Goal: Task Accomplishment & Management: Use online tool/utility

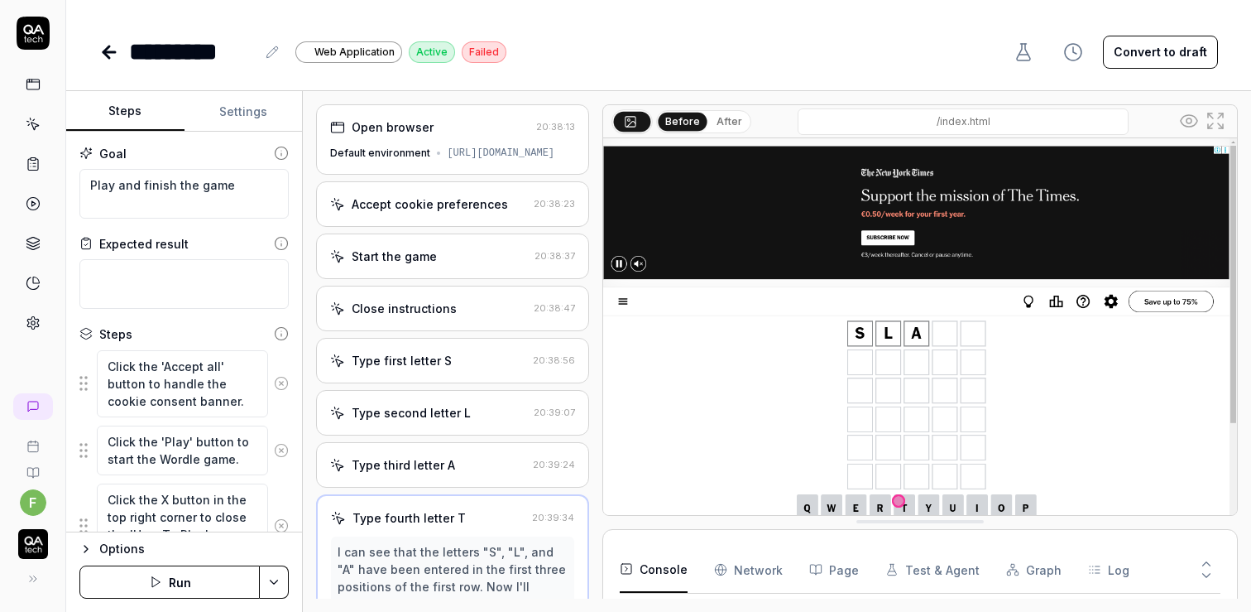
scroll to position [389, 0]
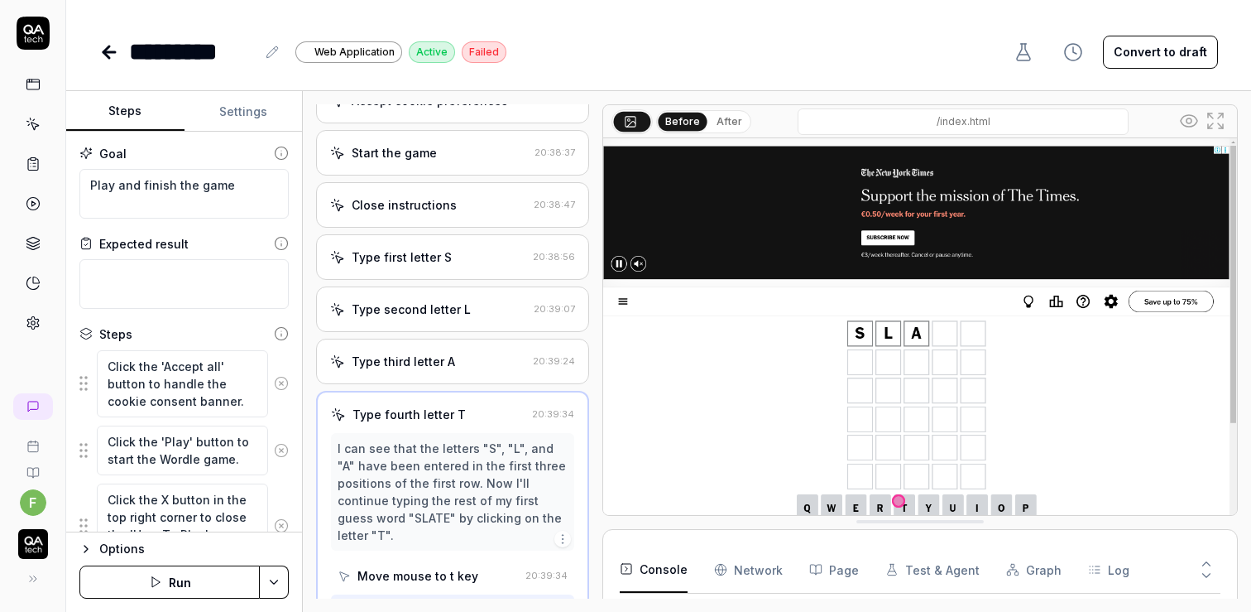
type textarea "*"
click at [28, 121] on icon at bounding box center [33, 124] width 15 height 15
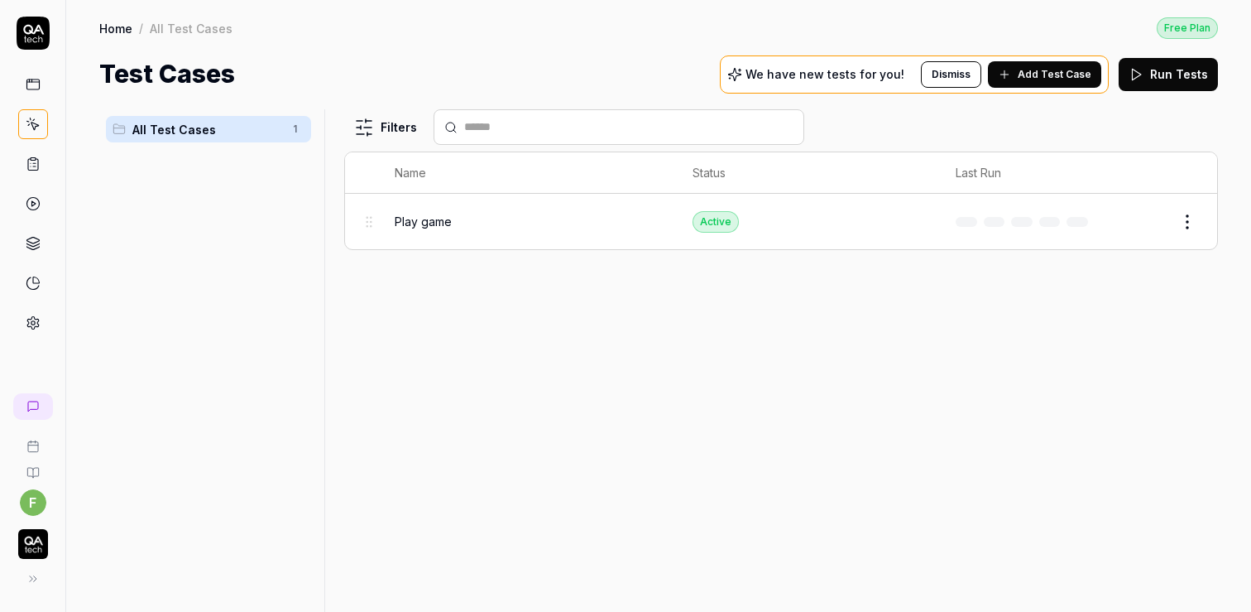
click at [35, 535] on img "button" at bounding box center [33, 544] width 30 height 30
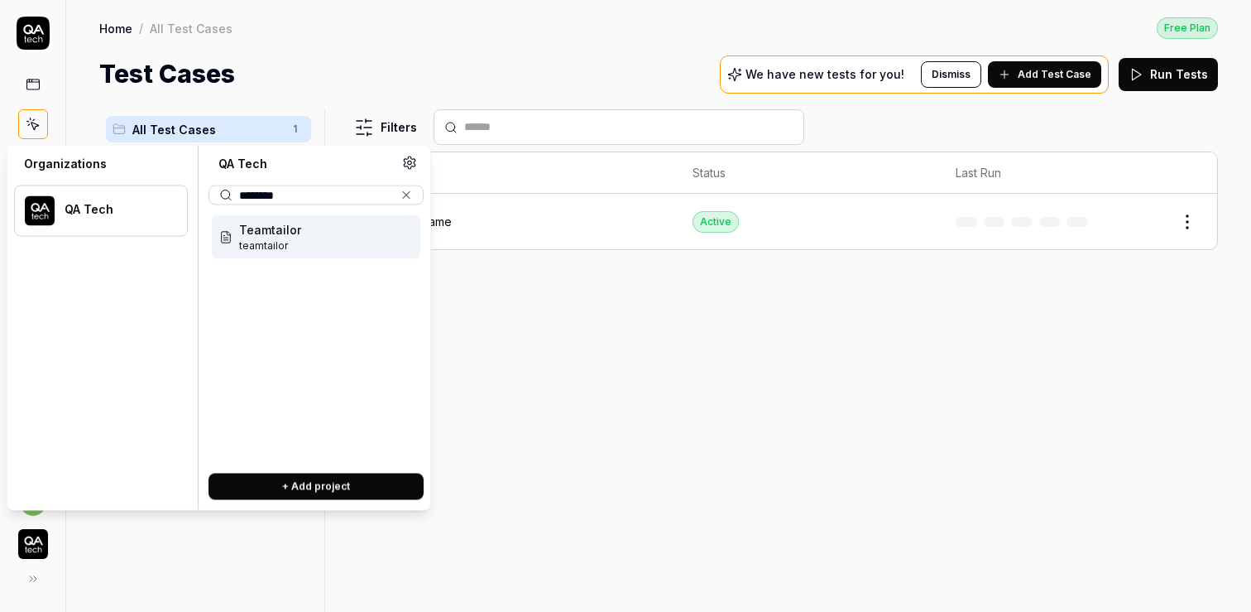
type input "********"
click at [291, 236] on span "Teamtailor" at bounding box center [270, 229] width 62 height 17
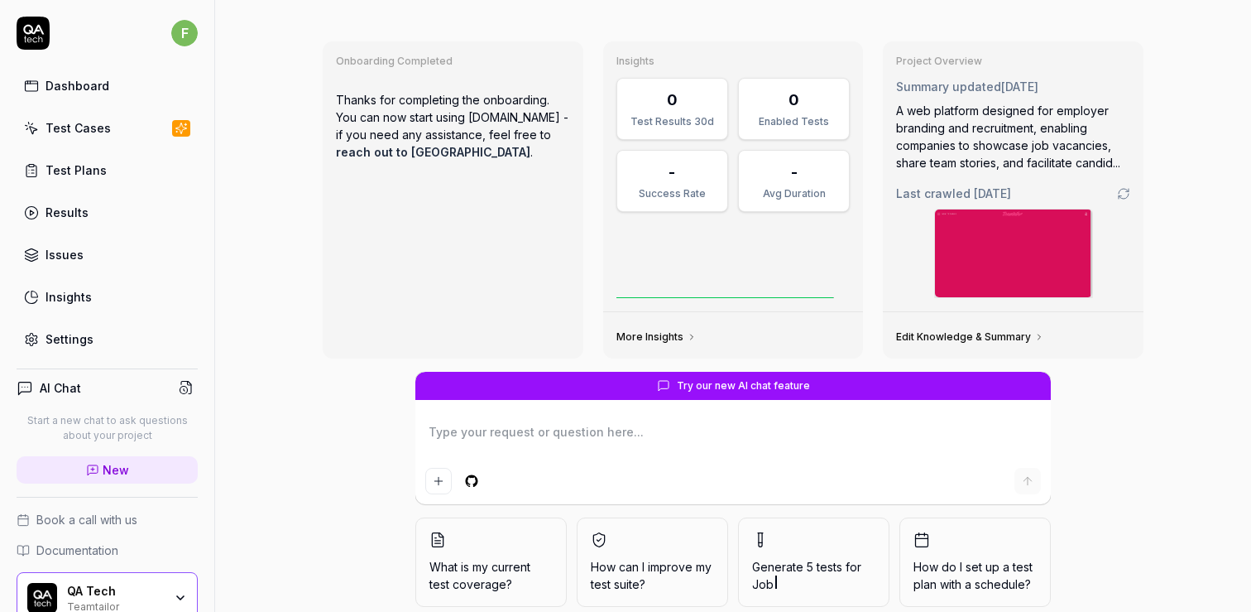
scroll to position [50, 0]
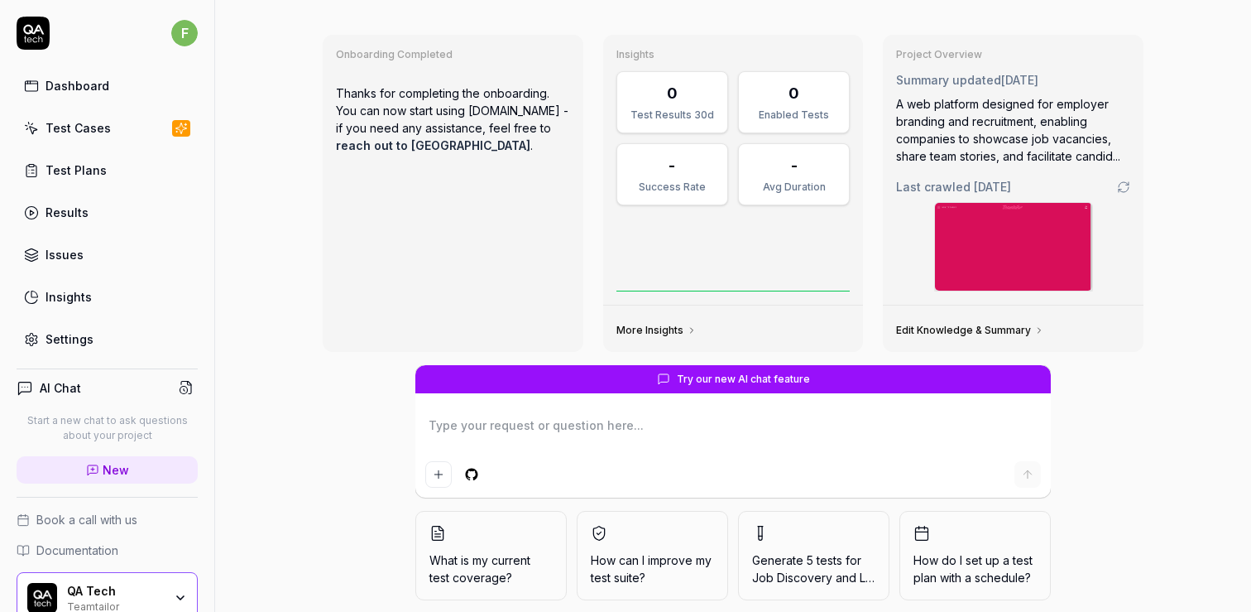
click at [977, 329] on link "Edit Knowledge & Summary" at bounding box center [970, 330] width 148 height 13
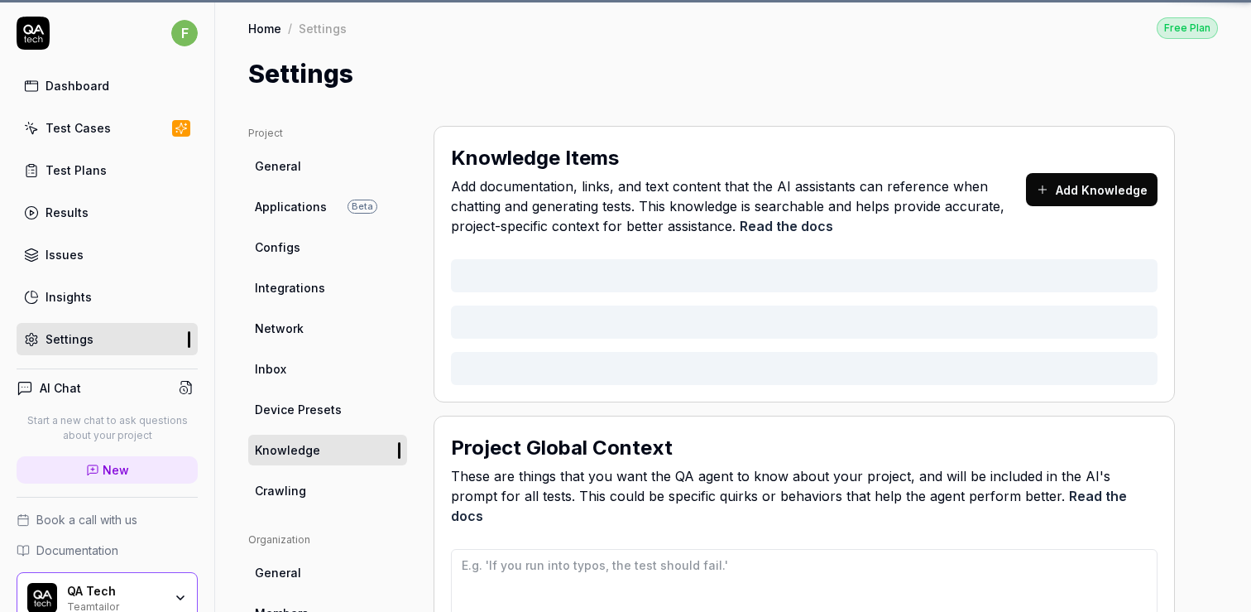
type textarea "*"
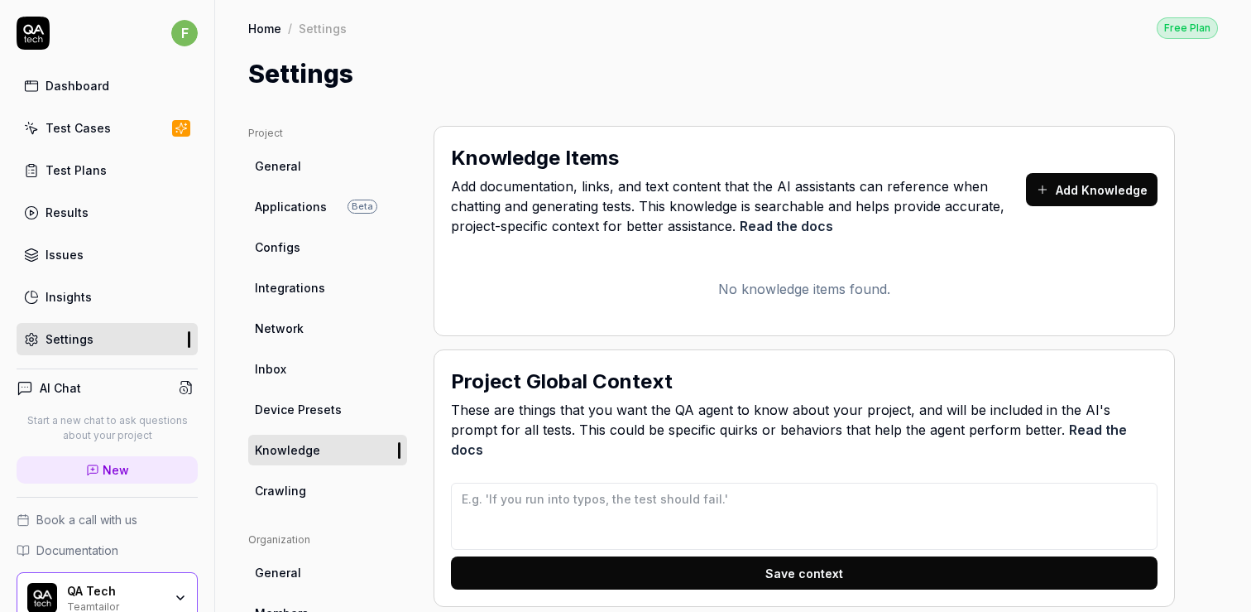
click at [108, 137] on link "Test Cases" at bounding box center [107, 128] width 181 height 32
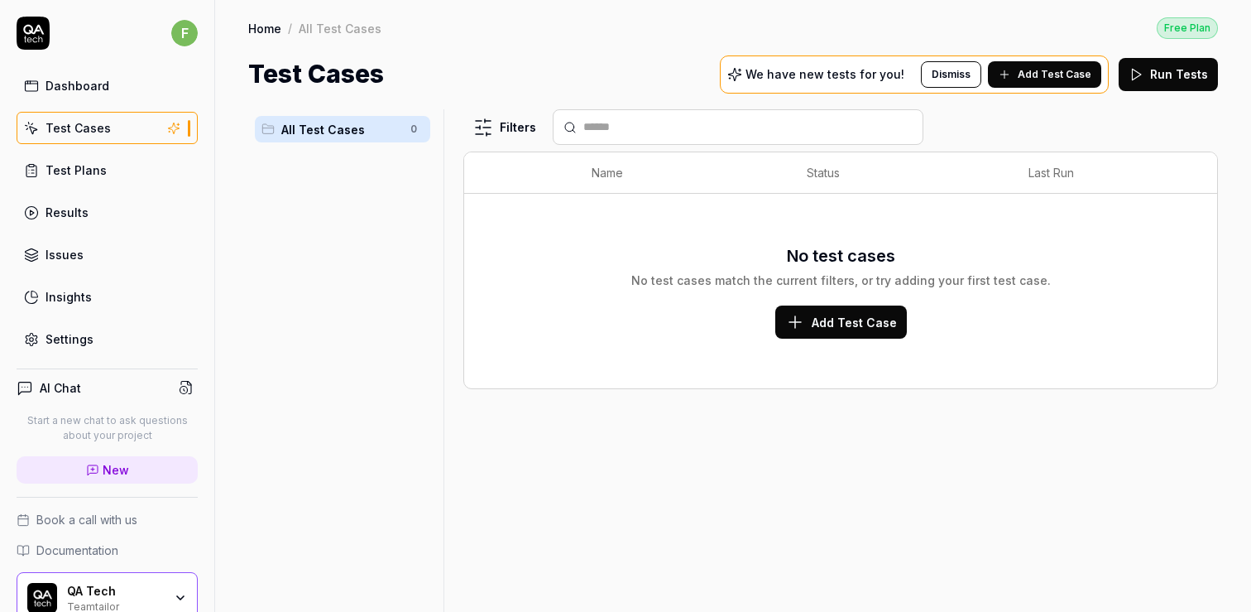
click at [1011, 74] on icon at bounding box center [1004, 74] width 13 height 13
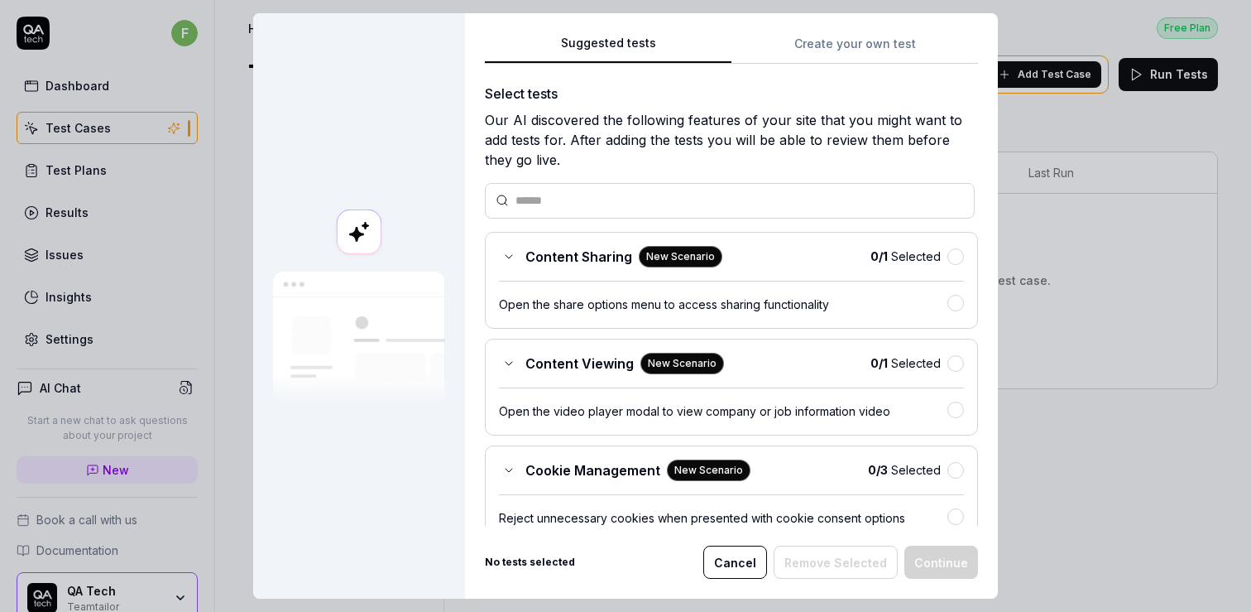
click at [740, 573] on button "Cancel" at bounding box center [735, 561] width 64 height 33
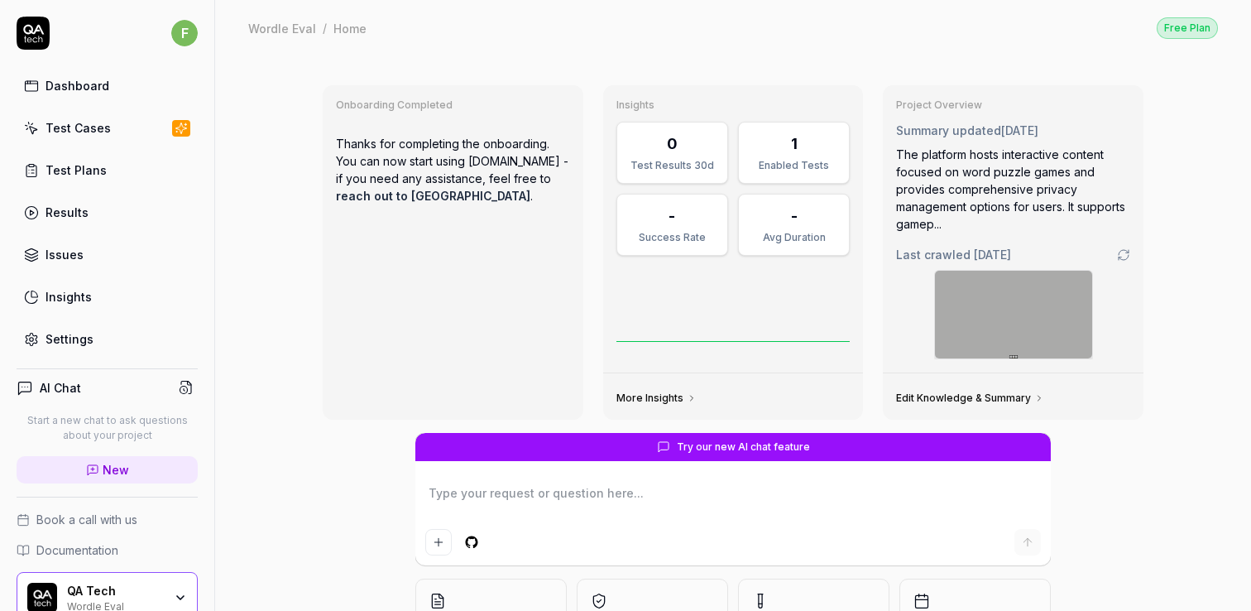
type textarea "*"
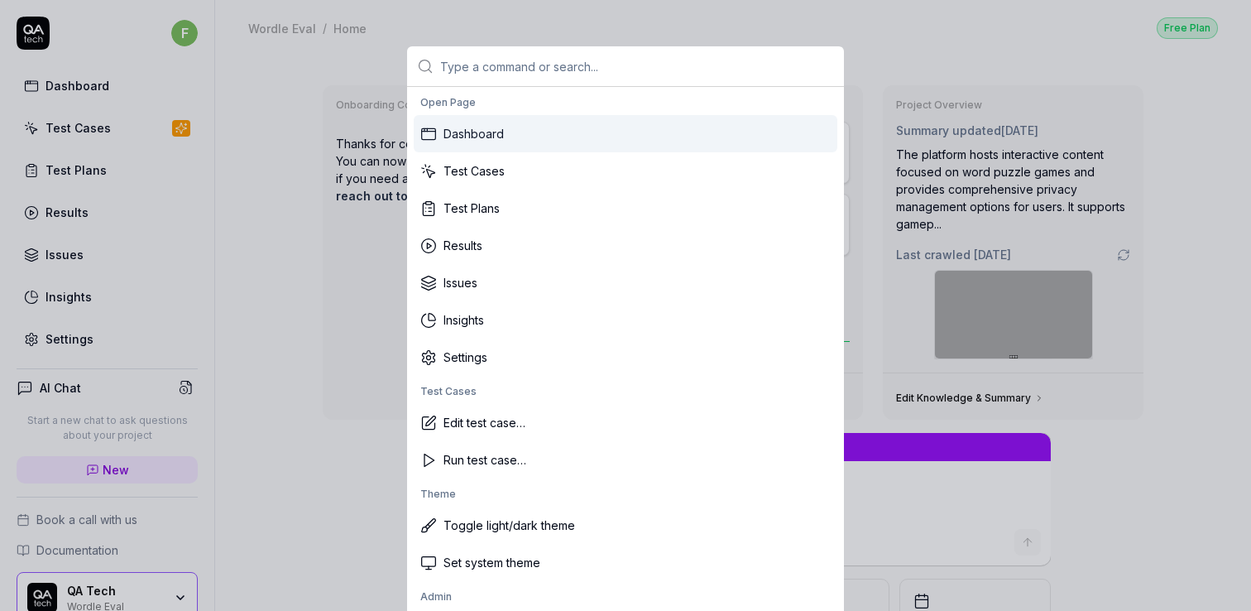
type input "a"
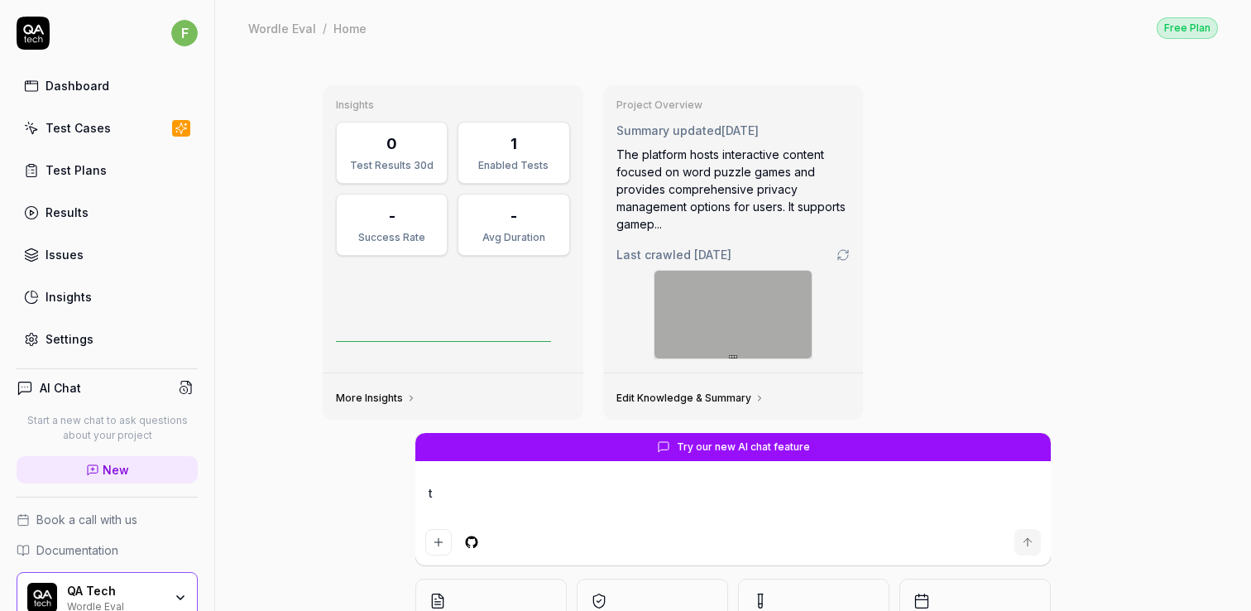
type textarea "*"
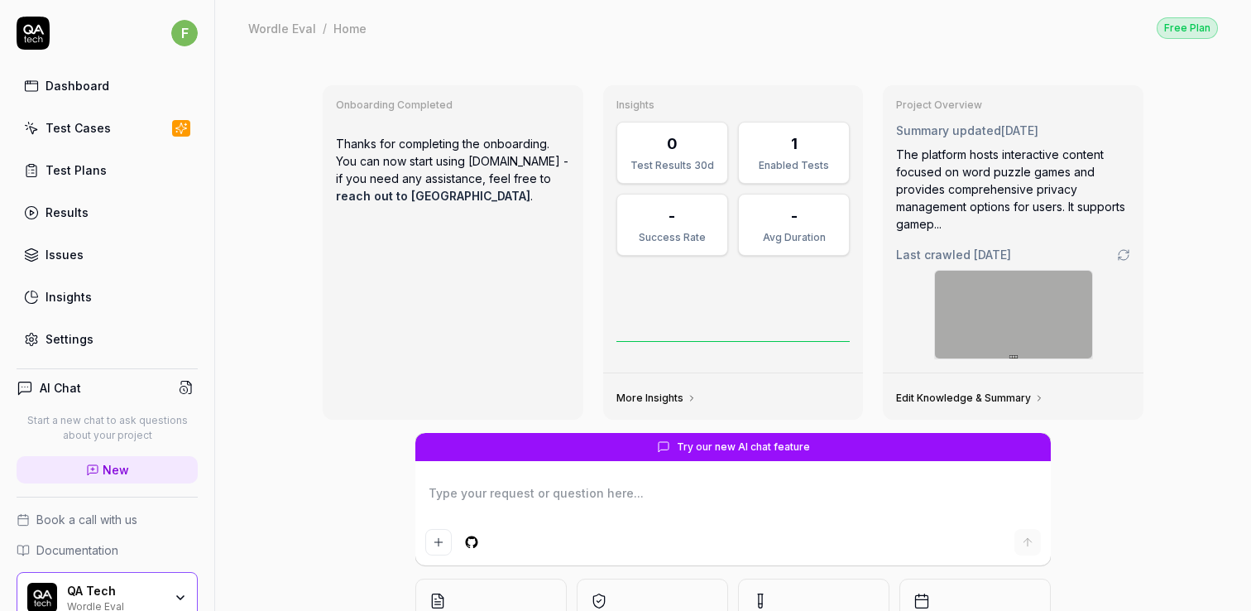
click at [480, 72] on div "Onboarding Completed Thanks for completing the onboarding. You can now start us…" at bounding box center [733, 252] width 847 height 361
click at [568, 82] on div "Onboarding Completed Thanks for completing the onboarding. You can now start us…" at bounding box center [733, 252] width 847 height 361
type textarea "*"
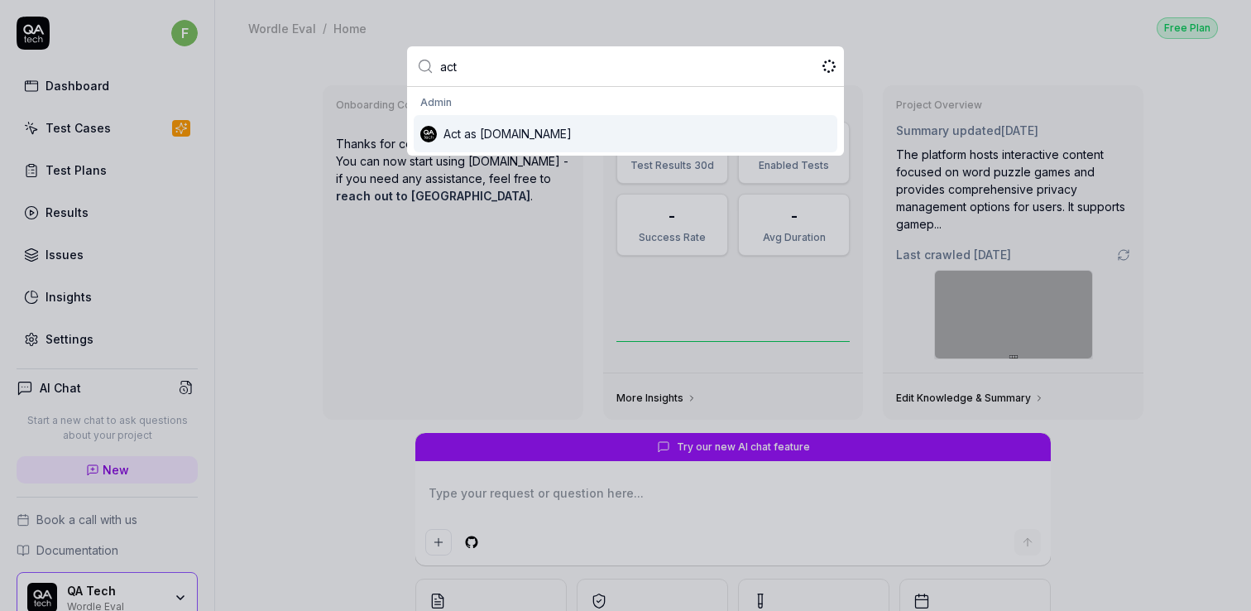
type input "act"
type textarea "*"
click at [545, 133] on div "Act as [DOMAIN_NAME]" at bounding box center [626, 133] width 424 height 37
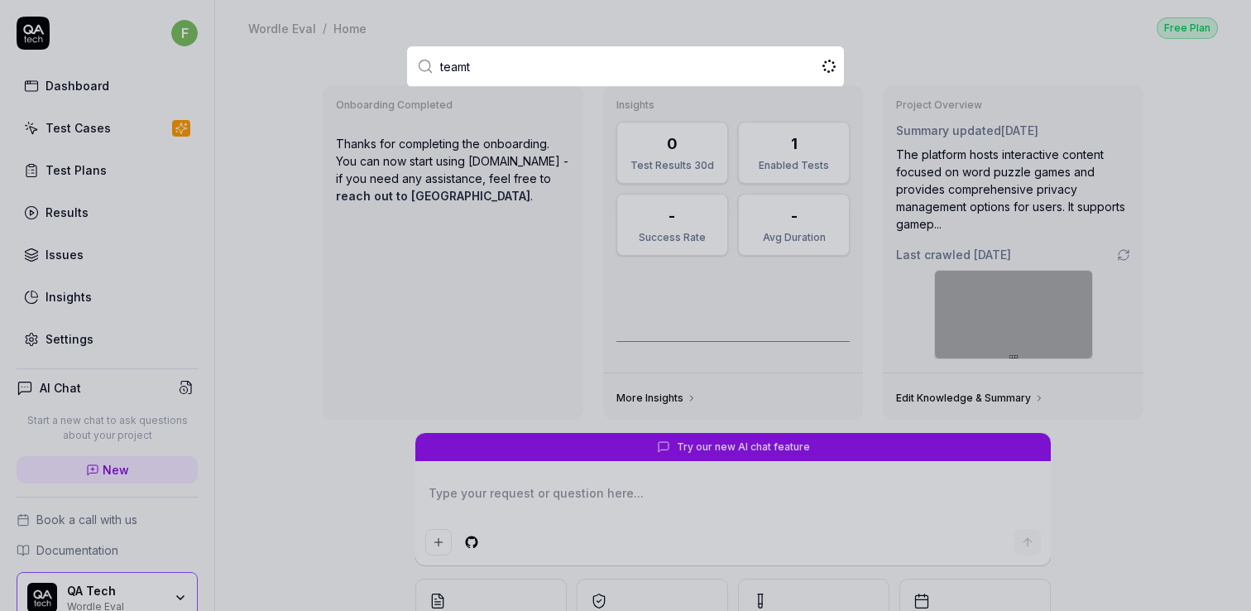
type input "teamta"
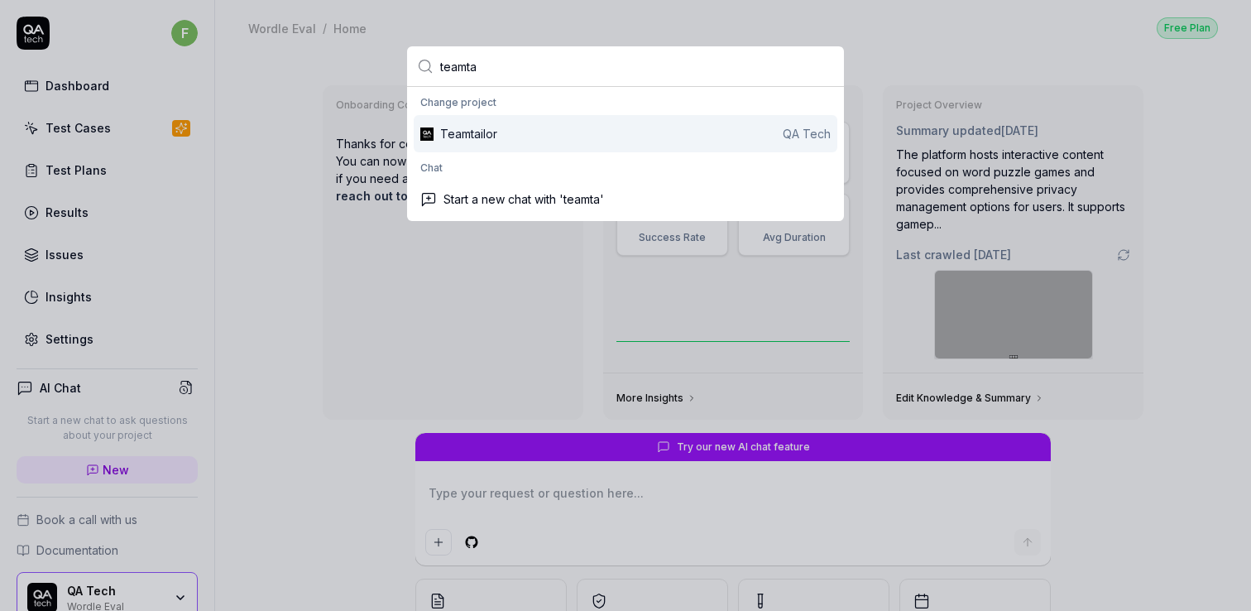
type textarea "*"
type input "teamta"
click at [507, 127] on div "Teamtailor QA Tech" at bounding box center [635, 133] width 391 height 17
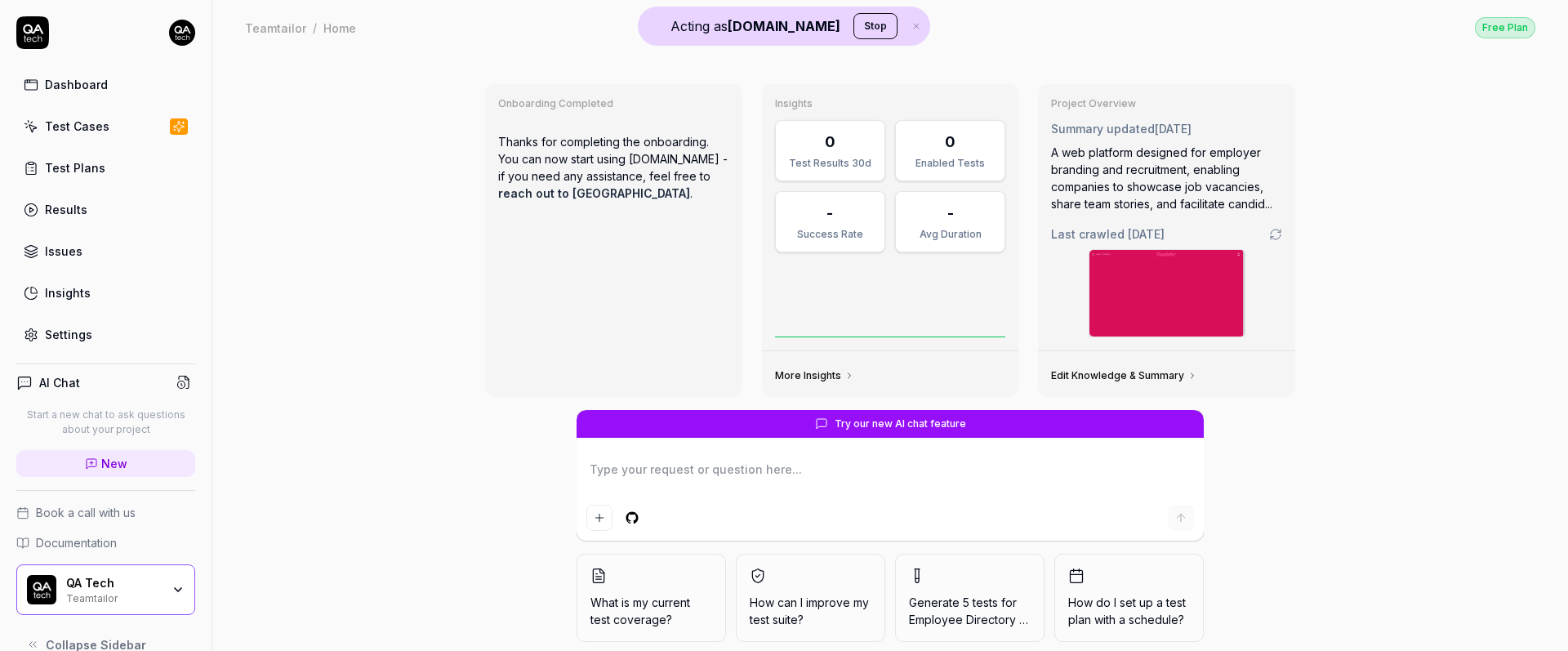
click at [76, 330] on div "Settings" at bounding box center [69, 333] width 47 height 17
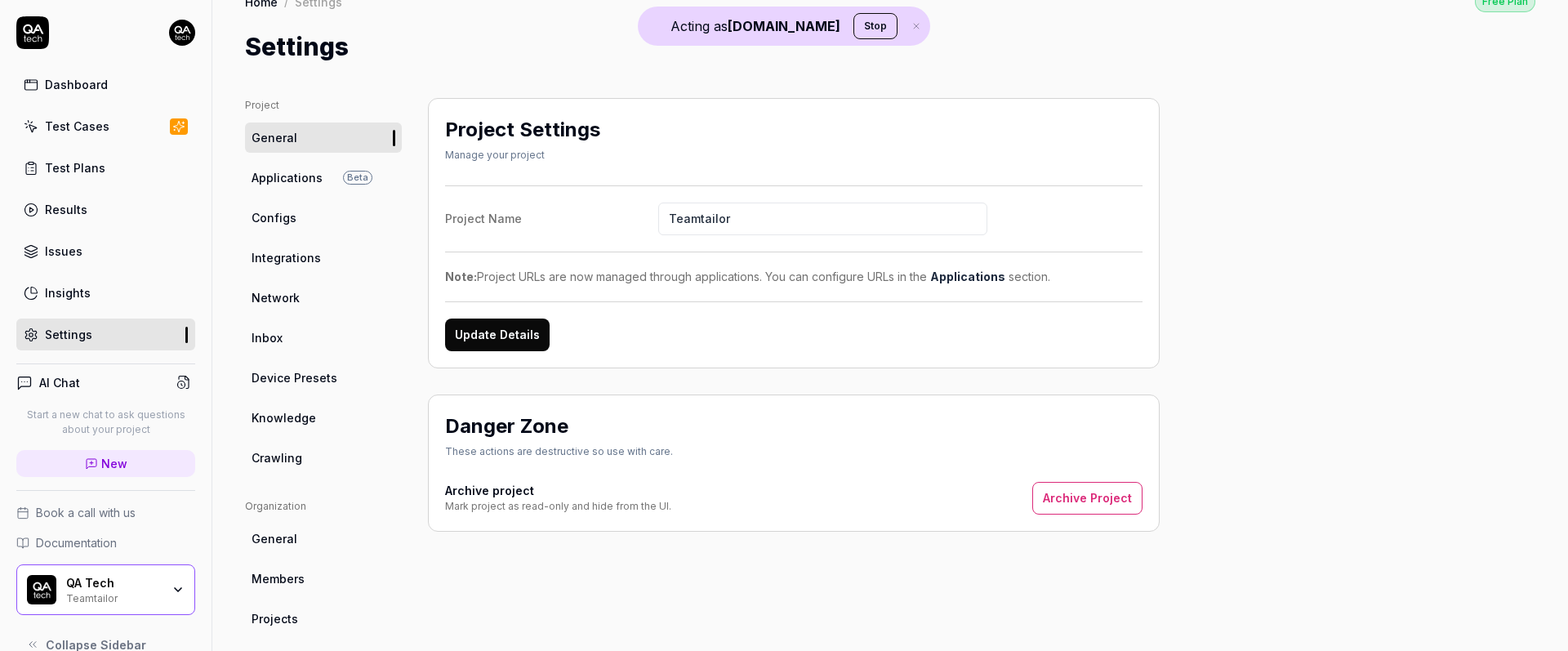
scroll to position [53, 0]
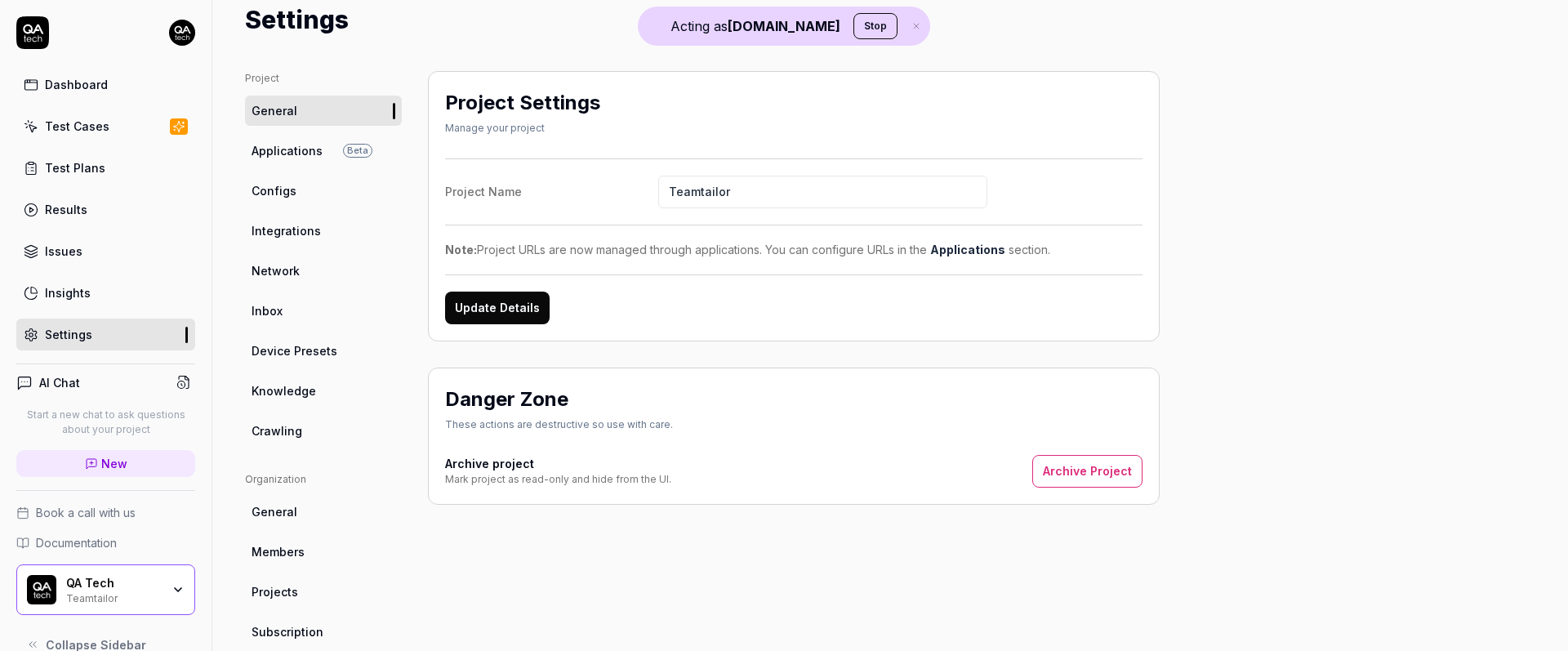
click at [286, 273] on span "Network" at bounding box center [275, 270] width 48 height 17
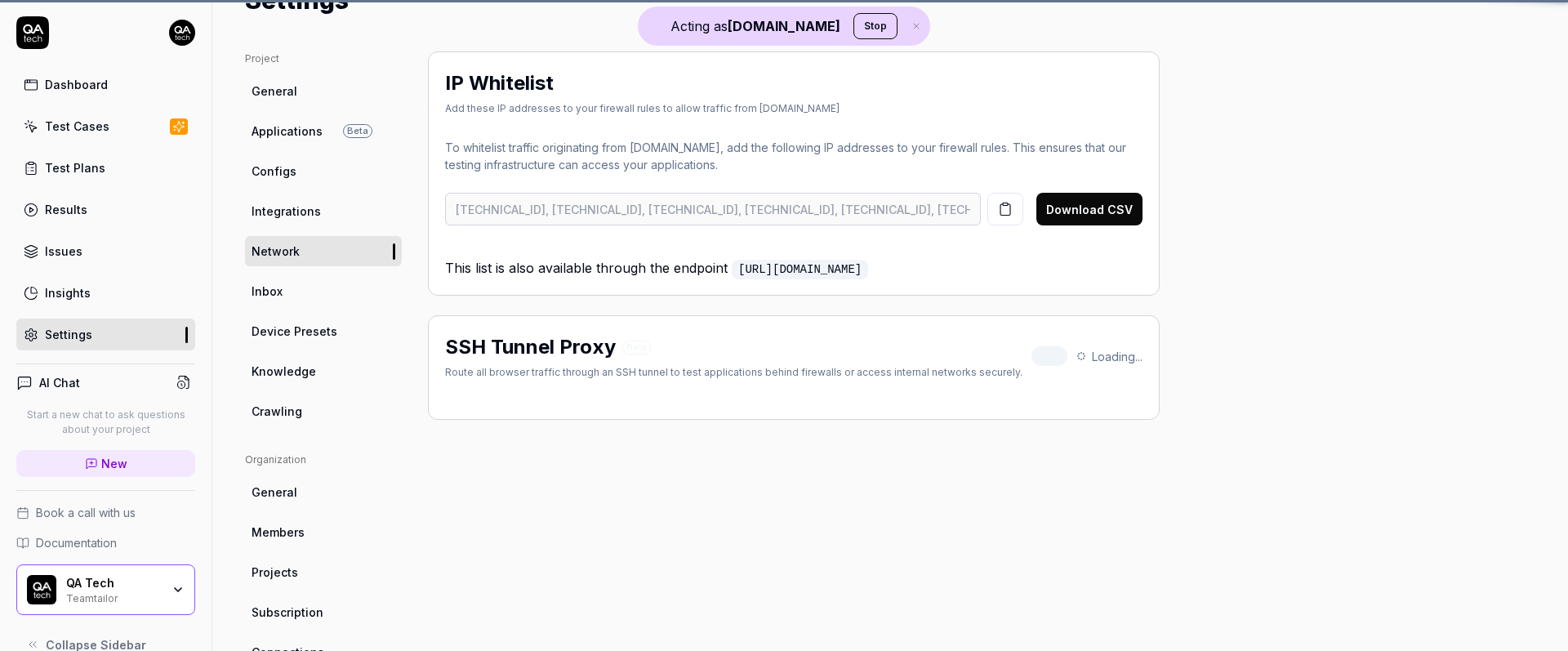
scroll to position [78, 0]
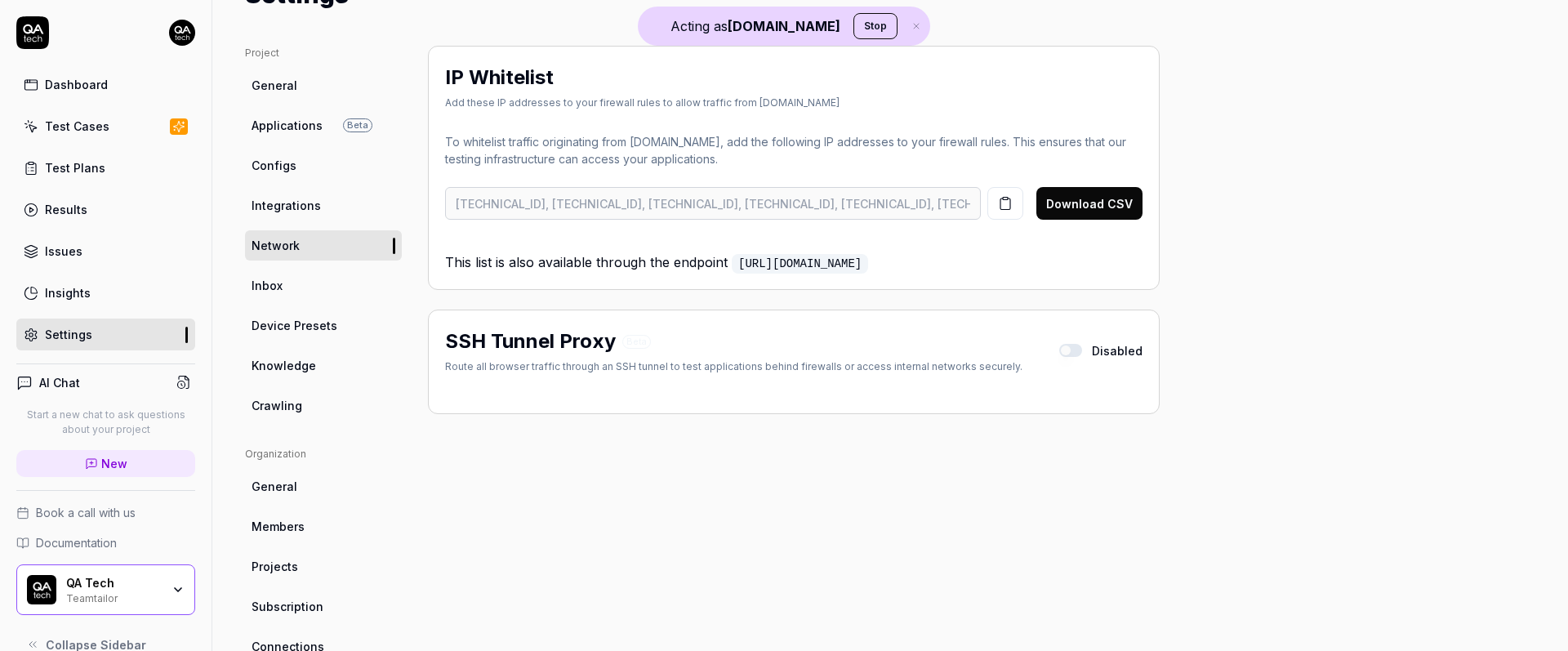
click at [299, 367] on span "Knowledge" at bounding box center [283, 365] width 64 height 17
type textarea "*"
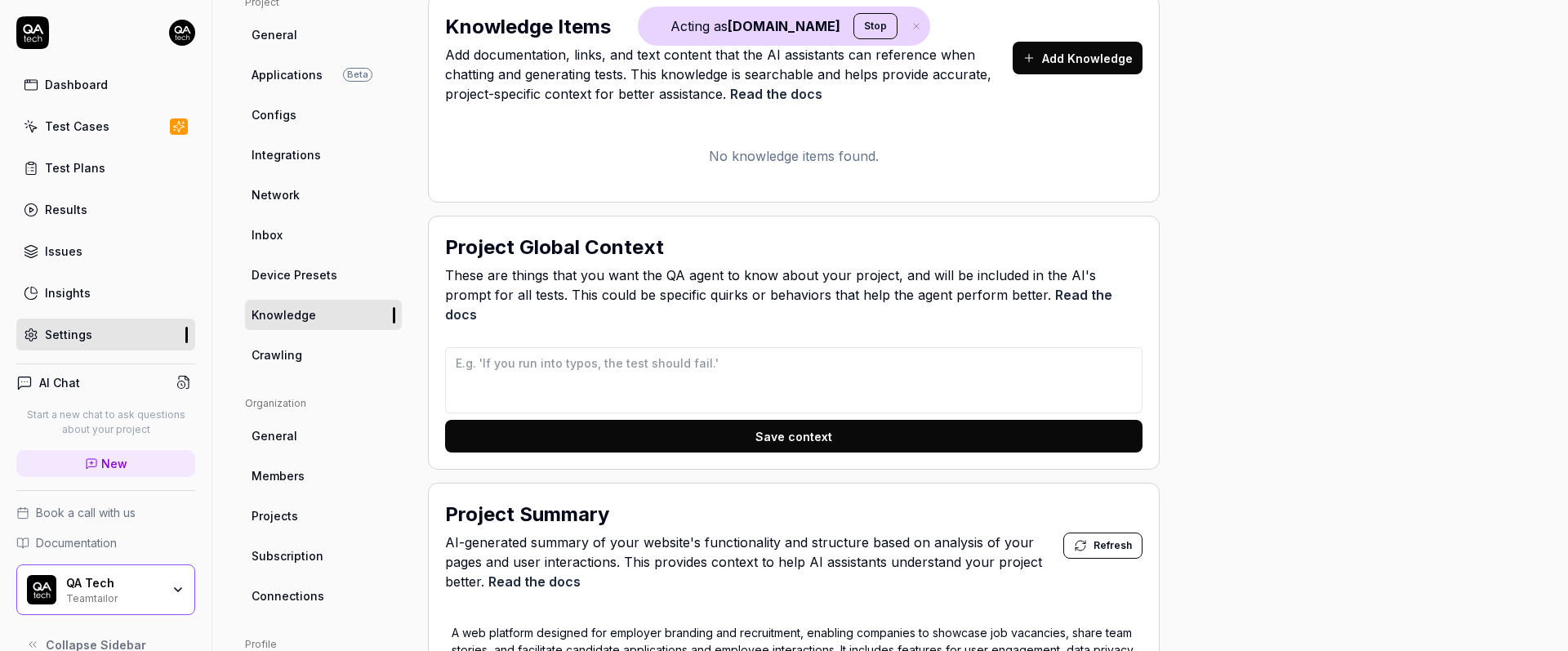
scroll to position [134, 0]
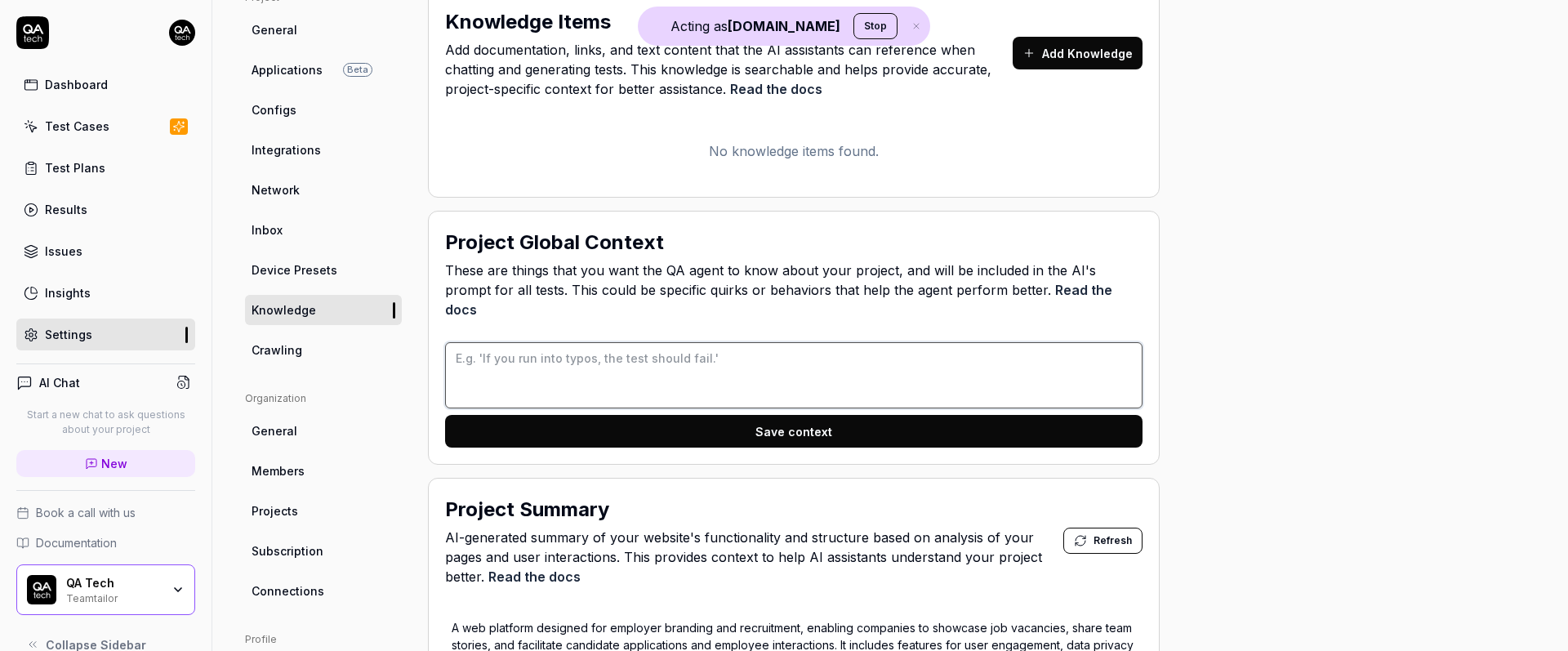
click at [593, 342] on textarea at bounding box center [793, 375] width 698 height 66
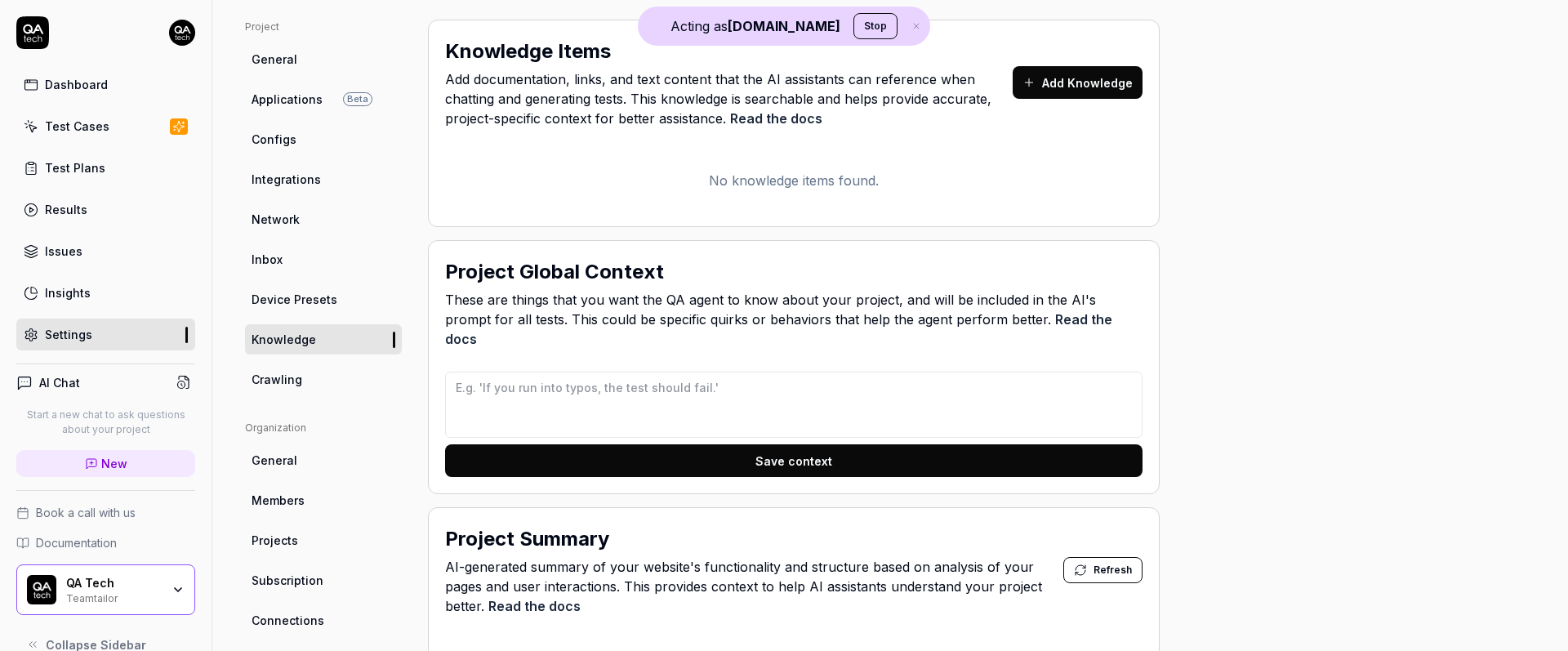
click at [298, 141] on link "Configs" at bounding box center [323, 139] width 157 height 31
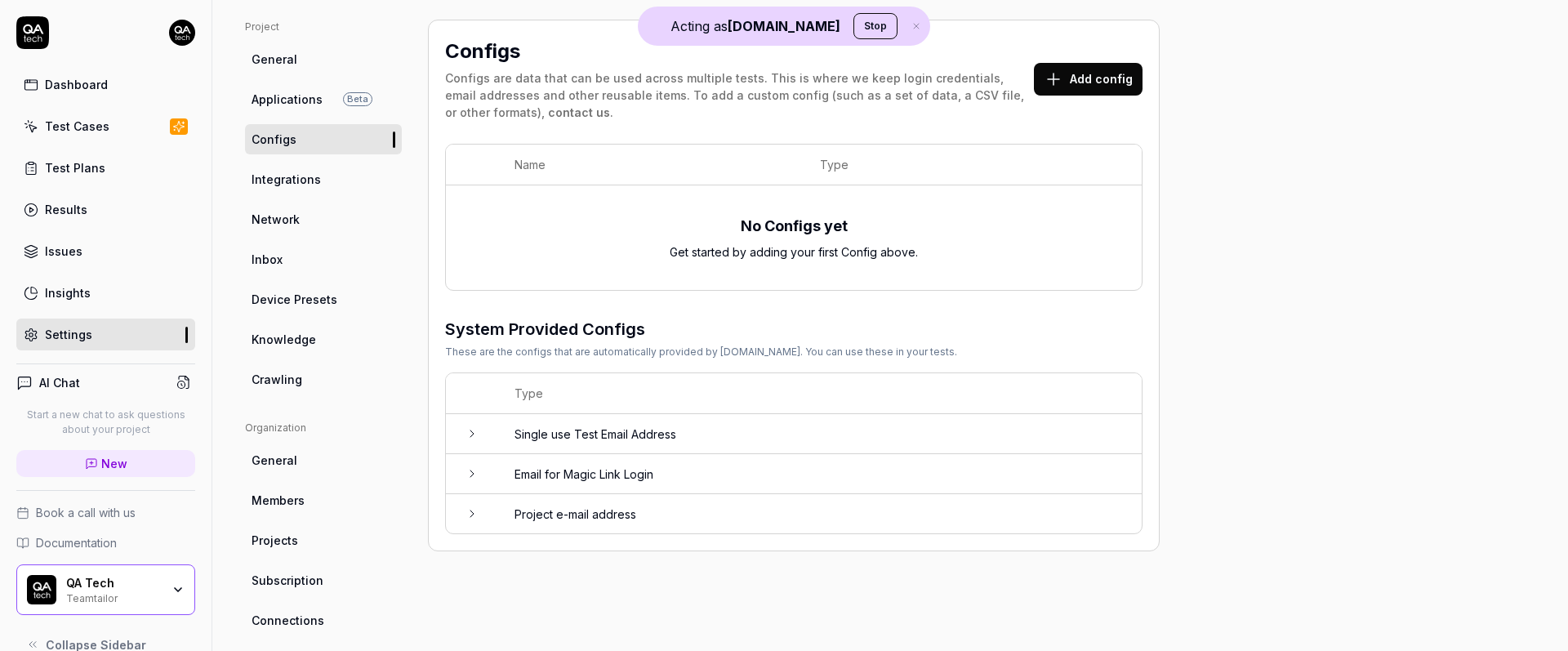
click at [106, 132] on link "Test Cases" at bounding box center [106, 126] width 179 height 32
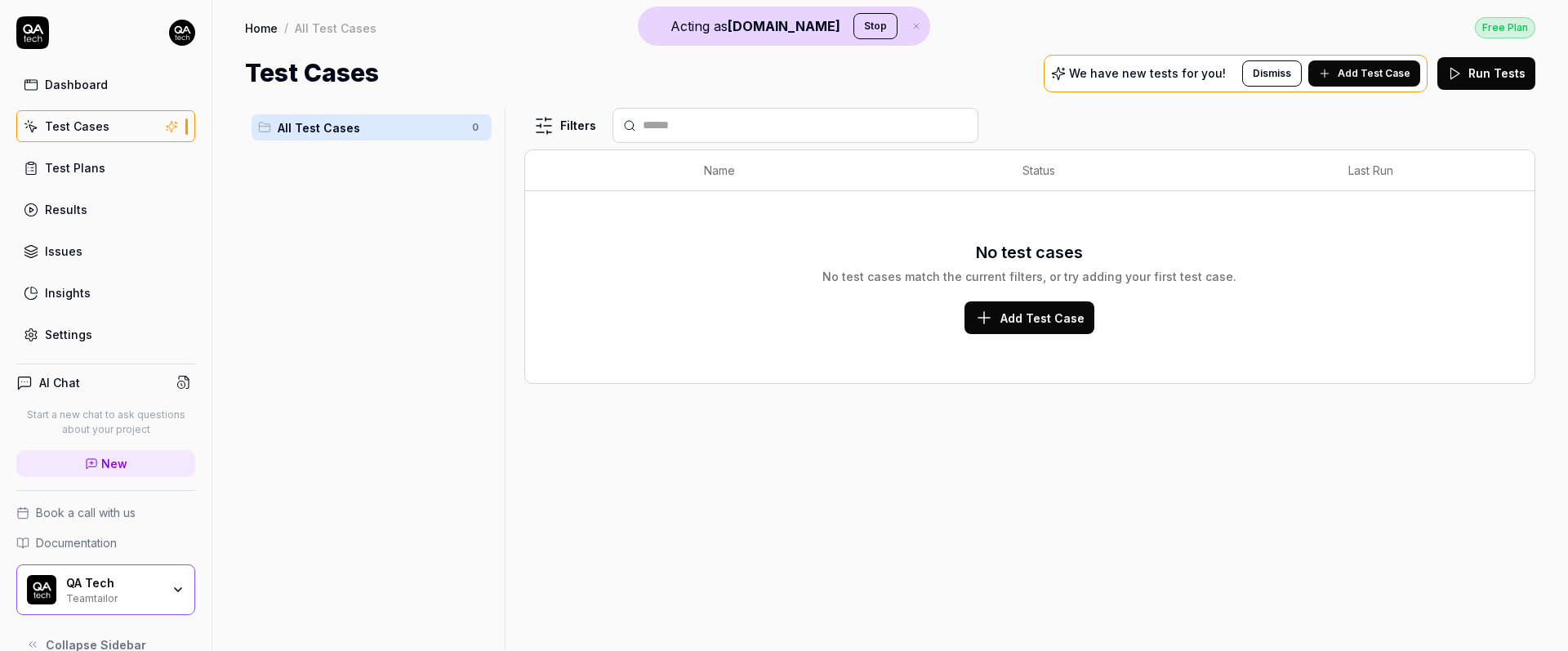
click at [1234, 70] on span "Add Test Case" at bounding box center [1375, 73] width 73 height 15
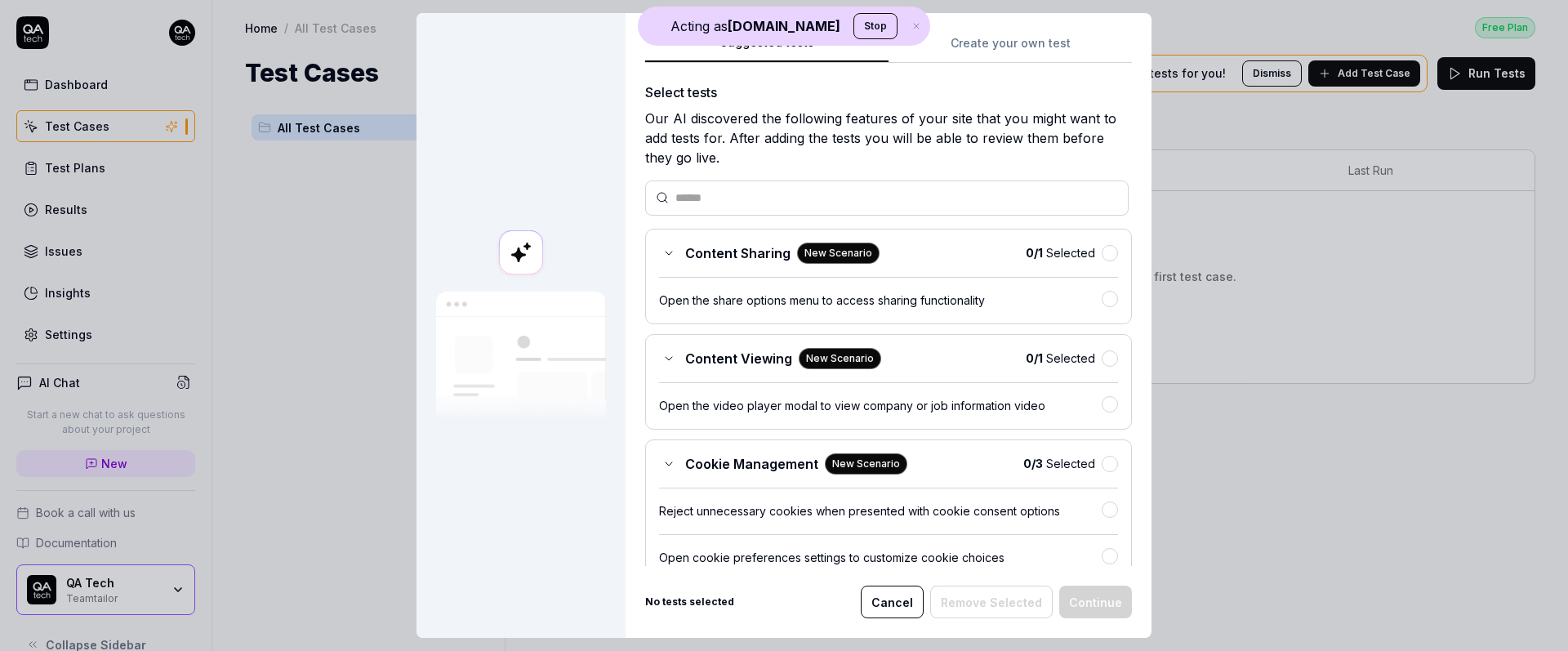
click at [976, 52] on button "Create your own test" at bounding box center [1009, 48] width 244 height 30
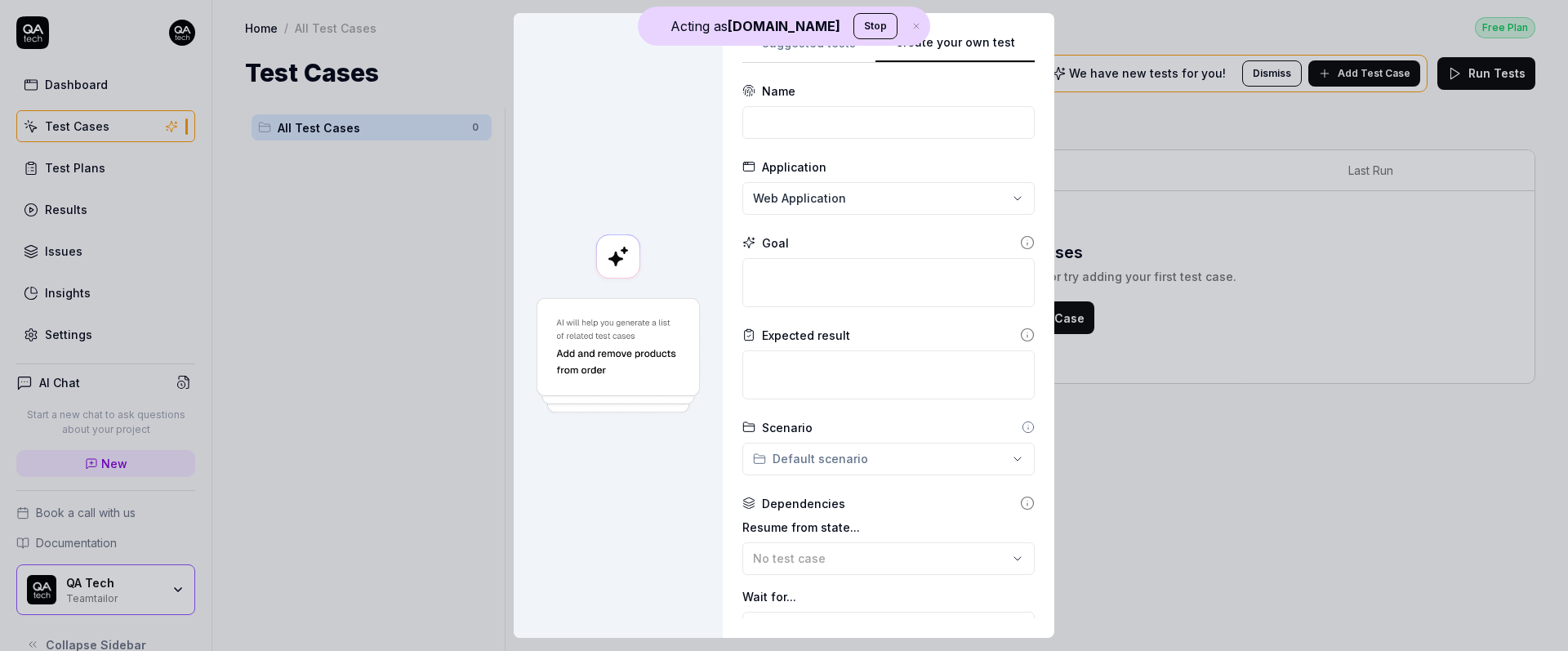
scroll to position [30, 0]
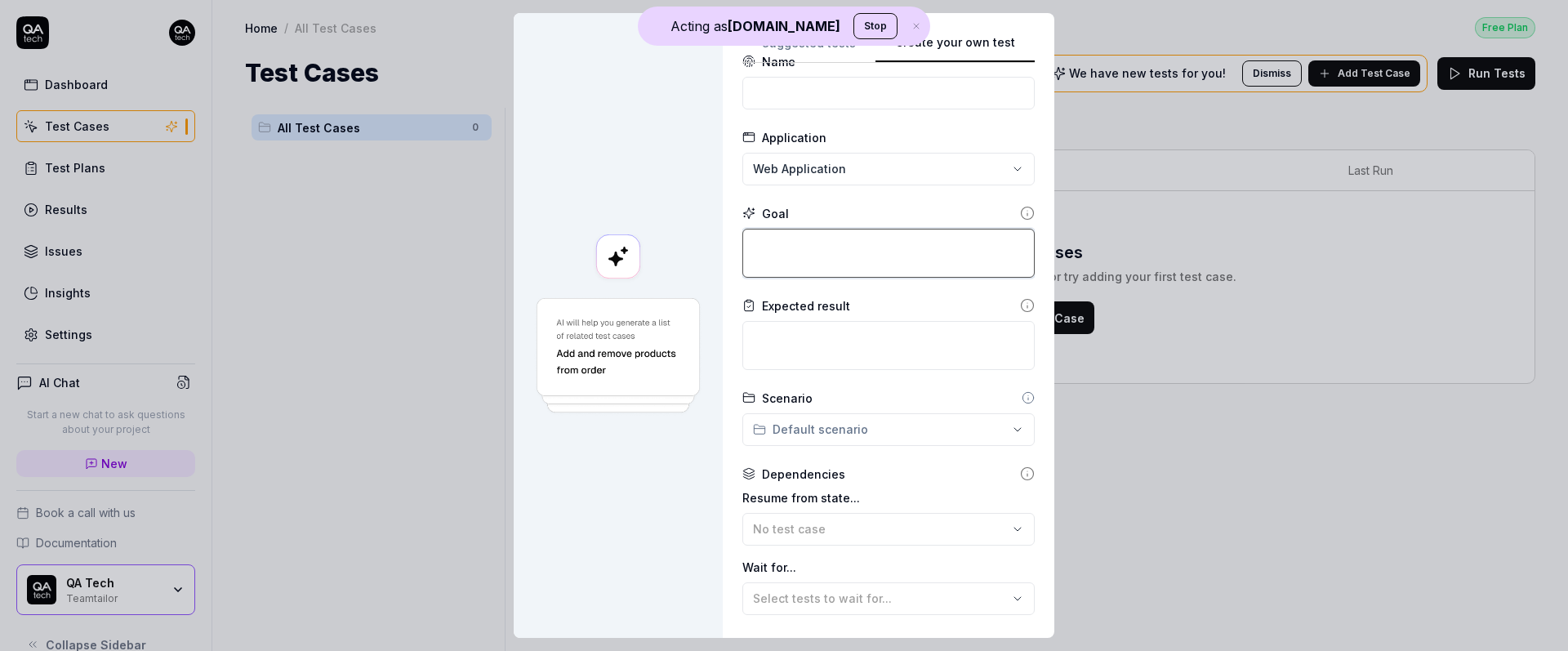
click at [775, 256] on textarea at bounding box center [888, 253] width 292 height 49
click at [798, 111] on form "**********" at bounding box center [888, 417] width 292 height 729
click at [786, 98] on input at bounding box center [888, 93] width 292 height 33
type input "Connect to a department"
click at [856, 234] on textarea at bounding box center [888, 253] width 292 height 49
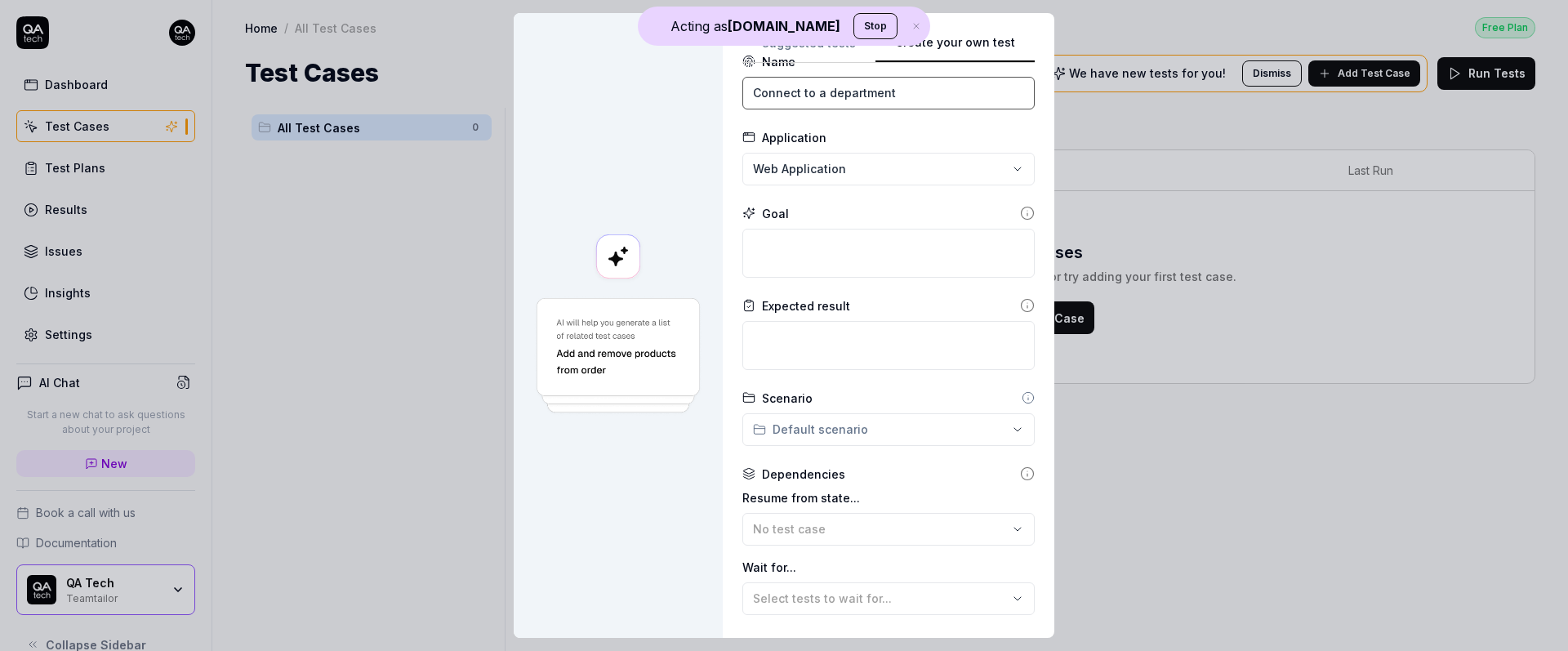
click at [861, 87] on input "Connect to a department" at bounding box center [888, 93] width 292 height 33
click at [826, 225] on div "Goal" at bounding box center [888, 242] width 292 height 73
click at [827, 253] on textarea at bounding box center [888, 253] width 292 height 49
paste textarea "Connect to a department"
type textarea "*"
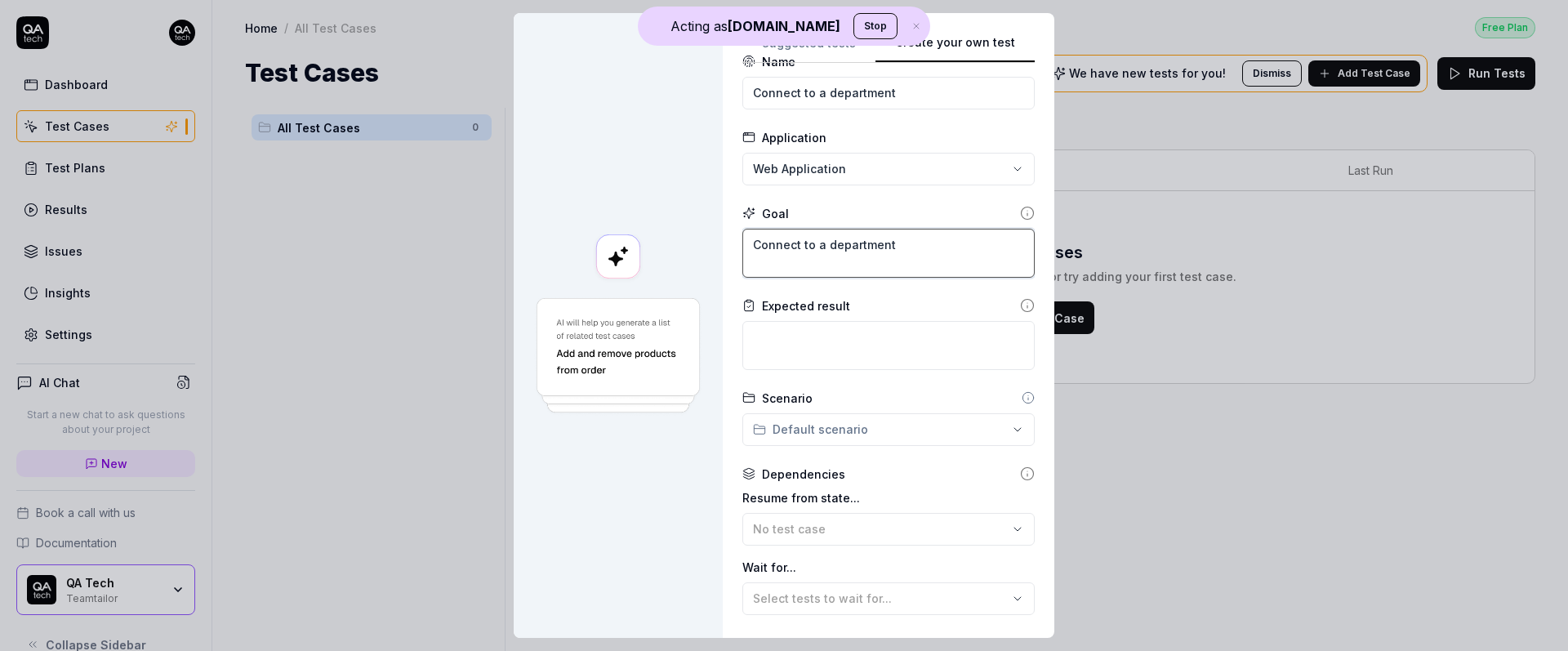
scroll to position [192, 0]
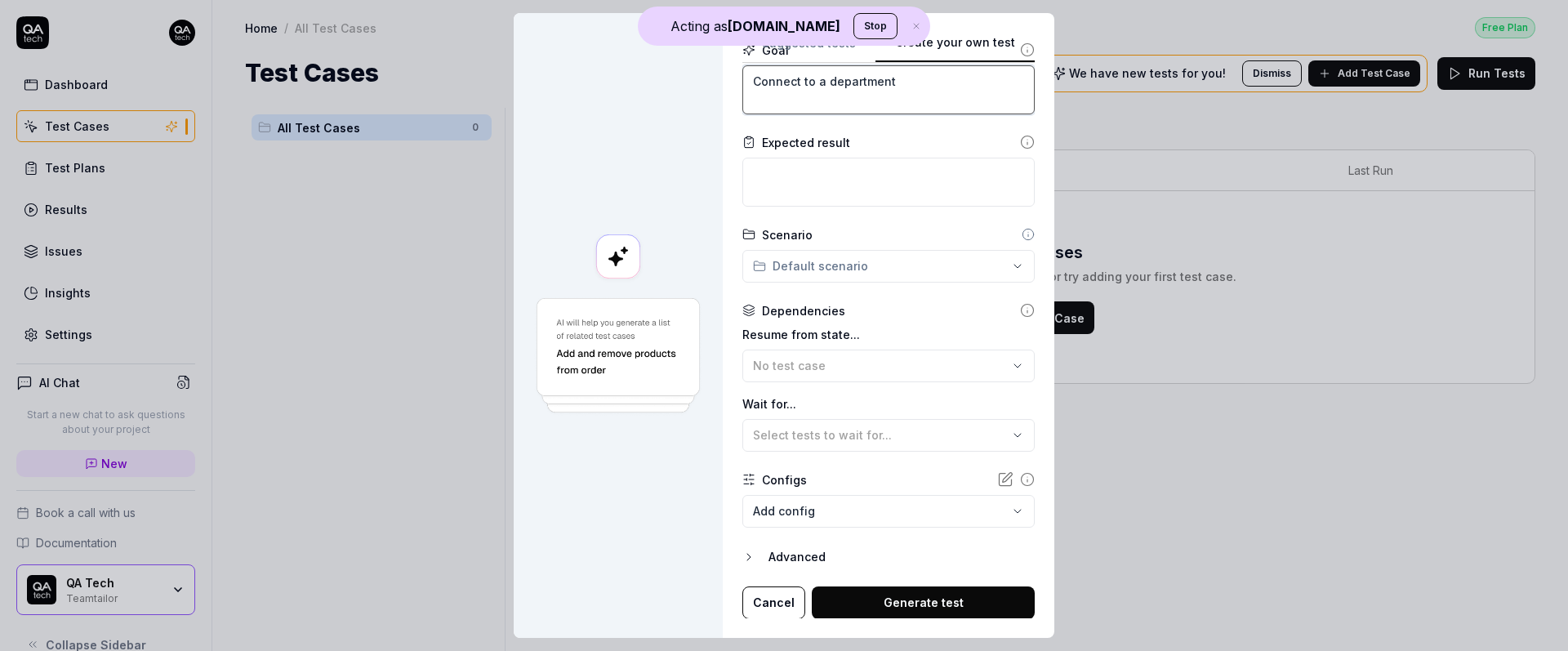
type textarea "Connect to a department"
click at [970, 591] on button "Generate test" at bounding box center [924, 602] width 223 height 33
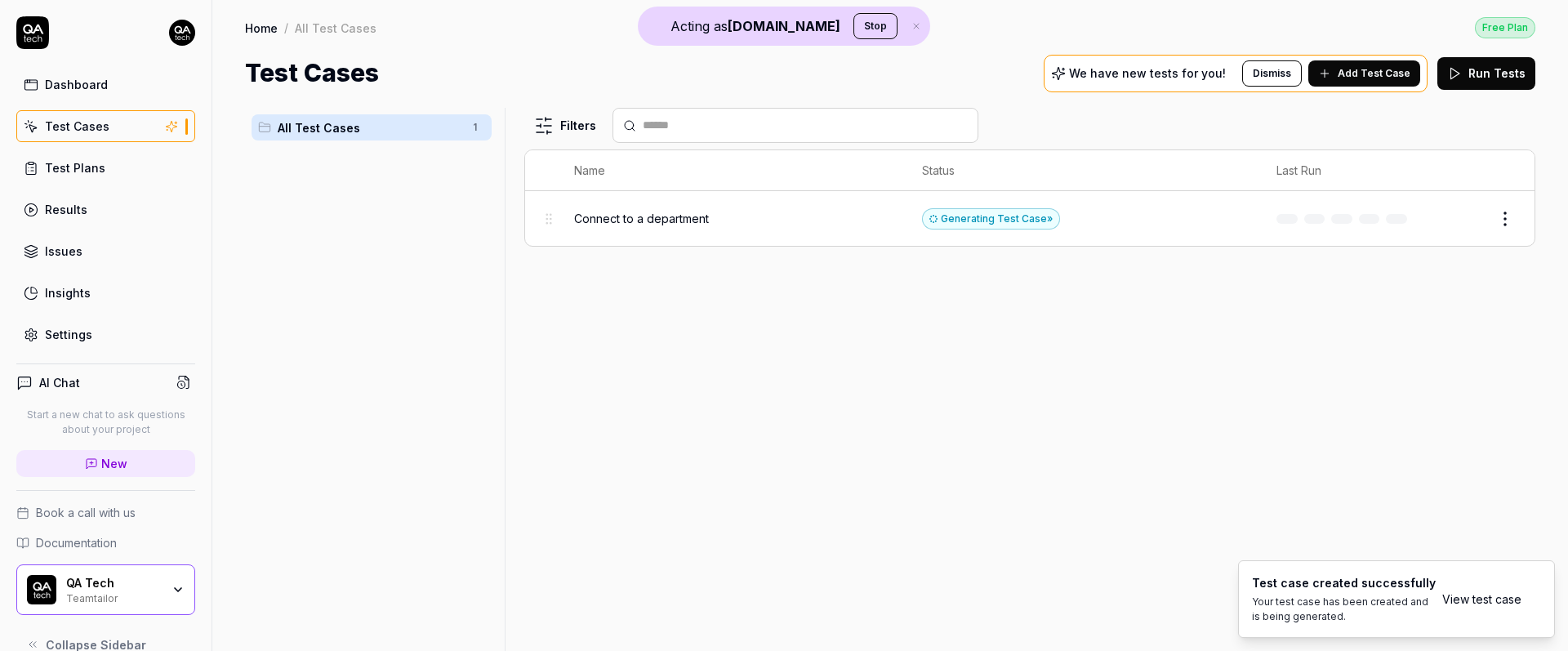
click at [1234, 221] on html "Acting as [DOMAIN_NAME] Stop Dashboard Test Cases Test Plans Results Issues Ins…" at bounding box center [784, 326] width 1568 height 651
click at [1234, 214] on html "Acting as [DOMAIN_NAME] Stop Dashboard Test Cases Test Plans Results Issues Ins…" at bounding box center [784, 326] width 1568 height 651
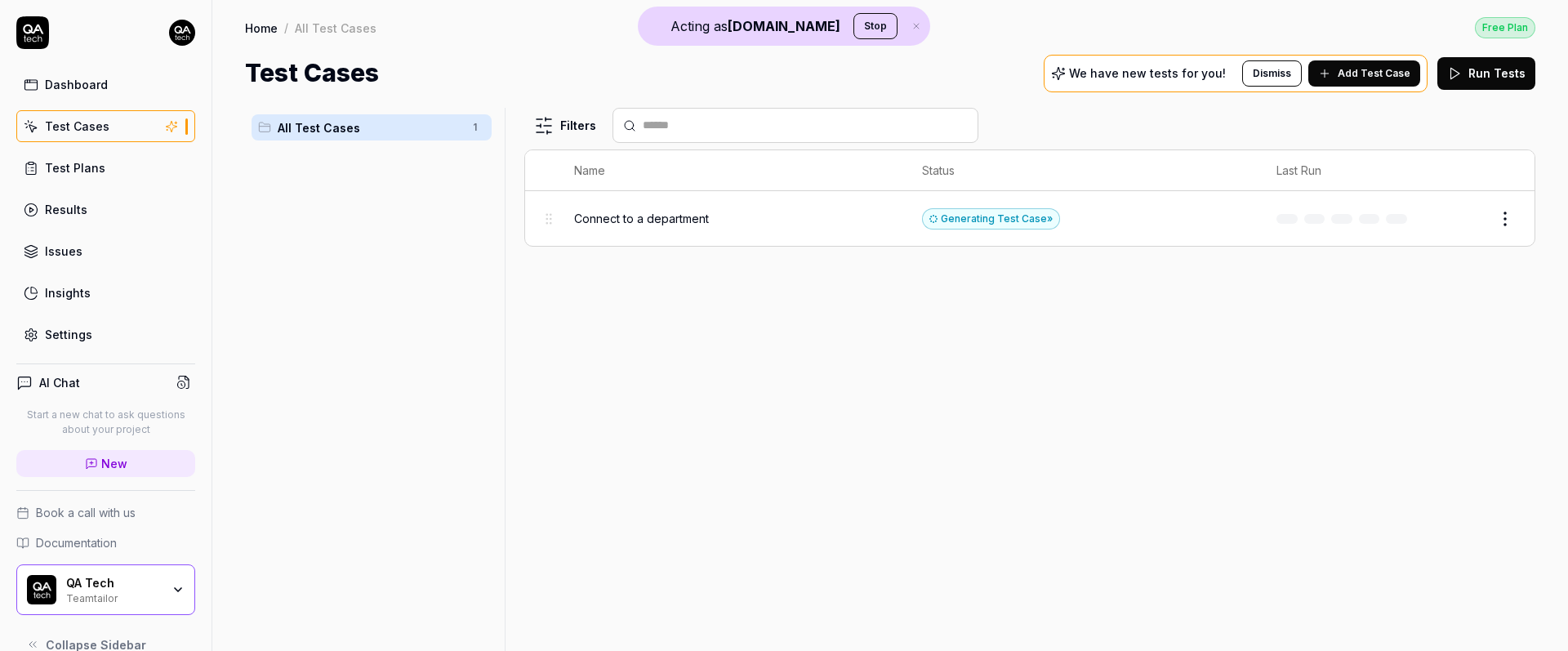
click at [1234, 209] on button "Edit" at bounding box center [1466, 219] width 39 height 26
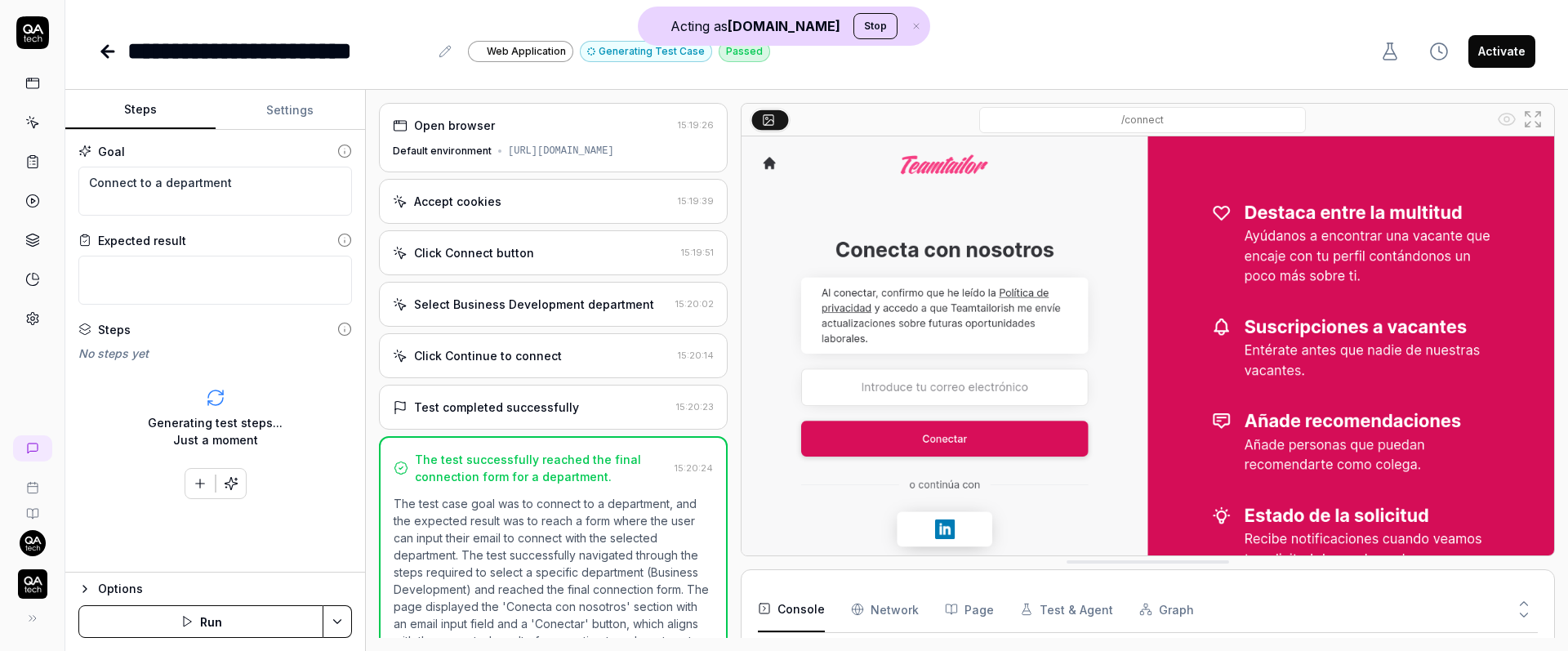
type textarea "*"
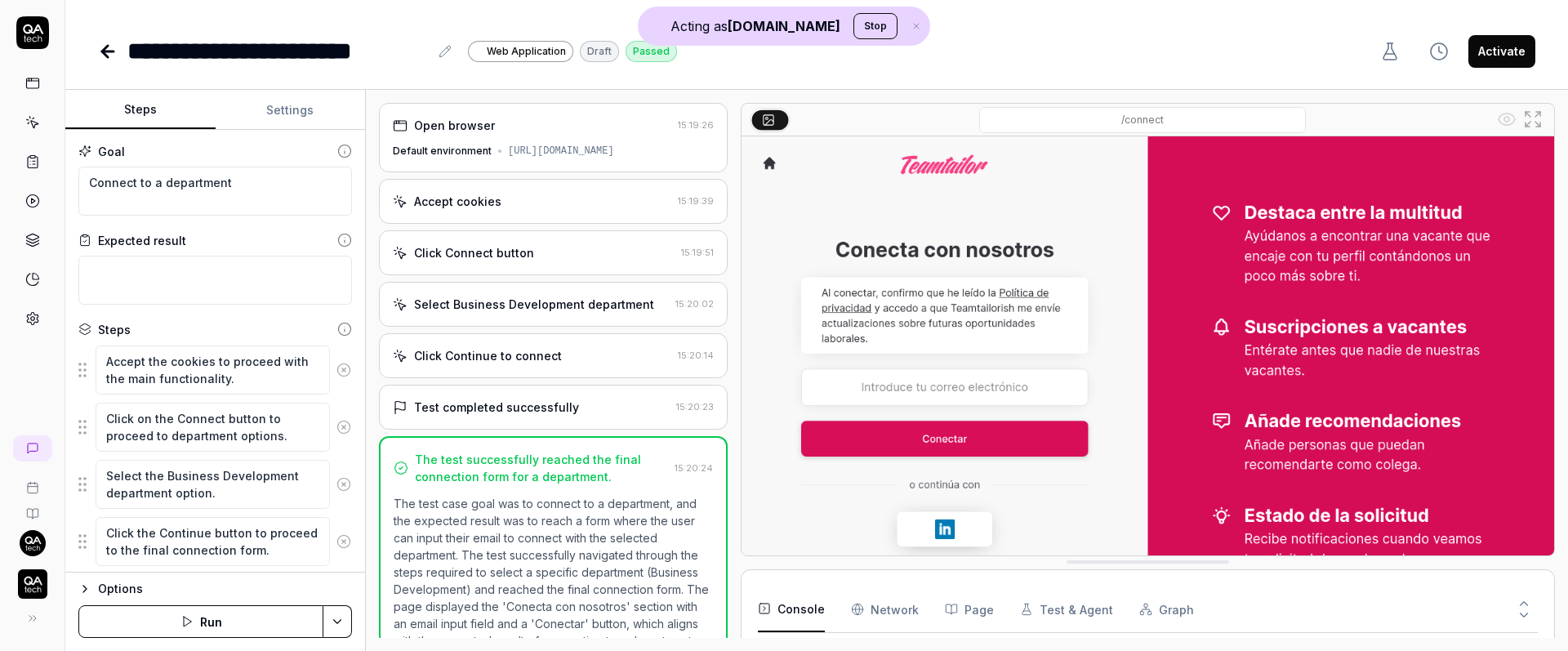
scroll to position [46, 0]
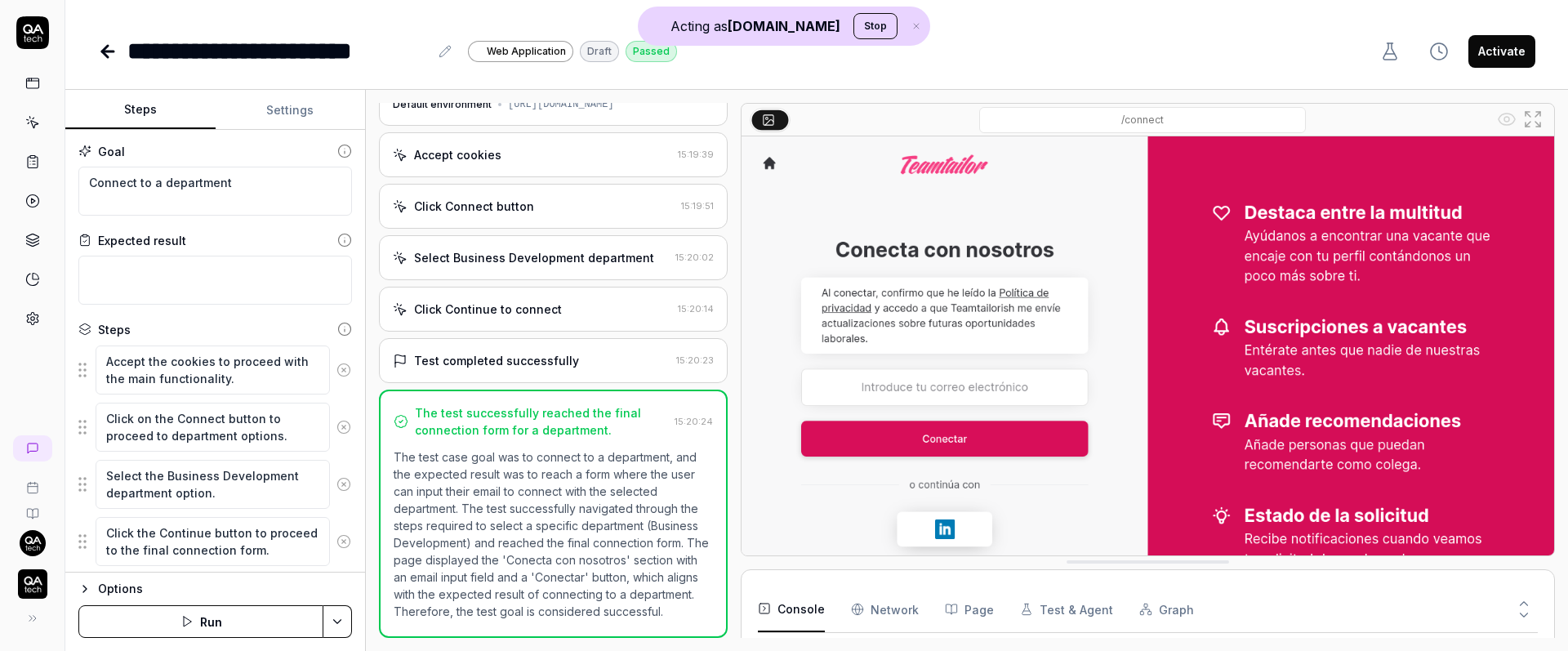
click at [29, 132] on link at bounding box center [33, 122] width 30 height 30
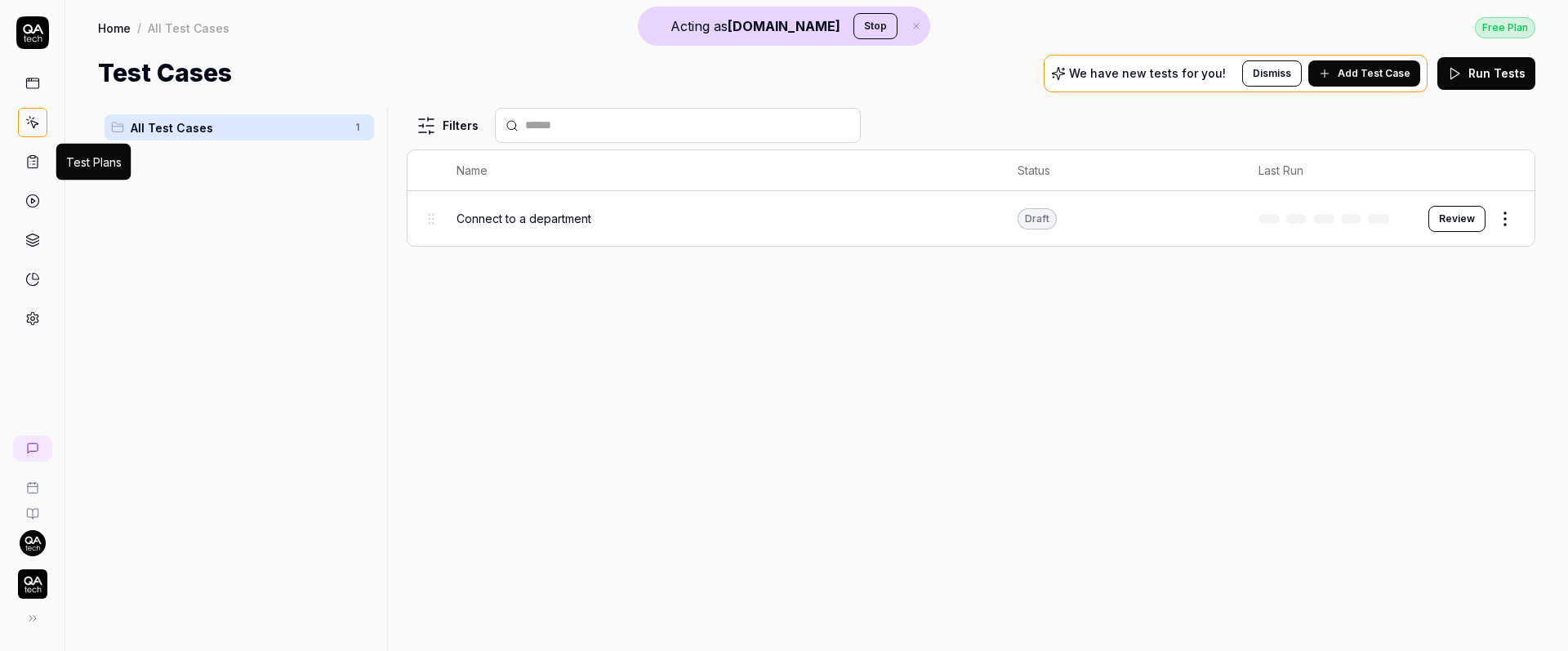
click at [31, 158] on rect at bounding box center [33, 157] width 5 height 2
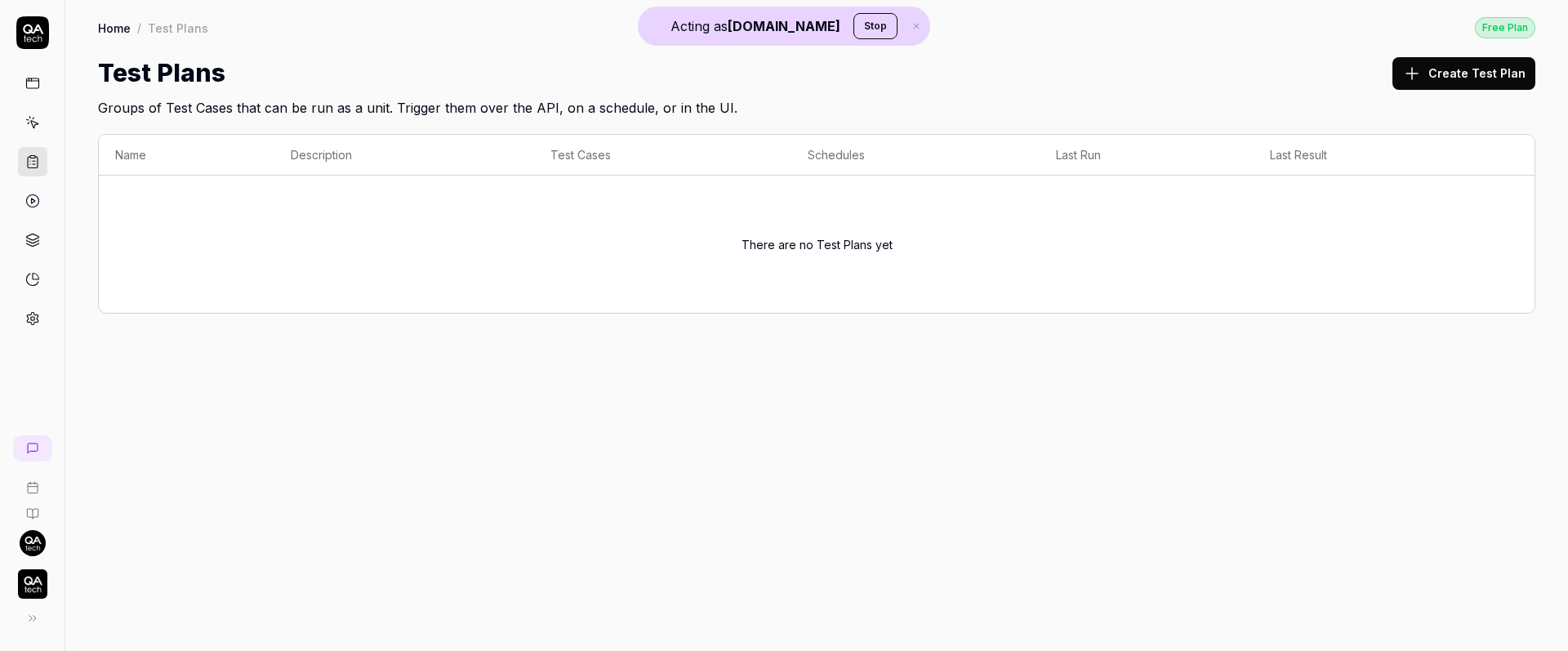
click at [1234, 73] on icon at bounding box center [1412, 74] width 20 height 20
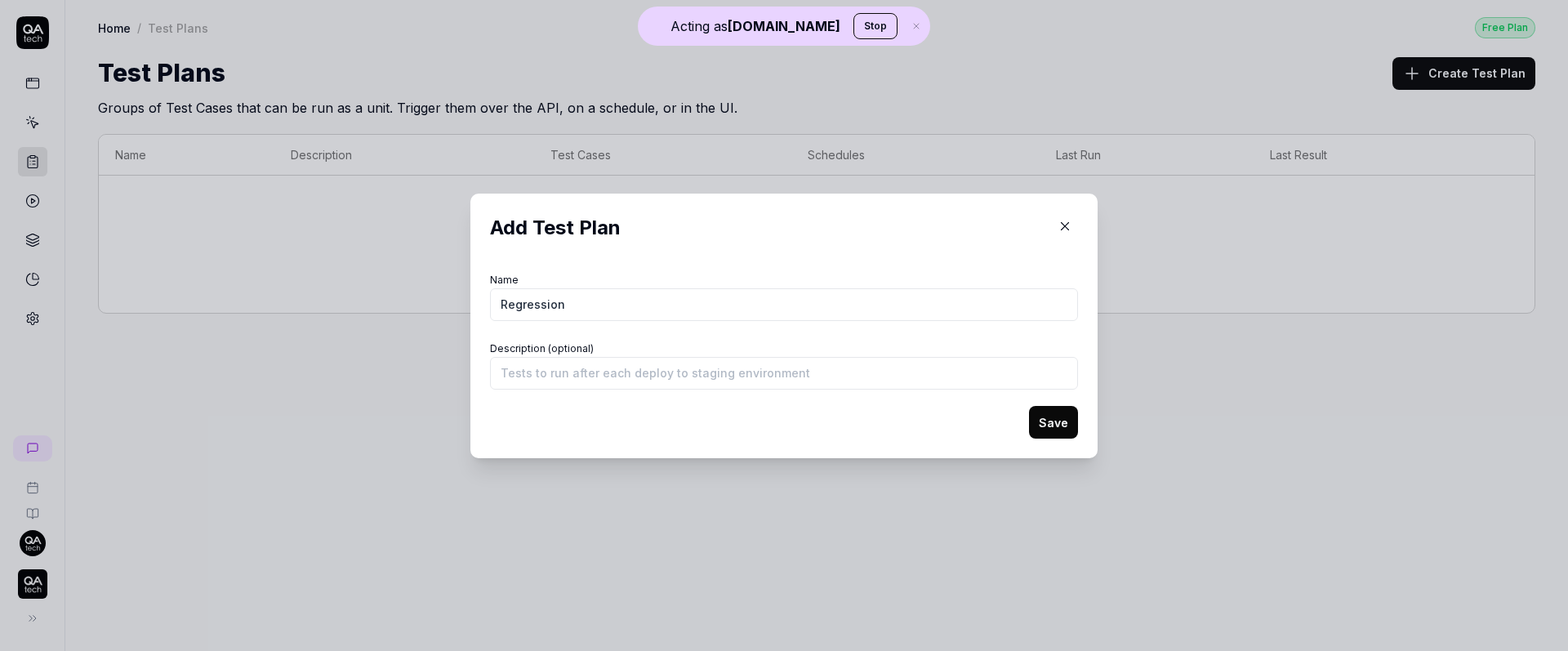
type input "Regression"
click at [1062, 423] on button "Save" at bounding box center [1054, 421] width 49 height 33
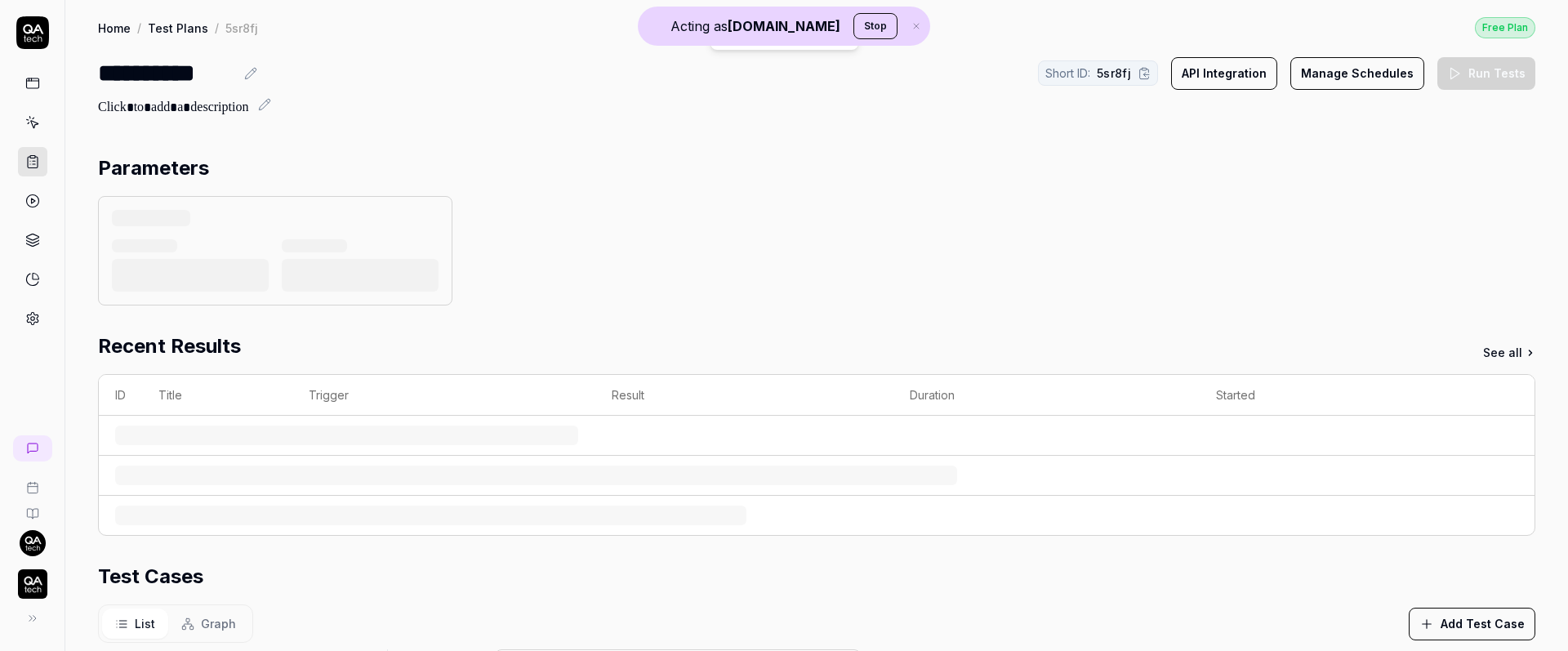
scroll to position [246, 0]
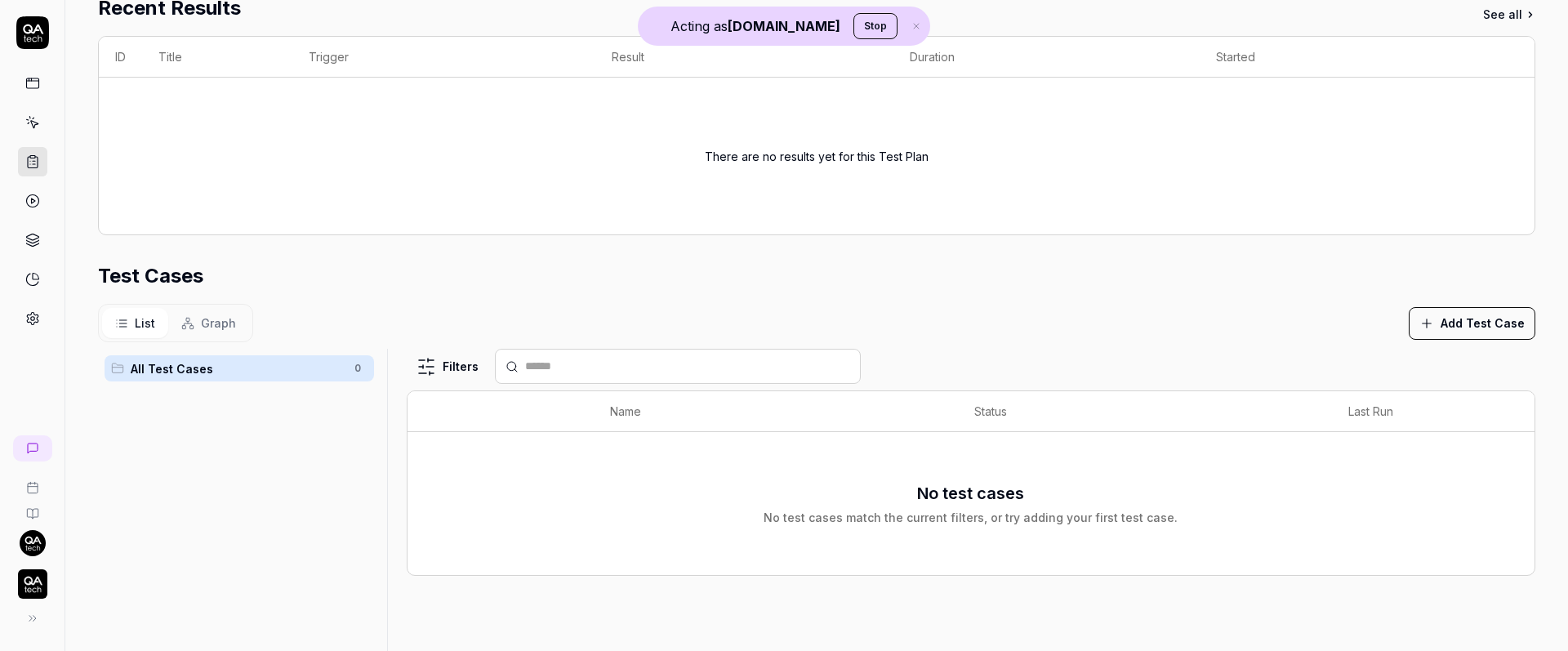
click at [92, 222] on div "Parameters There are no parameters for this test plan yet Recent Results See al…" at bounding box center [816, 340] width 1503 height 898
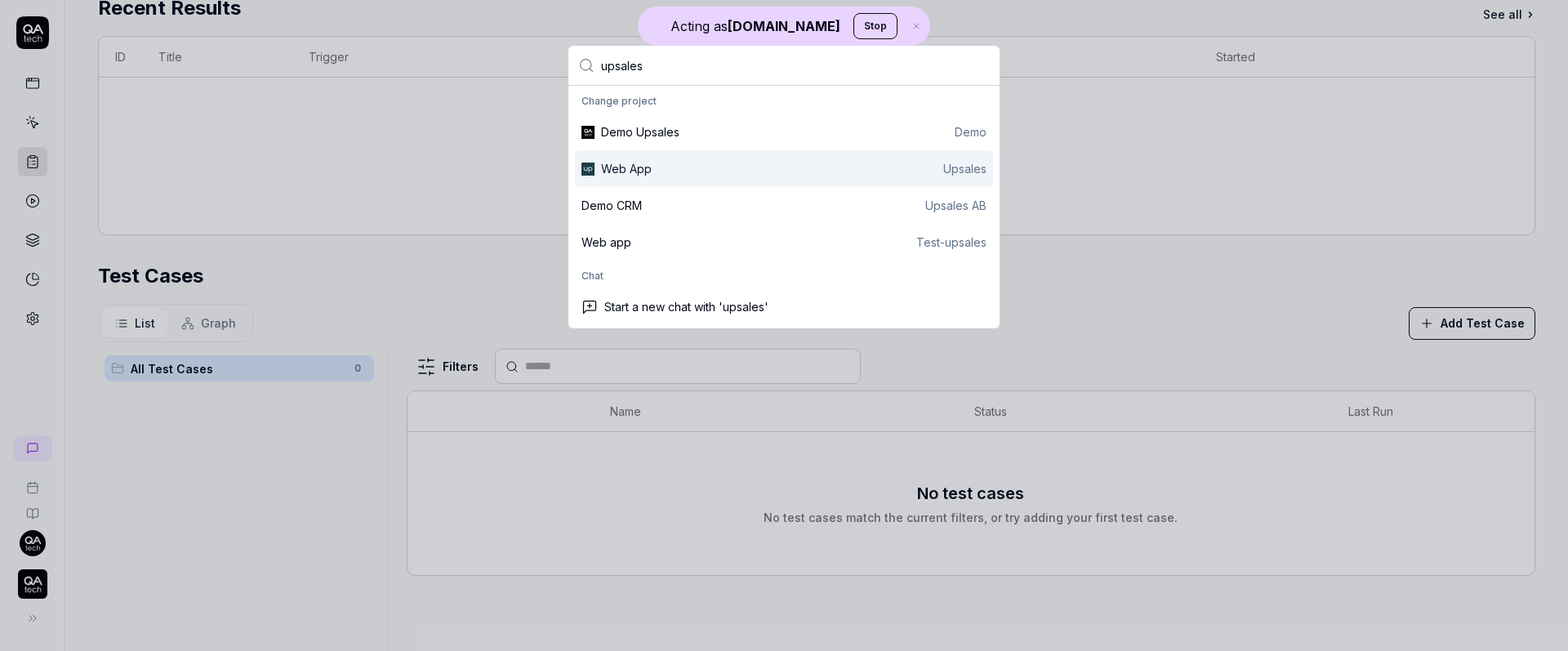
type input "upsales"
click at [708, 164] on div "Web App Upsales" at bounding box center [793, 168] width 386 height 17
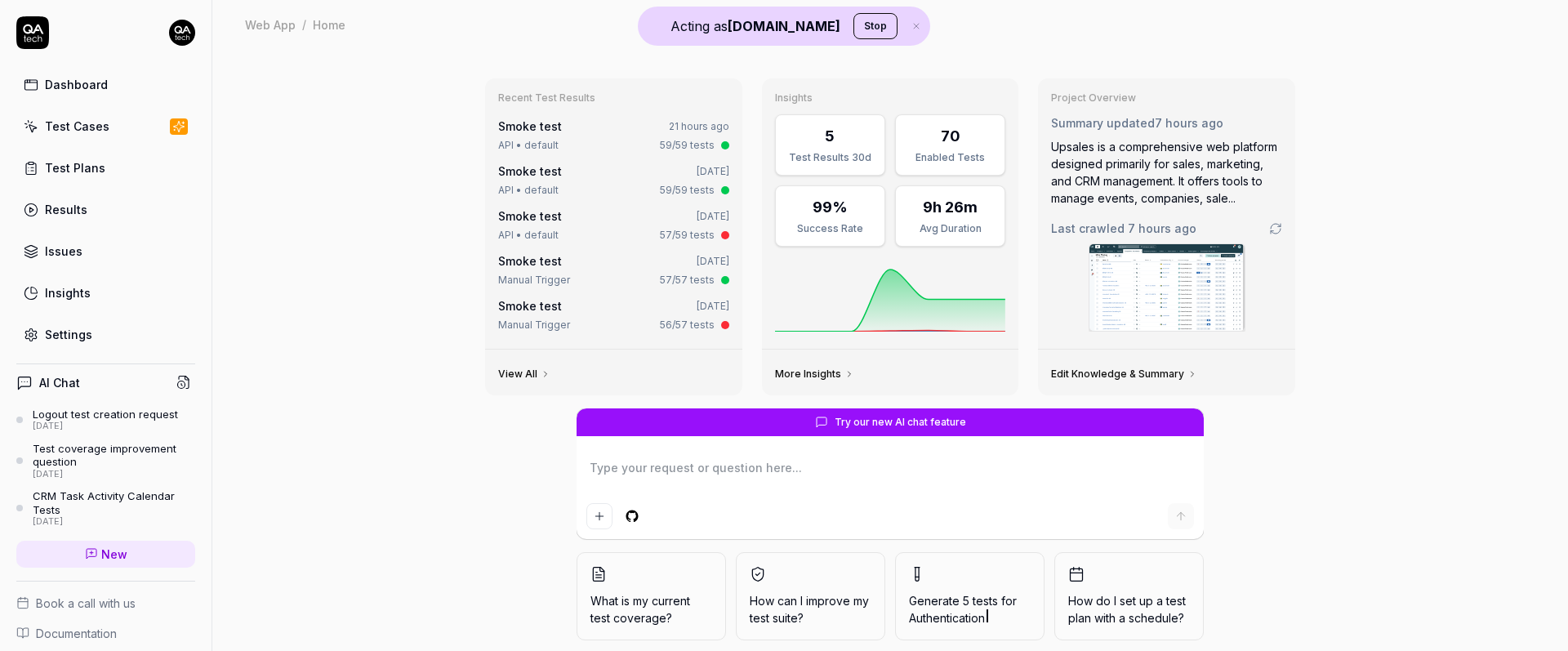
type textarea "*"
click at [84, 131] on div "Test Cases" at bounding box center [77, 125] width 64 height 17
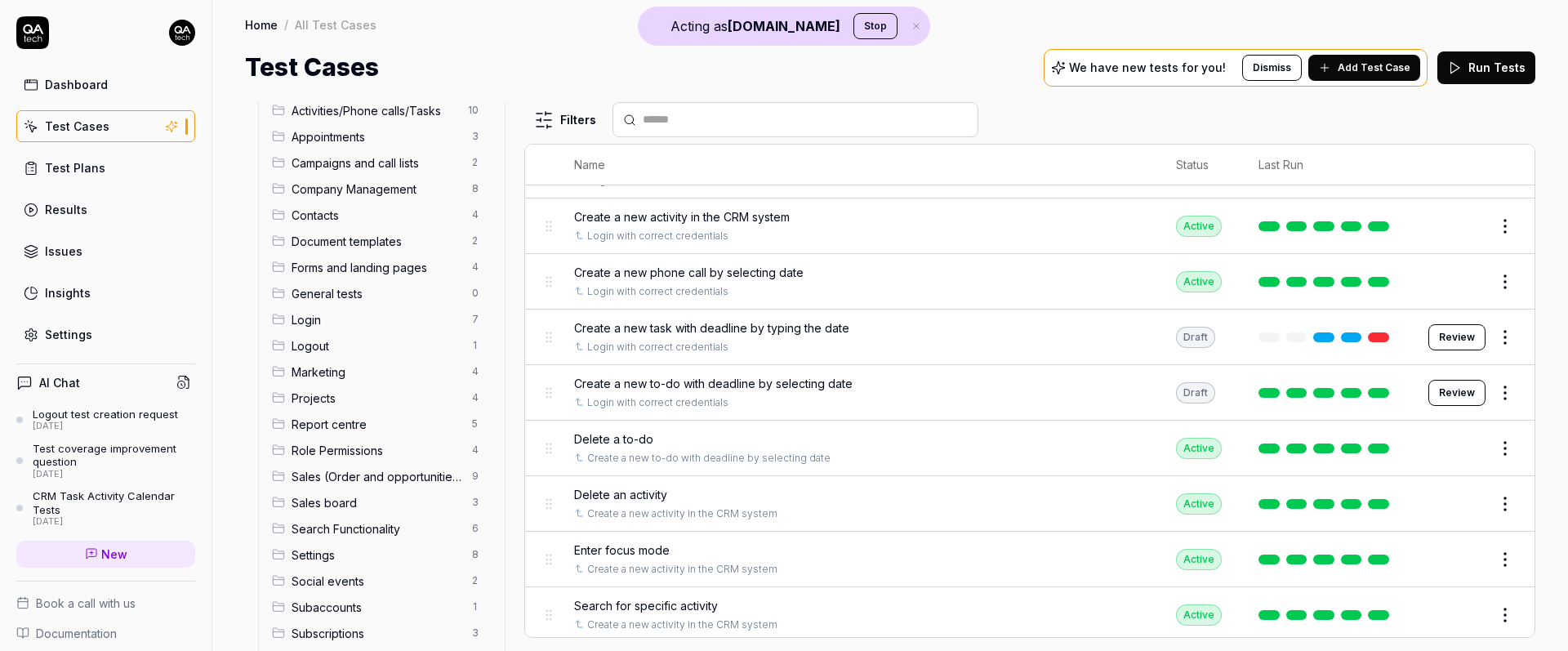
scroll to position [85, 0]
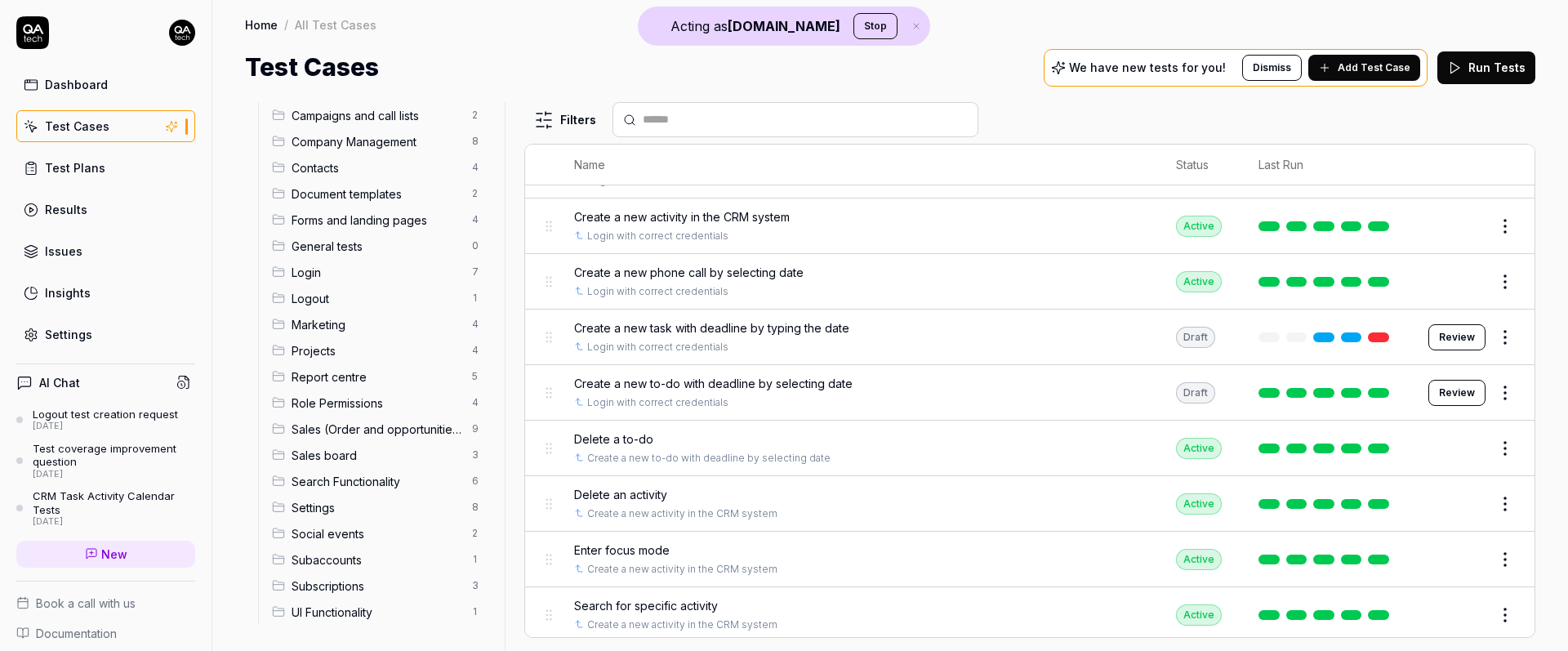
click at [81, 172] on div "Test Plans" at bounding box center [75, 167] width 60 height 17
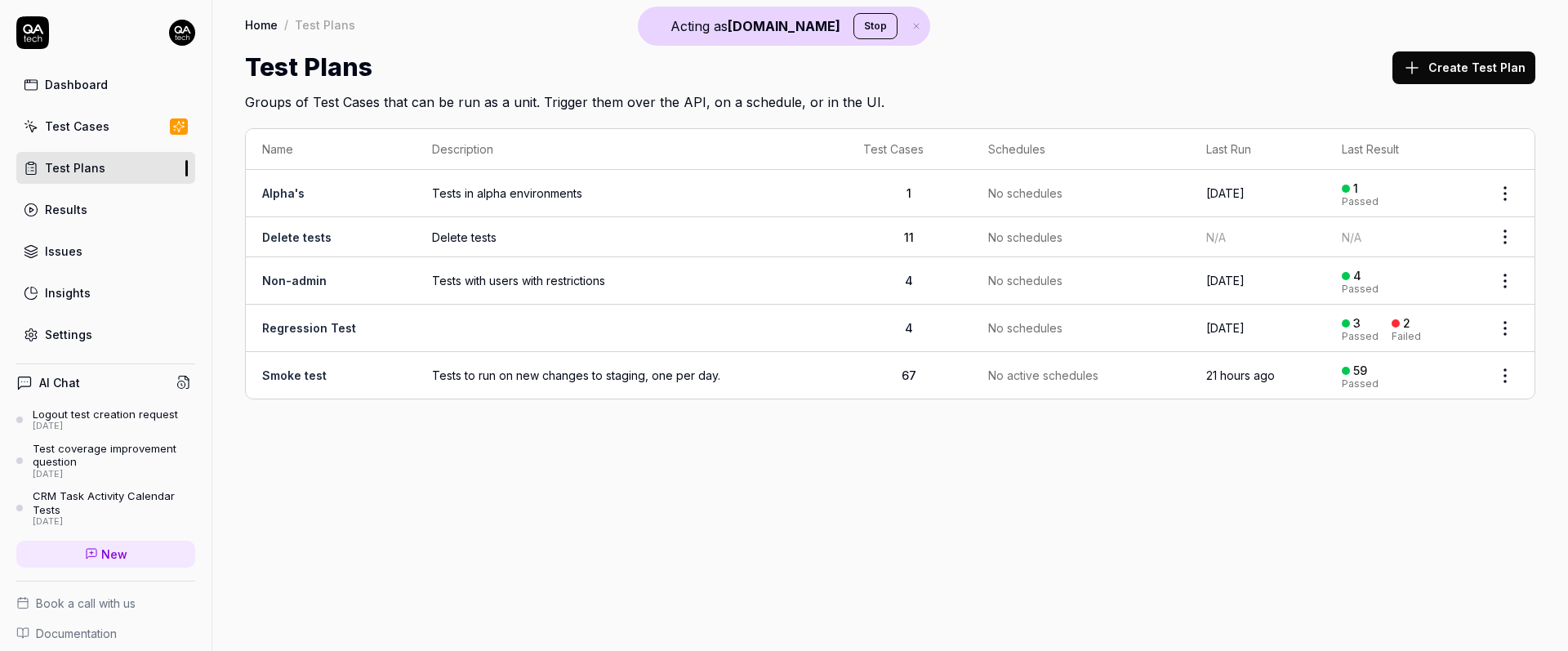
click at [368, 380] on td "Smoke test" at bounding box center [331, 375] width 170 height 46
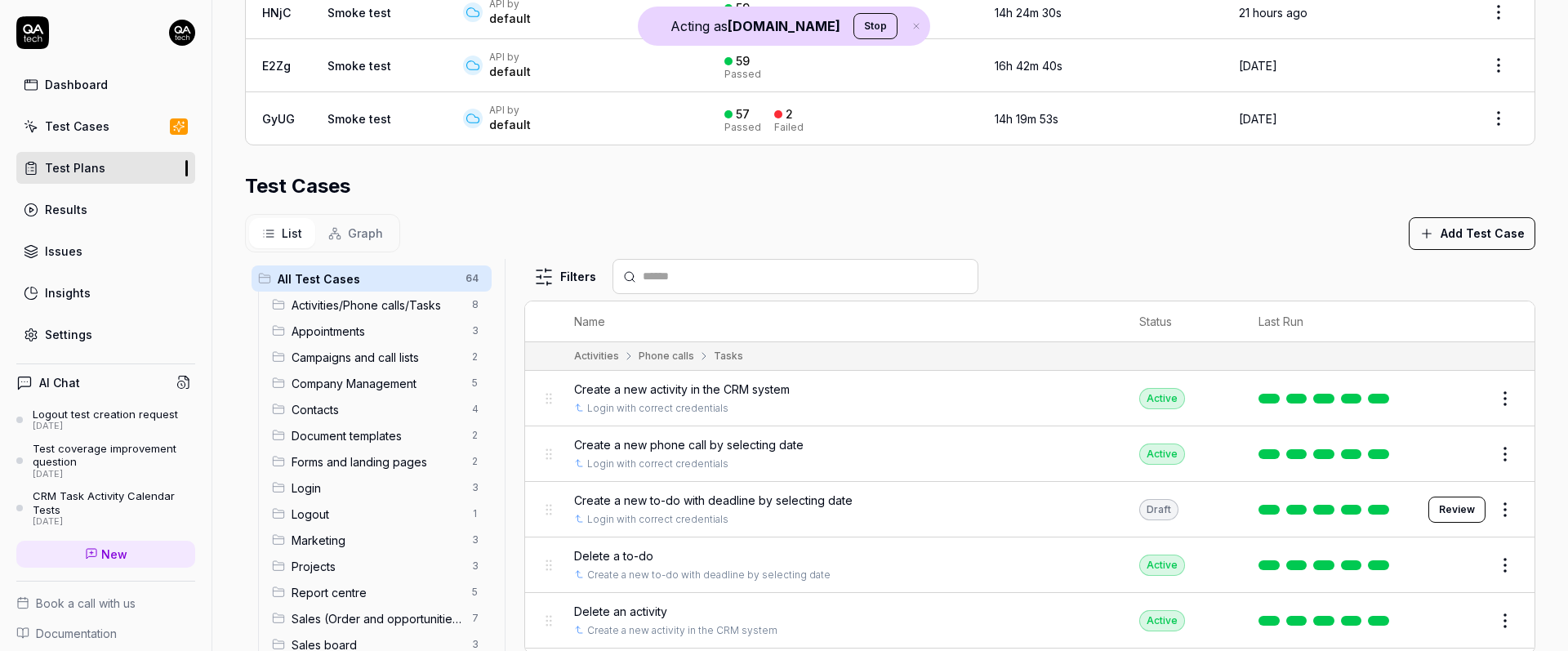
scroll to position [468, 0]
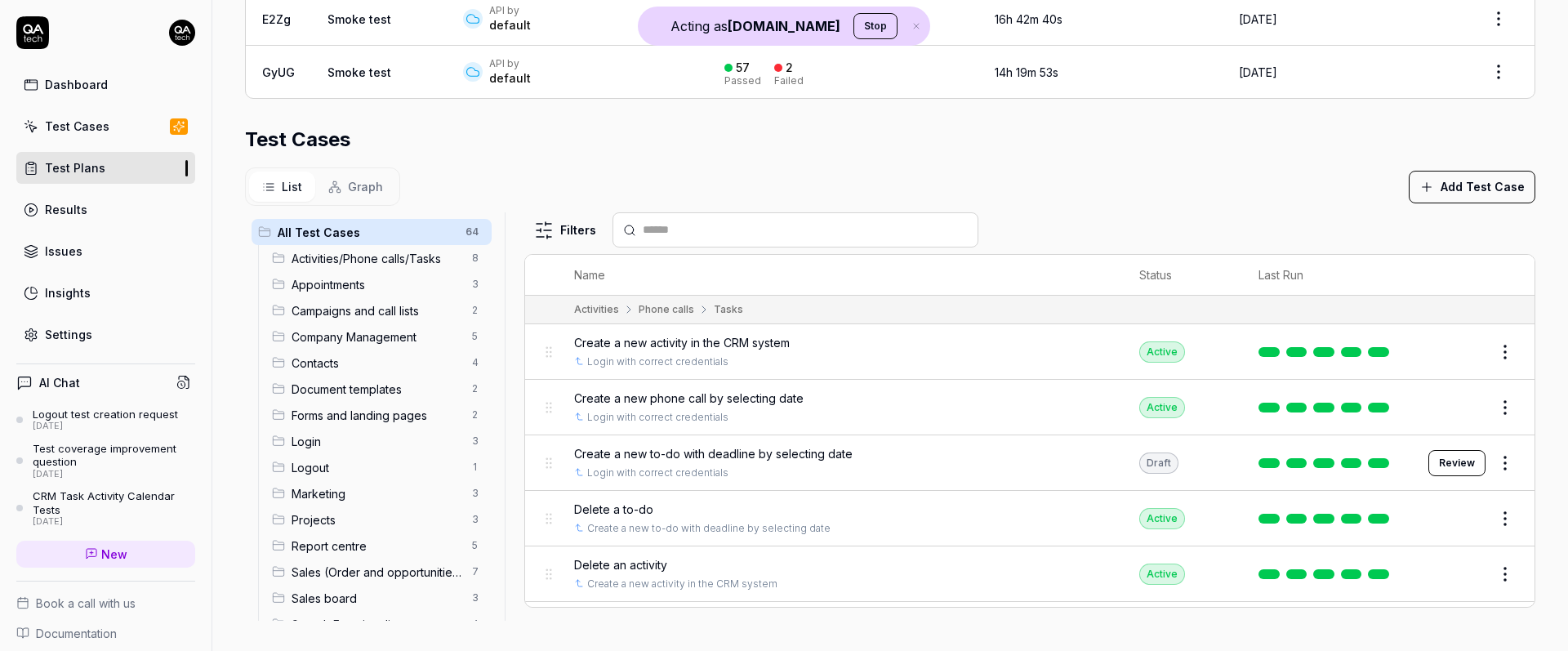
click at [360, 184] on span "Graph" at bounding box center [366, 185] width 36 height 17
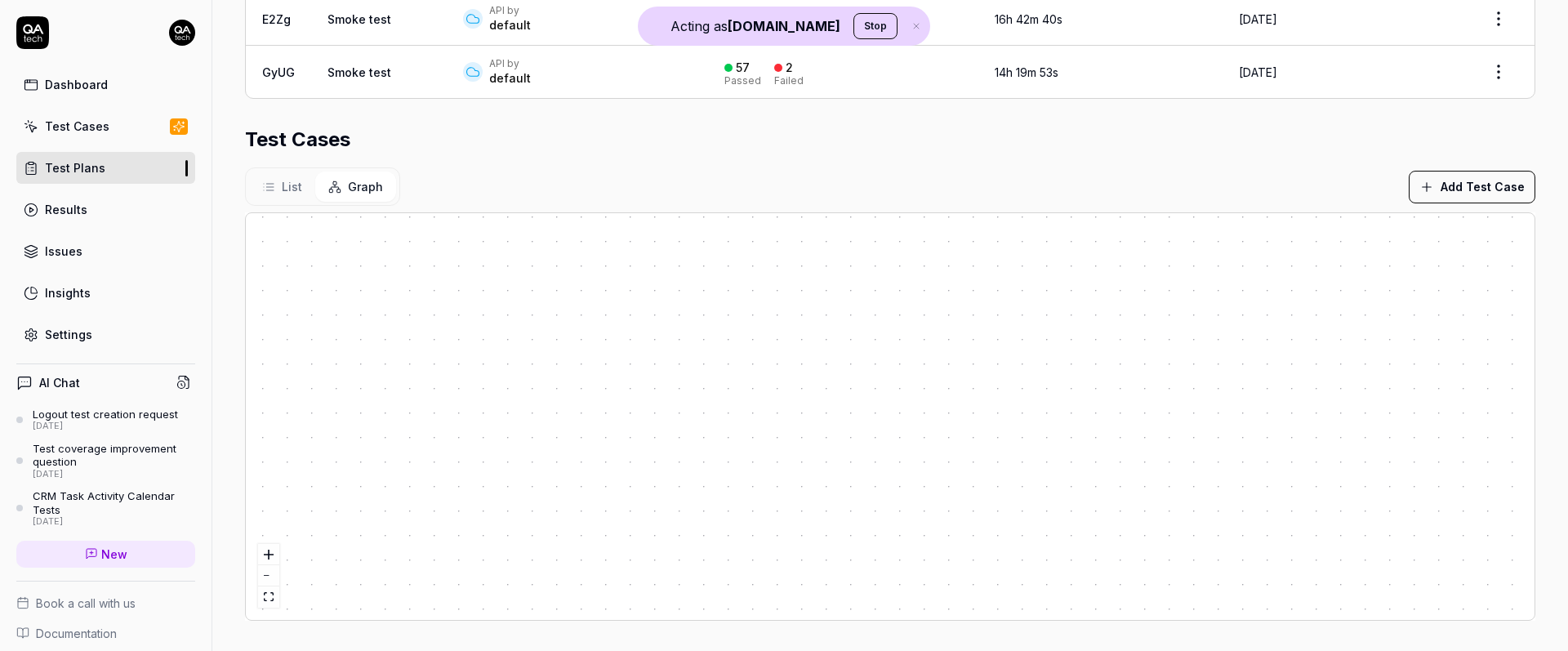
drag, startPoint x: 566, startPoint y: 492, endPoint x: 723, endPoint y: 491, distance: 157.0
click at [723, 491] on div at bounding box center [890, 416] width 1289 height 406
click at [124, 201] on link "Results" at bounding box center [106, 209] width 179 height 32
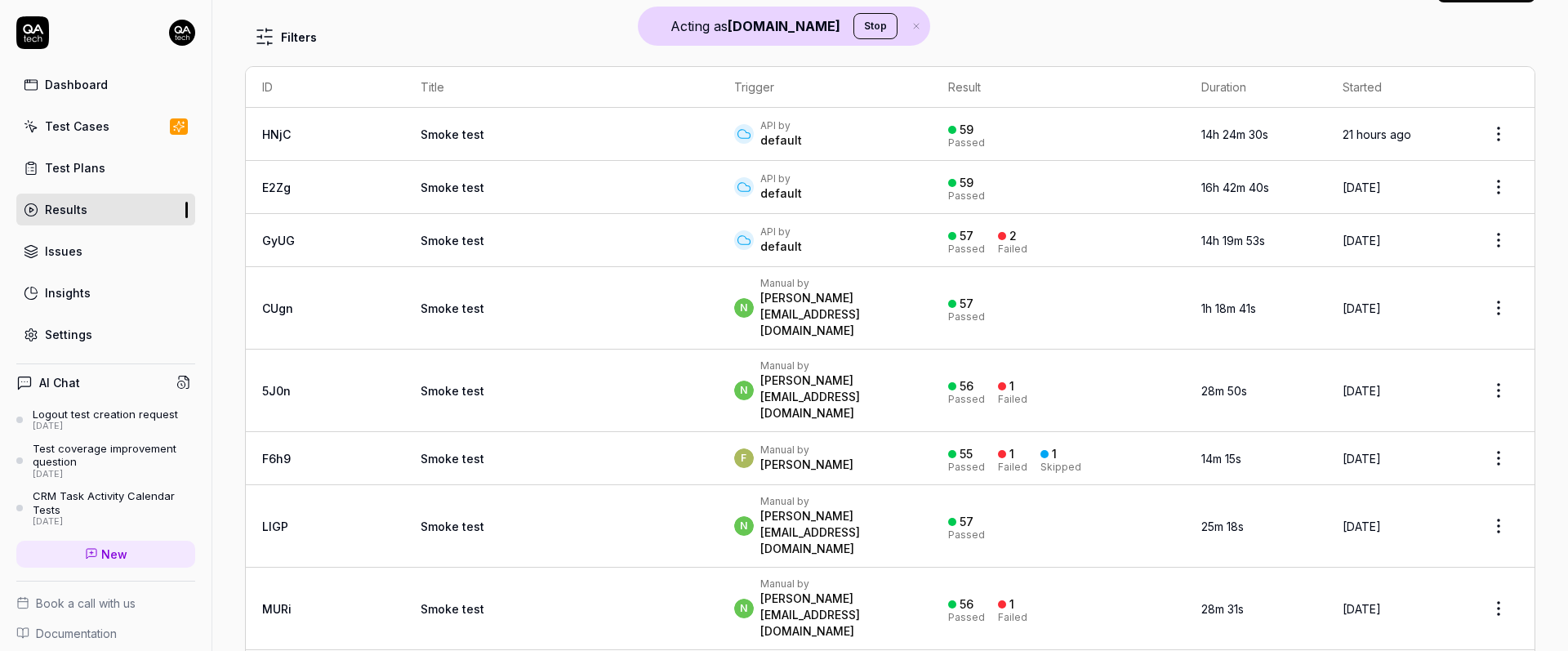
scroll to position [89, 0]
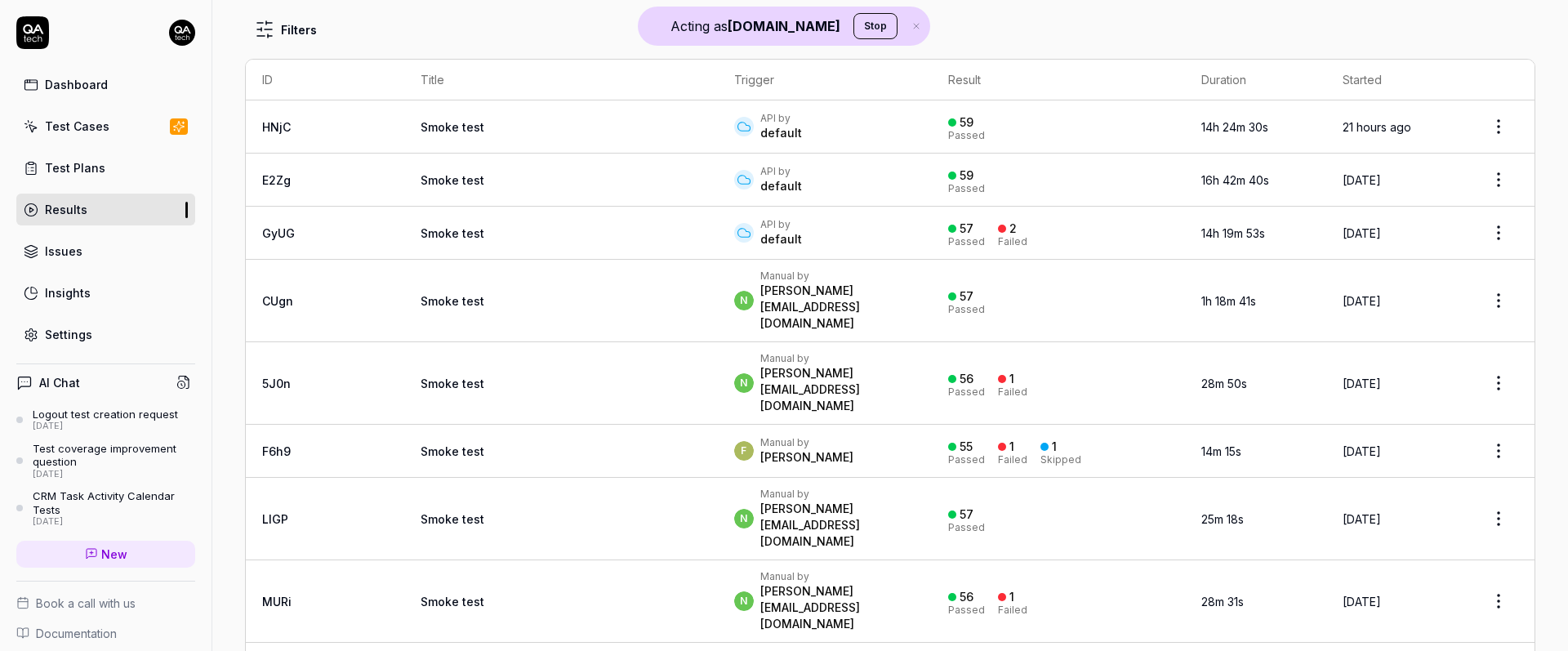
click at [420, 294] on link "Smoke test" at bounding box center [452, 301] width 64 height 14
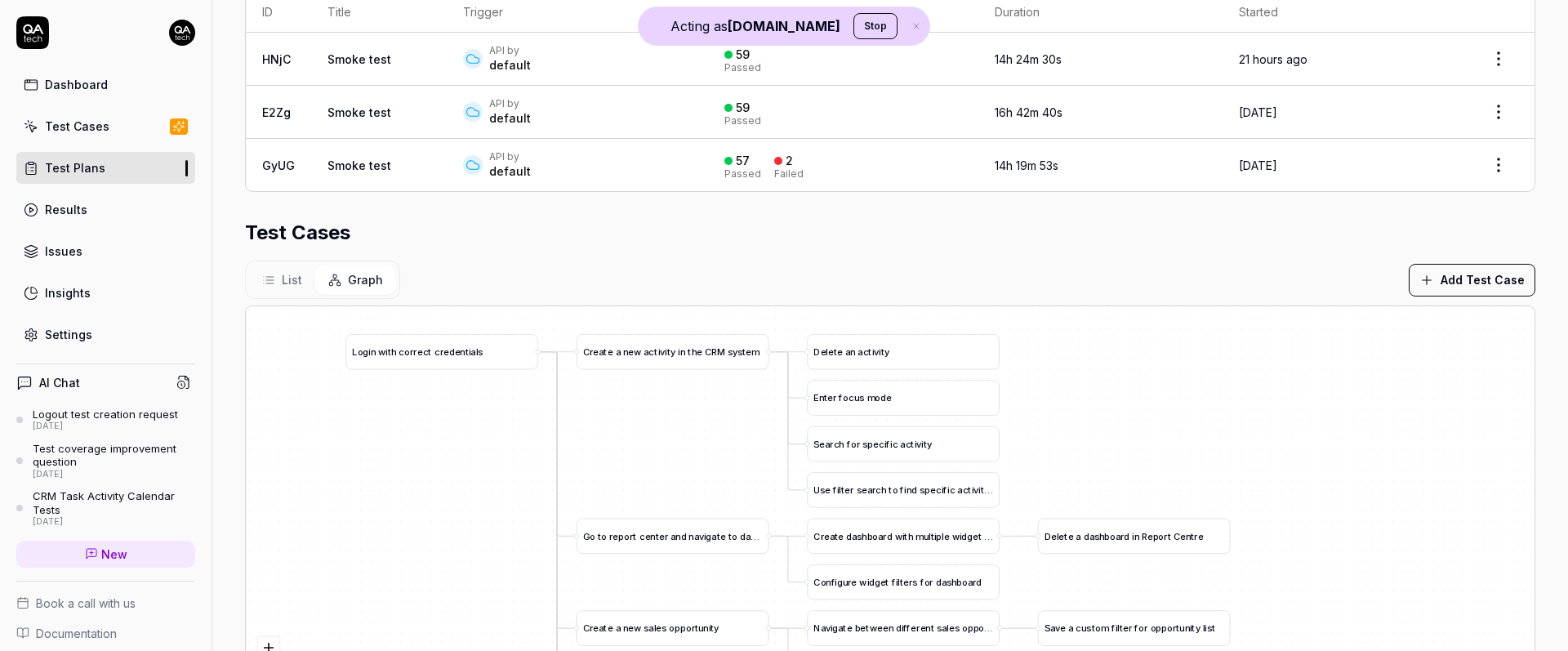
scroll to position [357, 0]
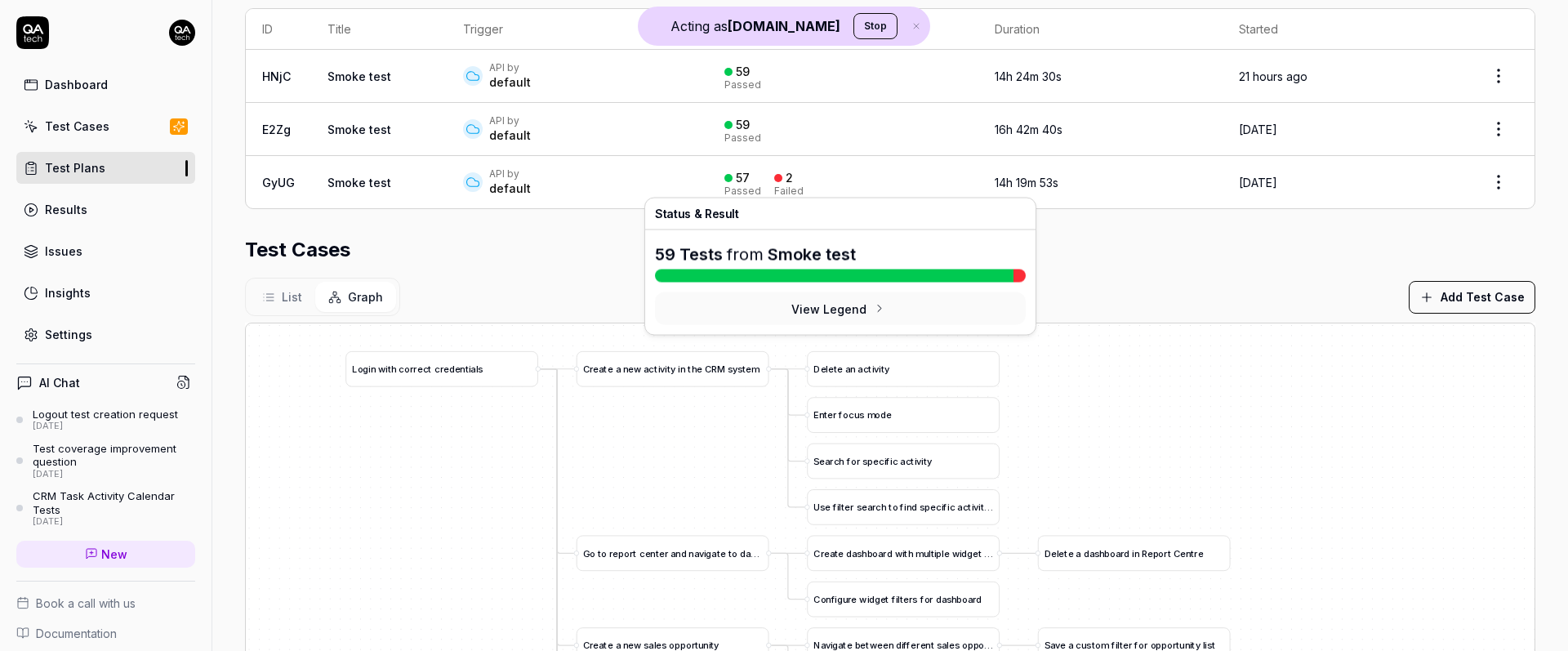
click at [825, 185] on div "57 Passed 2 Failed" at bounding box center [843, 181] width 237 height 27
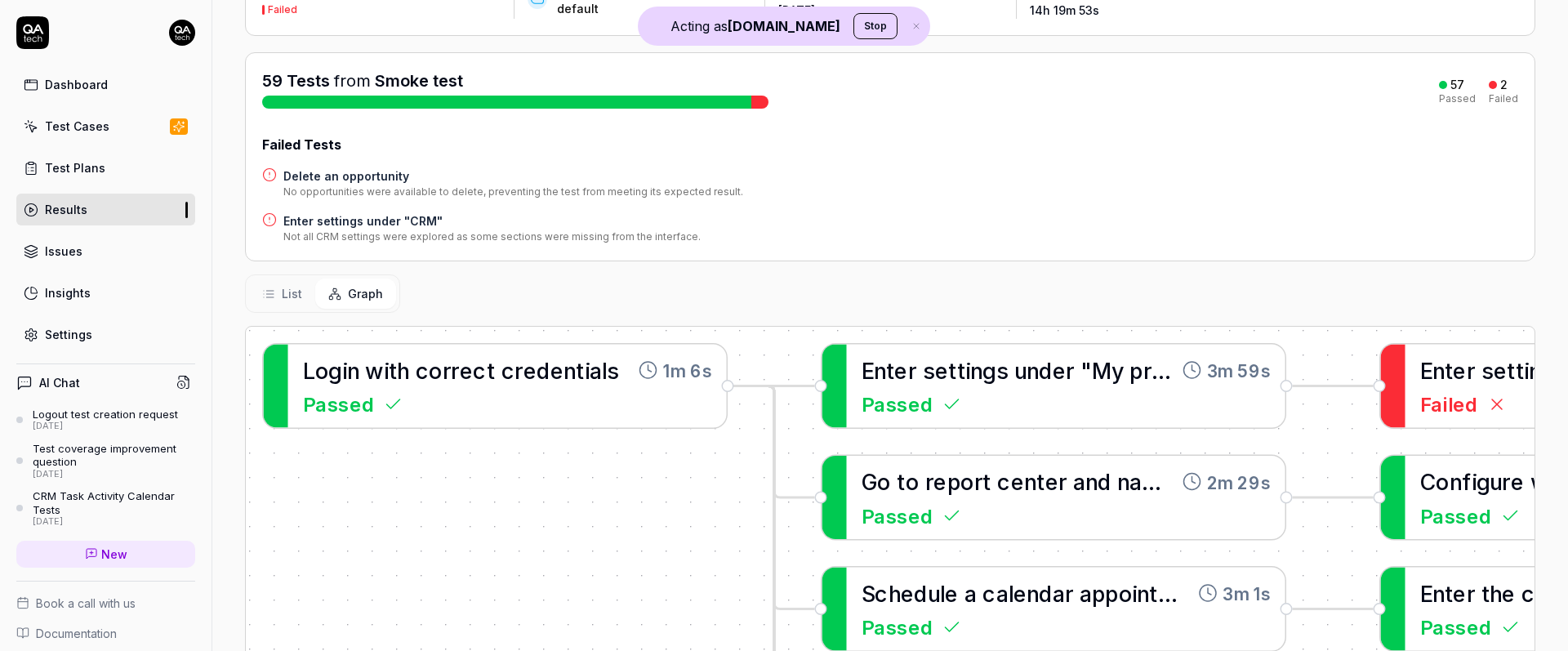
scroll to position [155, 0]
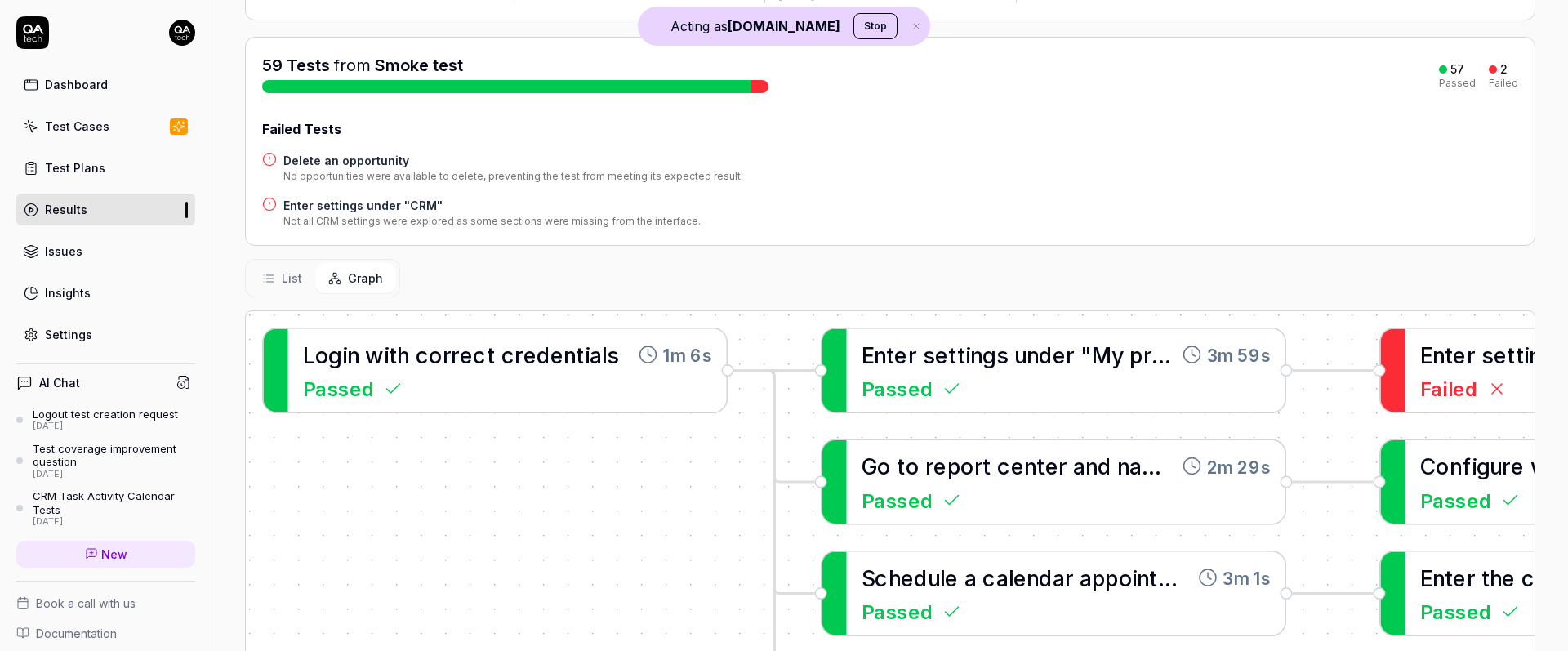
click at [295, 277] on span "List" at bounding box center [292, 277] width 21 height 17
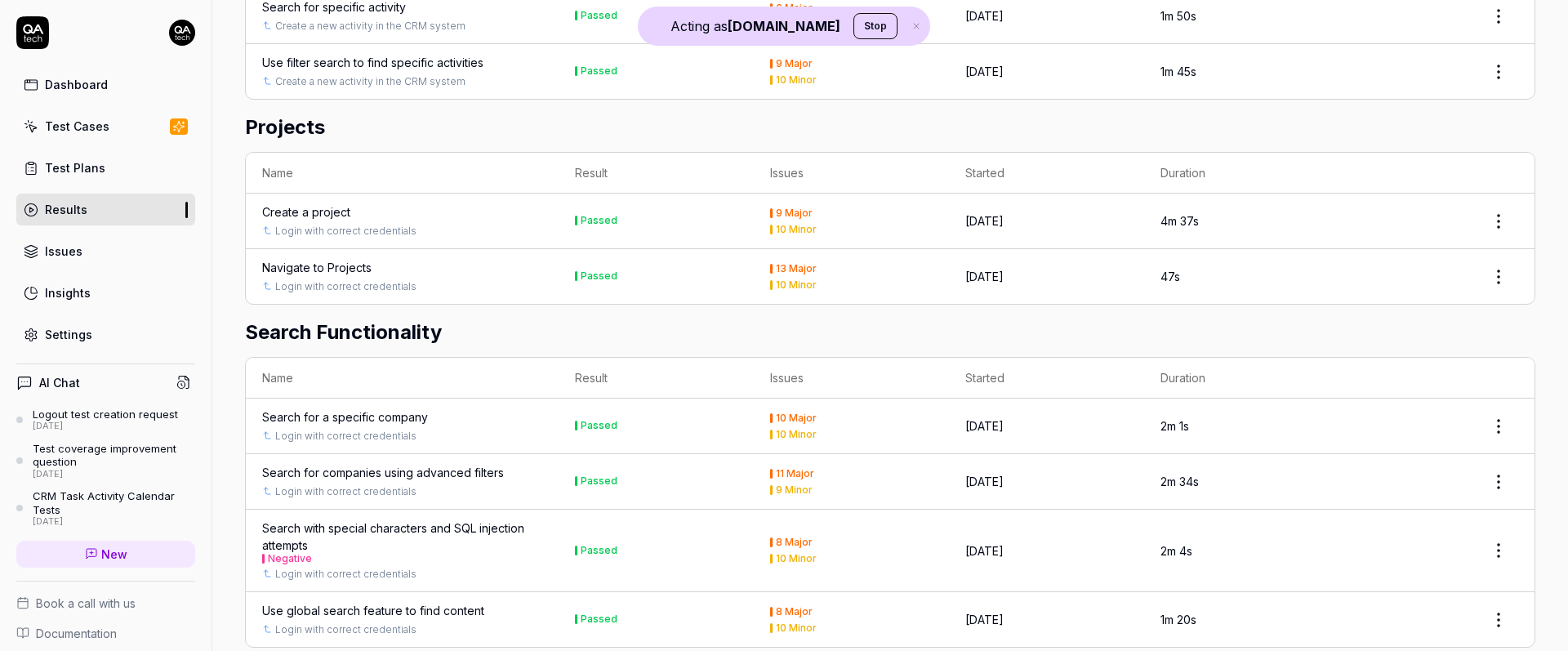
scroll to position [1763, 0]
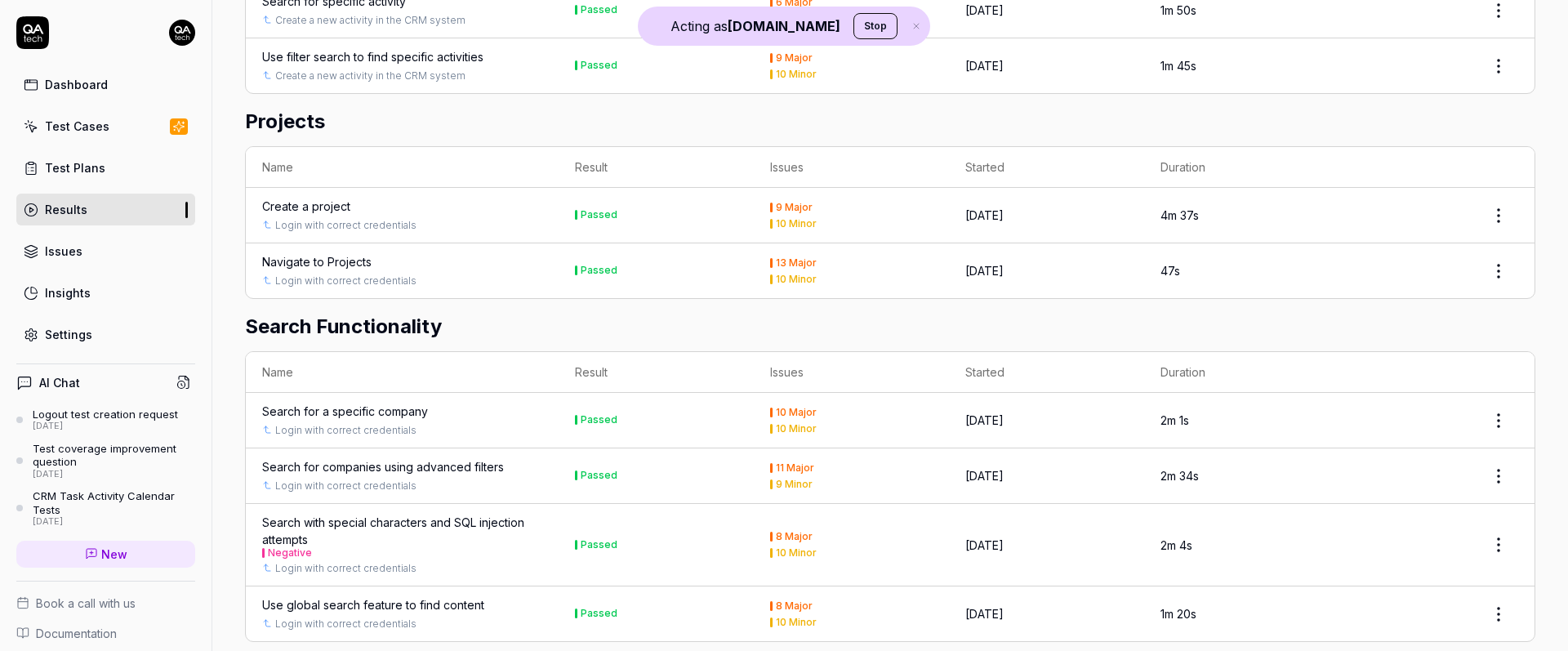
click at [126, 559] on link "New" at bounding box center [106, 553] width 179 height 27
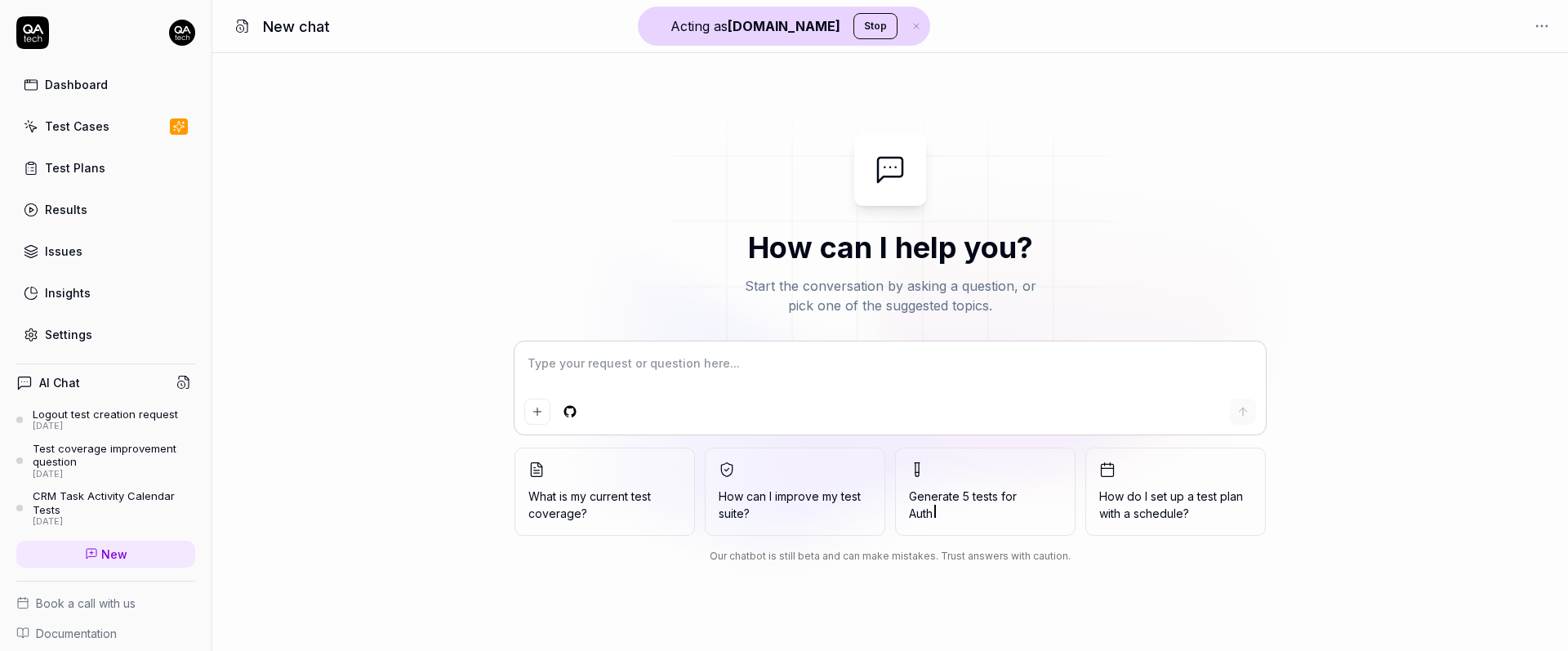
click at [553, 361] on textarea at bounding box center [890, 371] width 732 height 40
click at [147, 123] on link "Test Cases" at bounding box center [106, 126] width 179 height 32
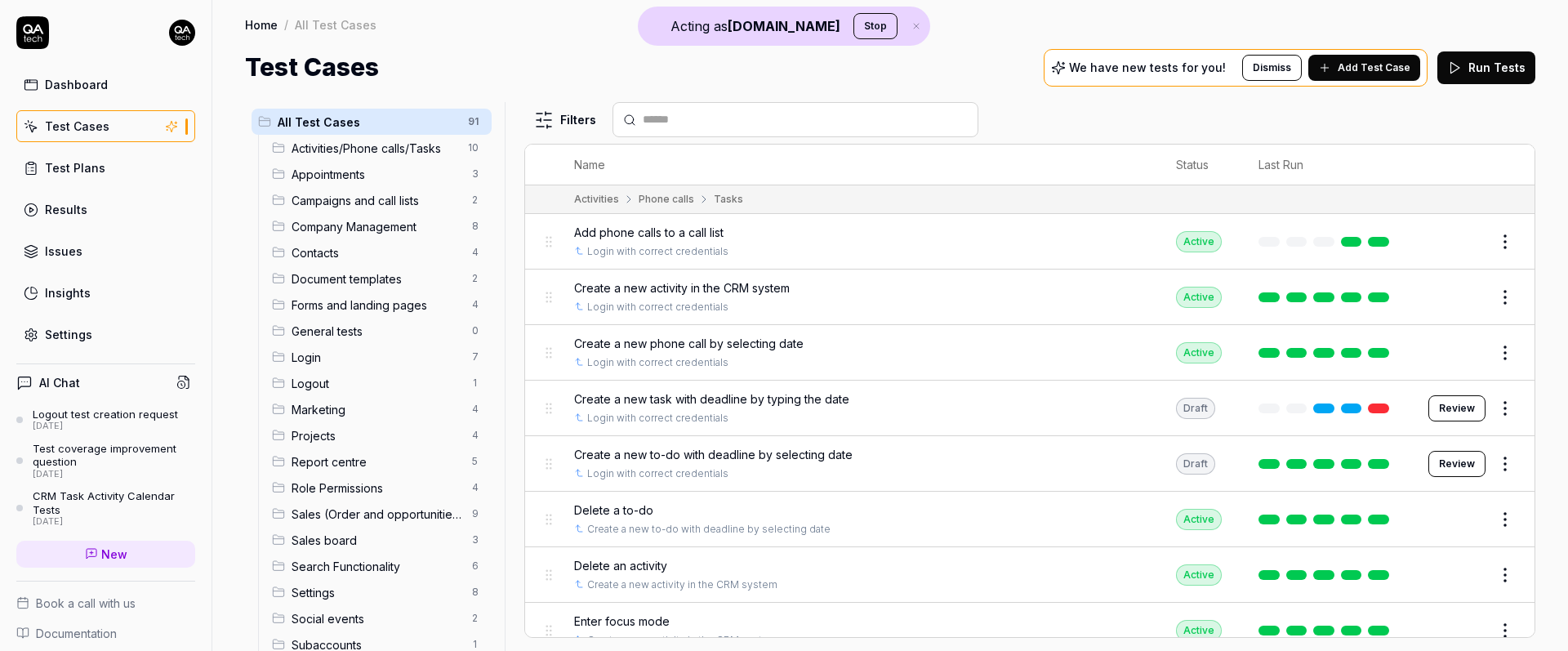
click at [1362, 59] on button "Add Test Case" at bounding box center [1364, 67] width 112 height 26
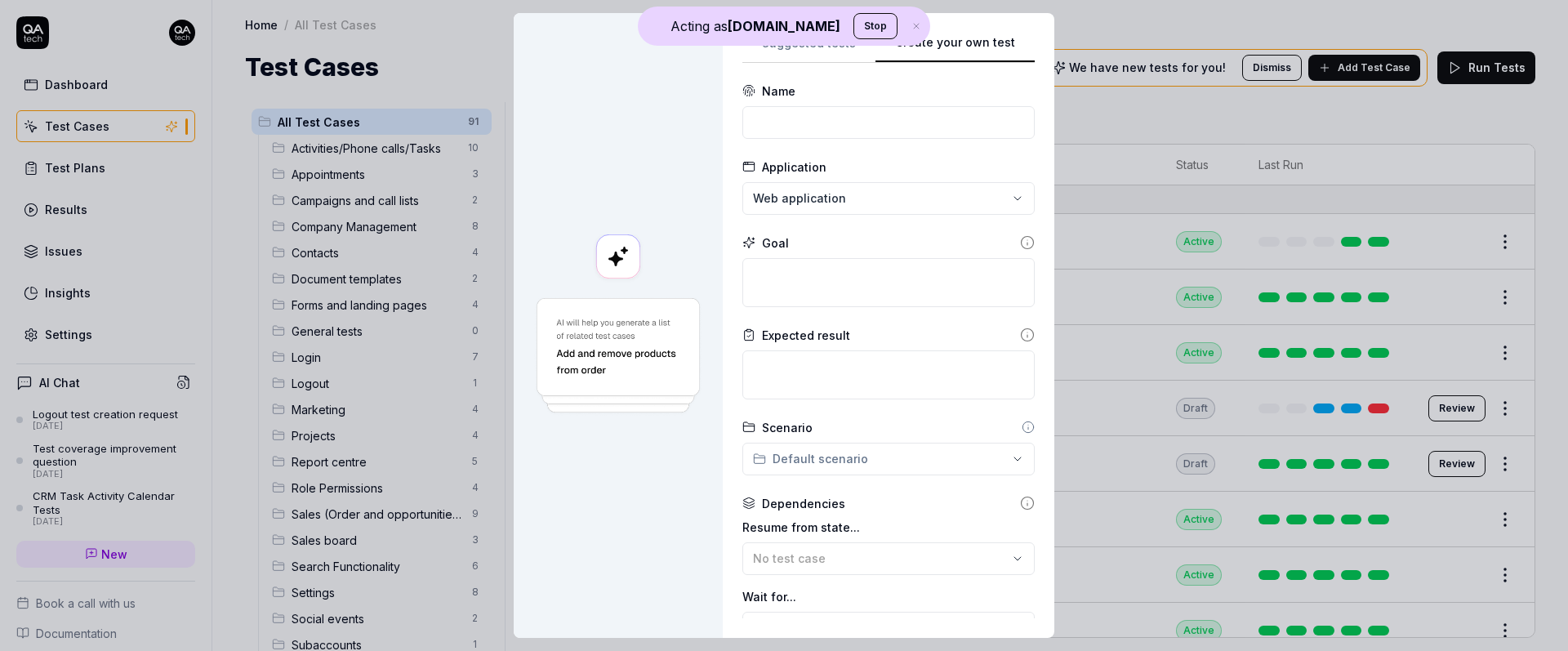
click at [817, 303] on div "Suggested tests Create your own test Name Application Web application Goal Expe…" at bounding box center [888, 325] width 292 height 585
click at [797, 372] on textarea at bounding box center [888, 375] width 292 height 49
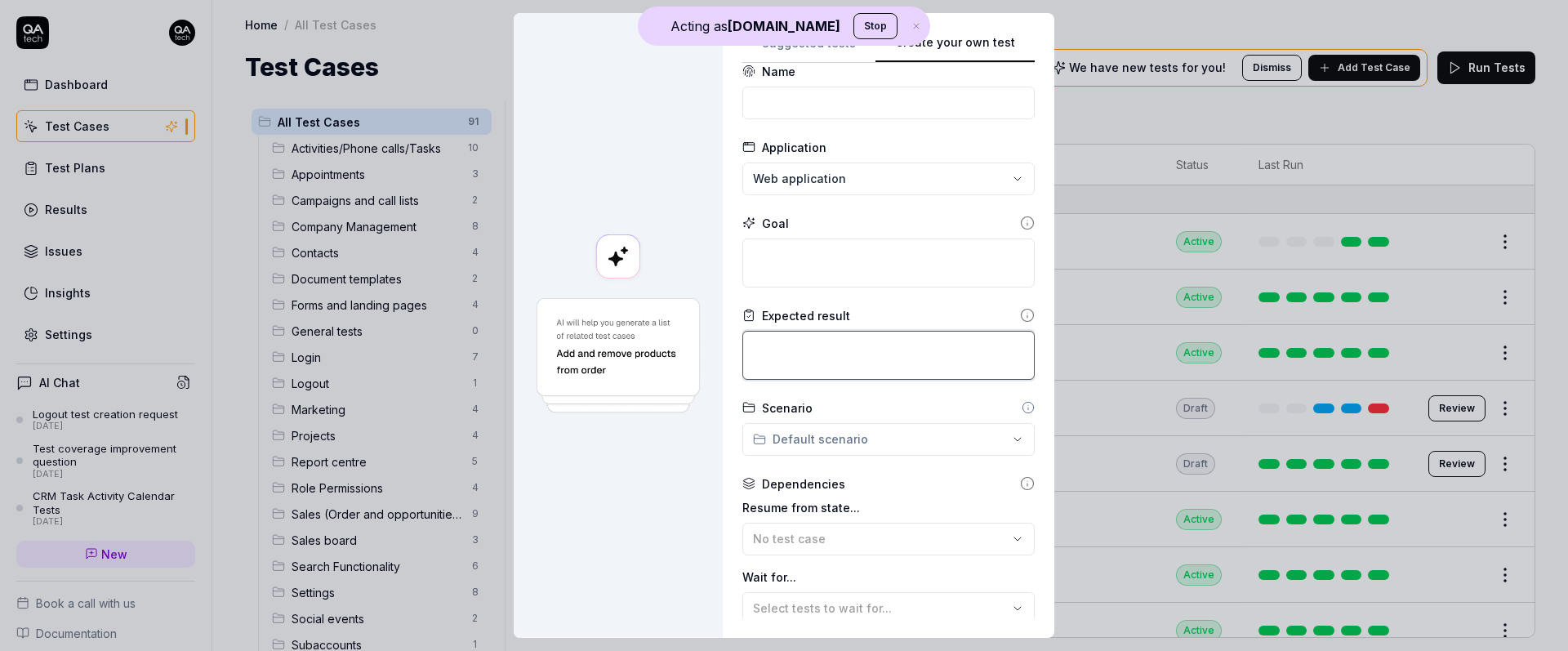
scroll to position [22, 0]
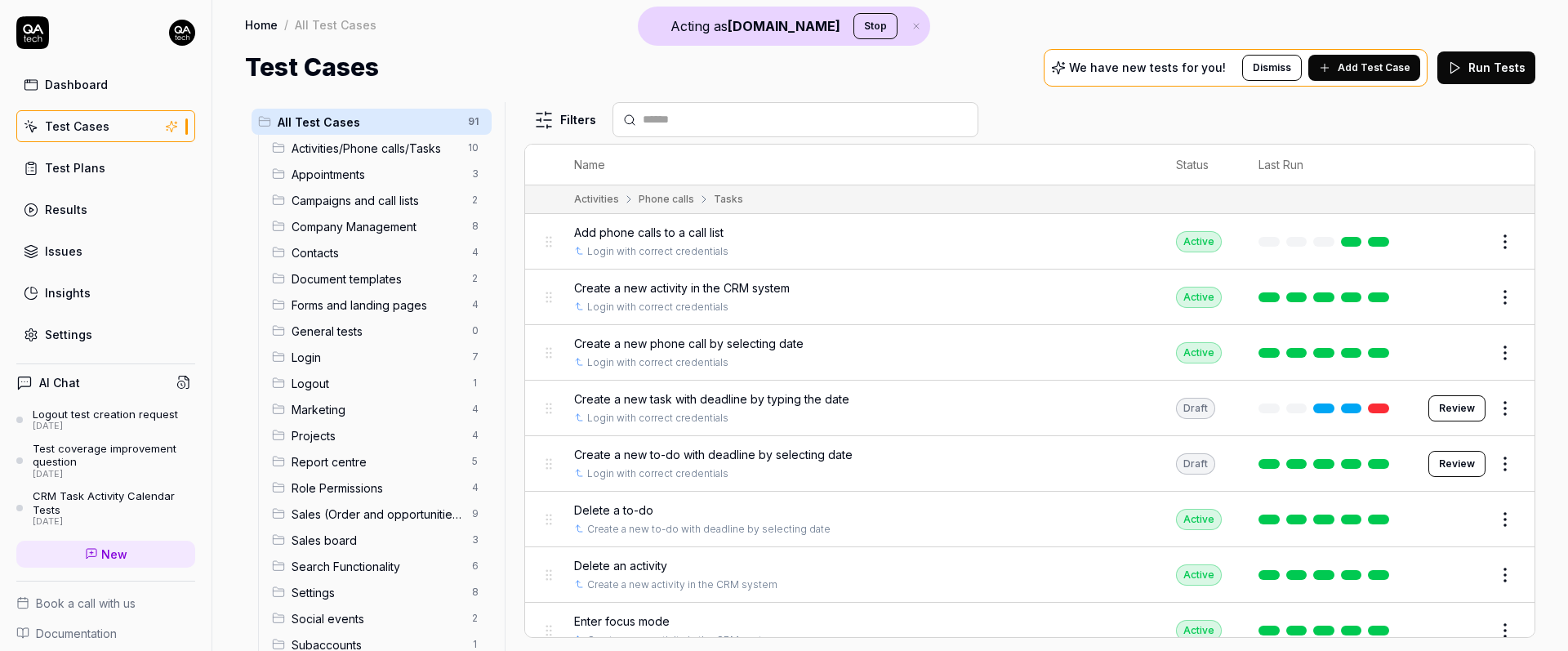
click at [76, 244] on div "Issues" at bounding box center [64, 251] width 37 height 17
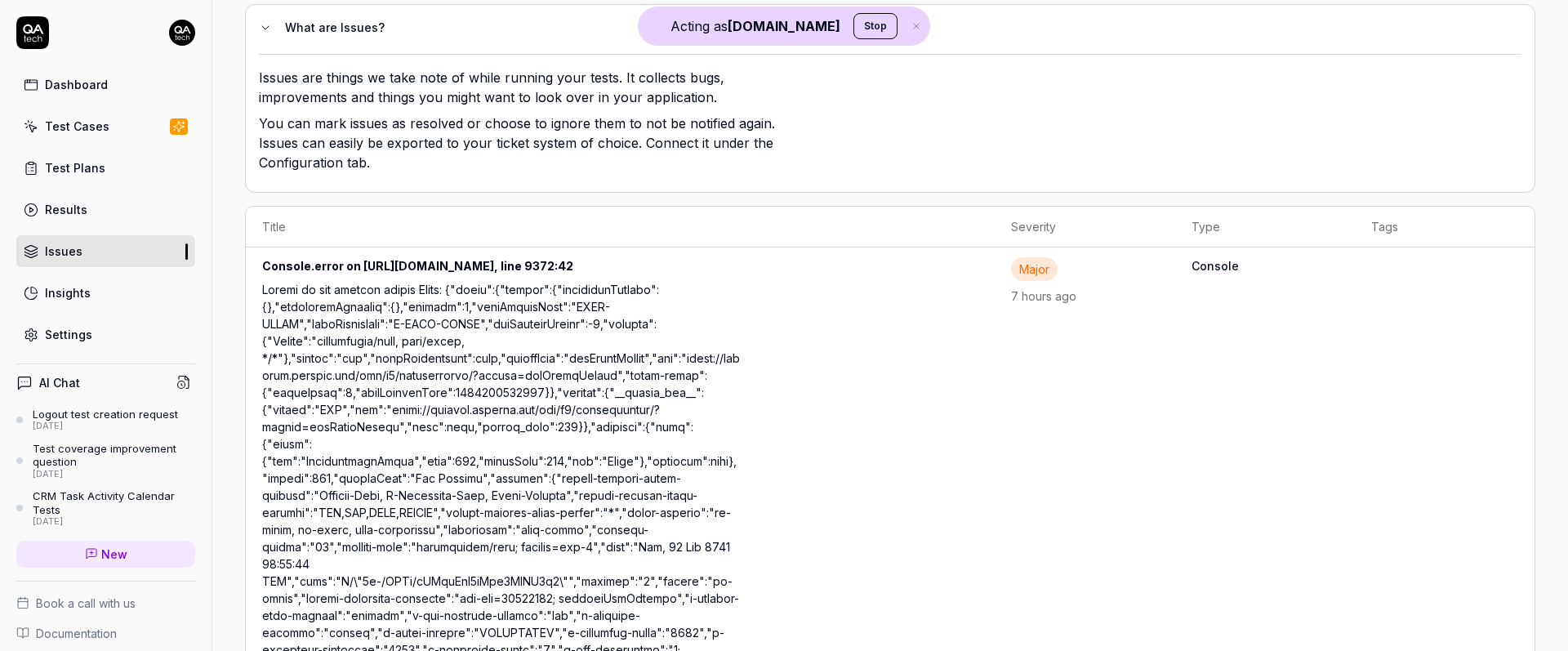
scroll to position [147, 0]
click at [63, 204] on div "Results" at bounding box center [66, 209] width 42 height 17
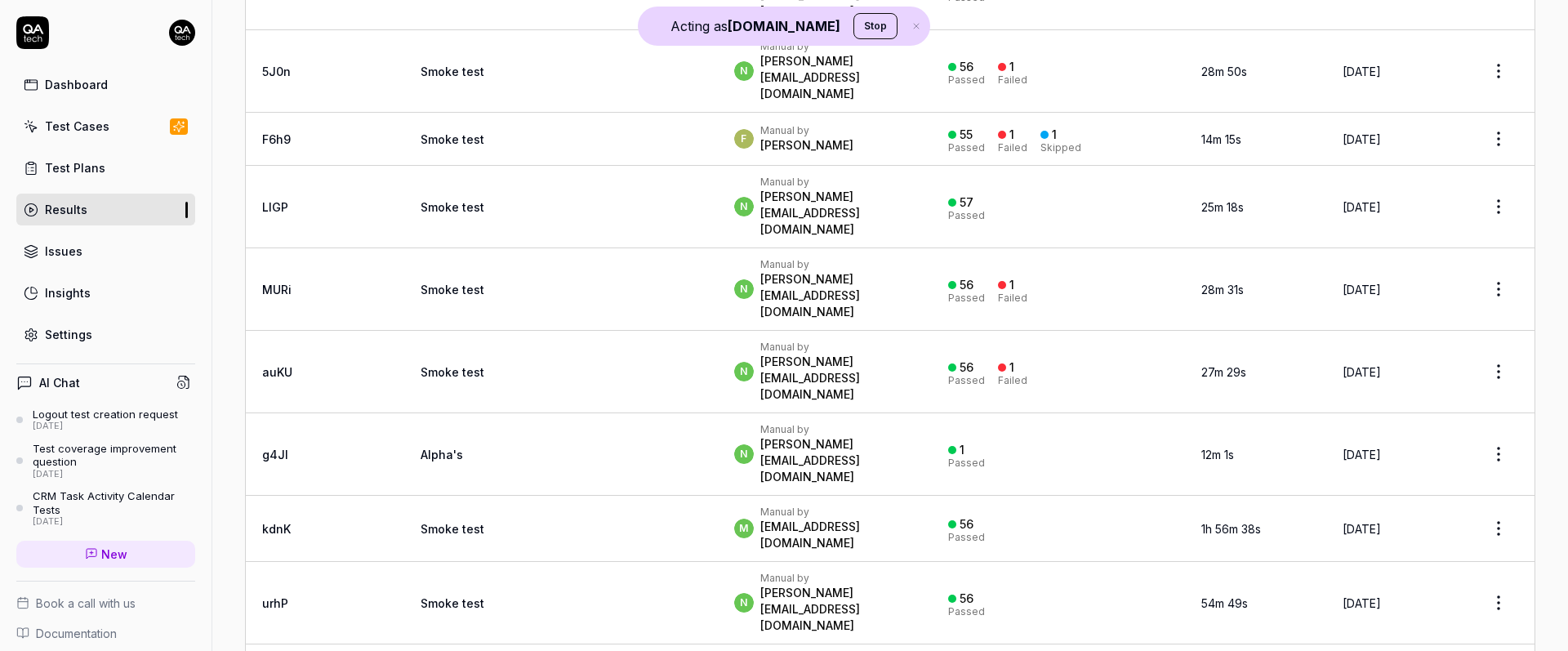
scroll to position [403, 0]
click at [476, 328] on td "Smoke test" at bounding box center [561, 370] width 314 height 83
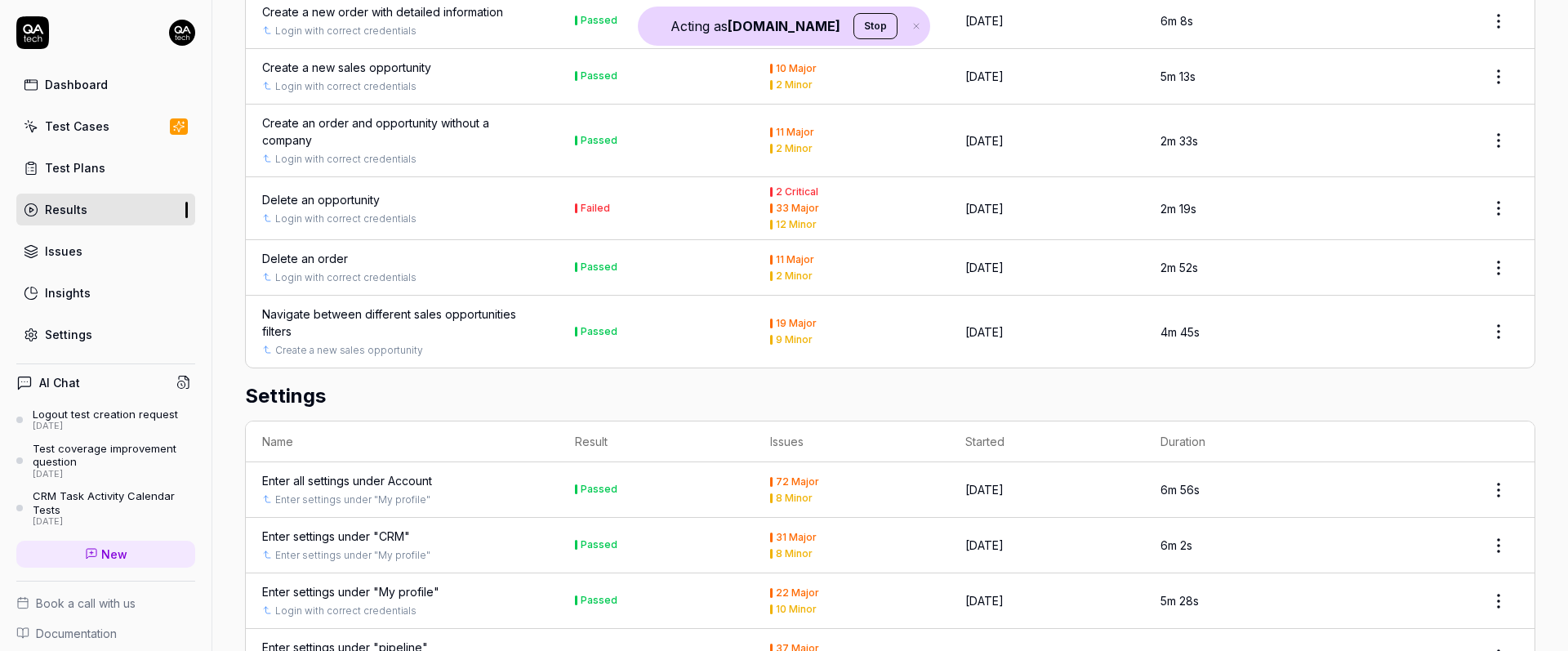
scroll to position [2588, 0]
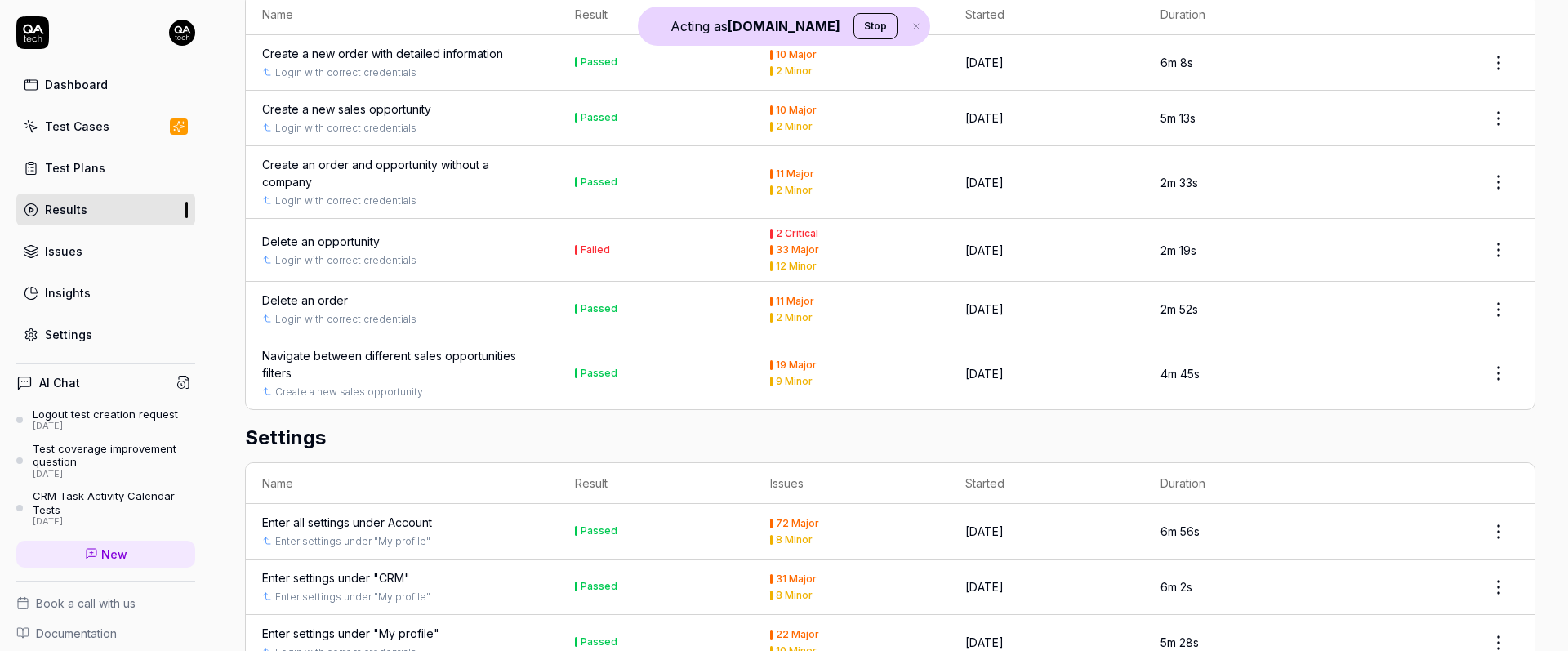
click at [524, 253] on div "Login with correct credentials" at bounding box center [403, 260] width 280 height 15
click at [560, 219] on td "Failed" at bounding box center [656, 251] width 195 height 63
click at [311, 233] on div "Delete an opportunity" at bounding box center [321, 241] width 117 height 17
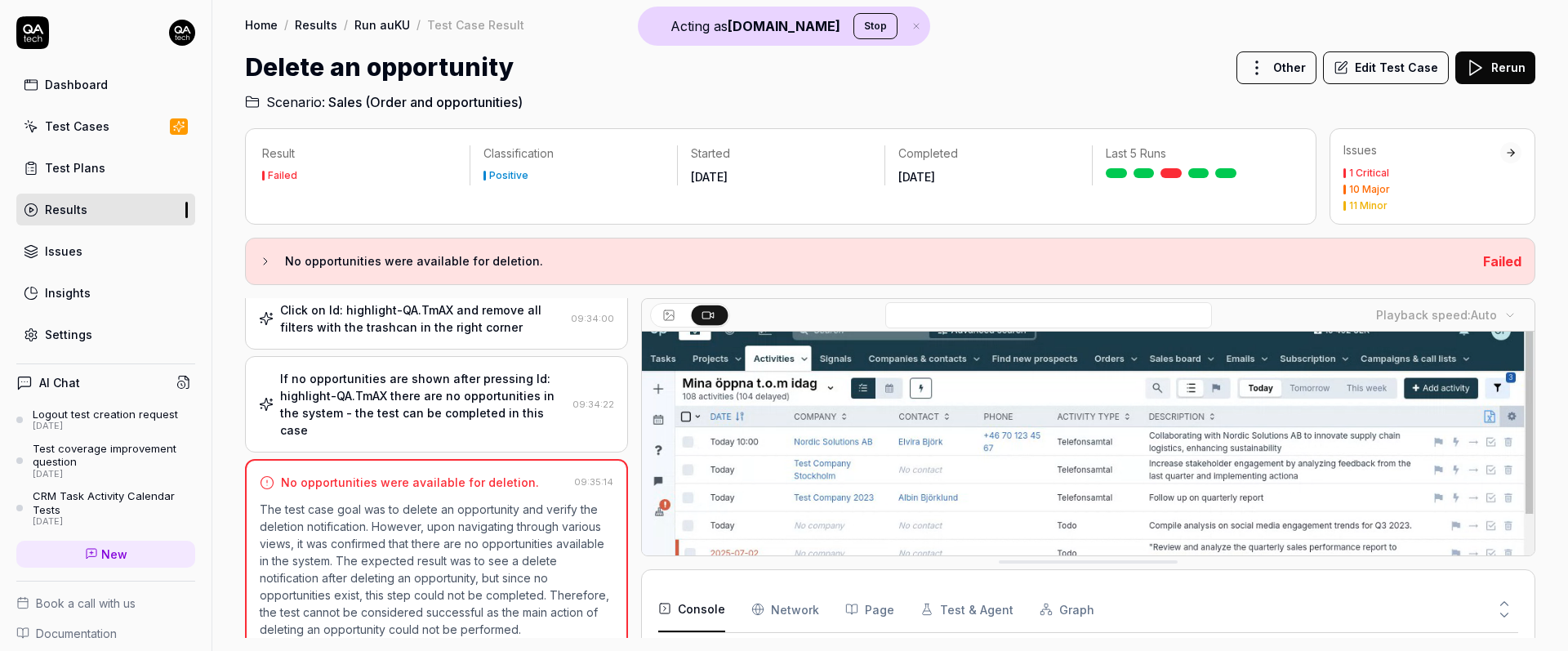
scroll to position [482, 0]
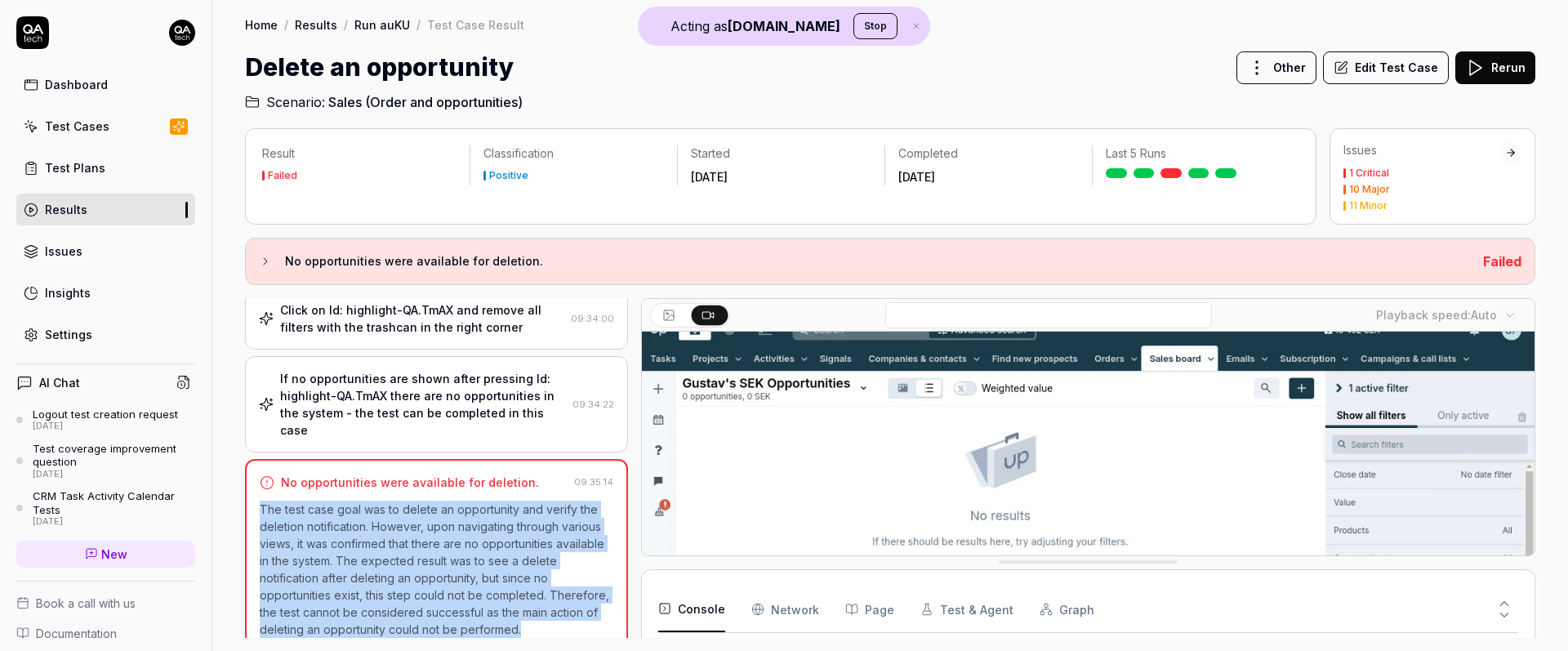
drag, startPoint x: 255, startPoint y: 486, endPoint x: 560, endPoint y: 626, distance: 335.6
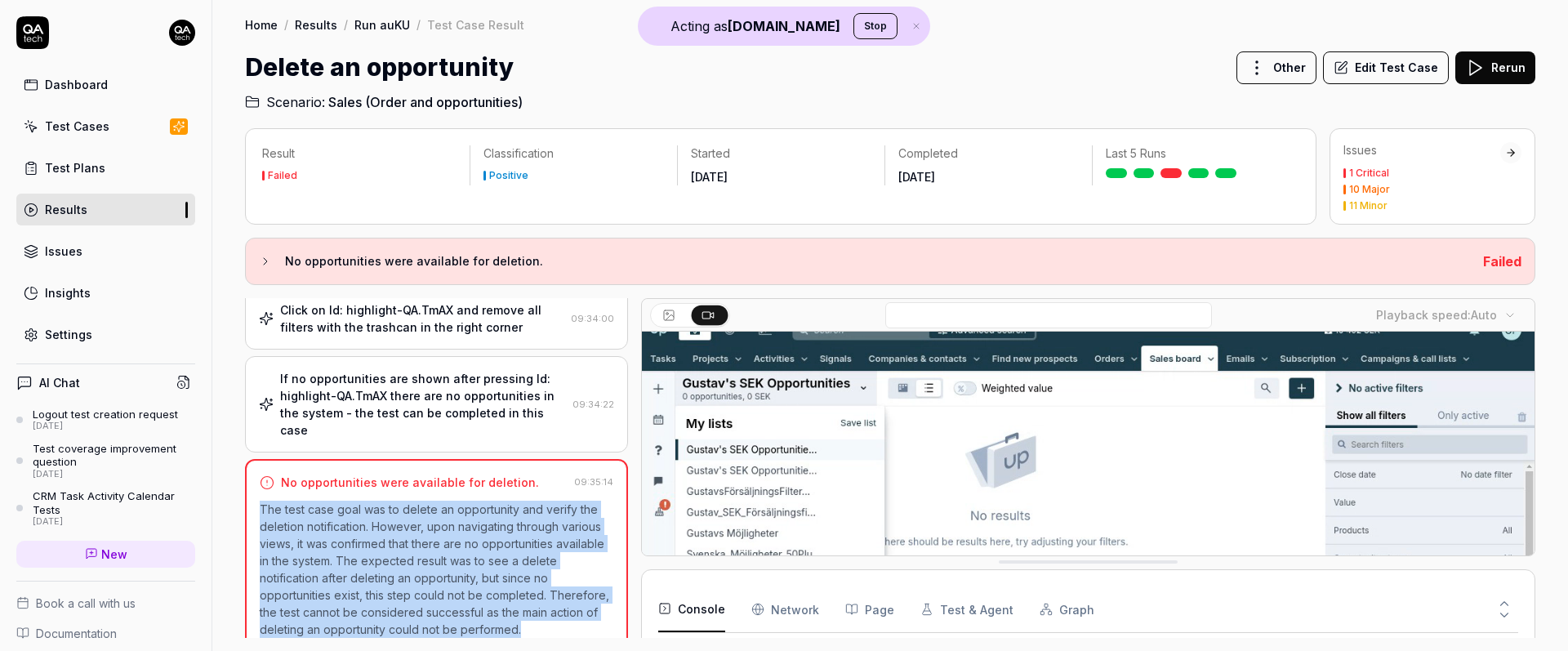
click at [560, 626] on div "No opportunities were available for deletion. 09:35:14 The test case goal was t…" at bounding box center [436, 556] width 383 height 196
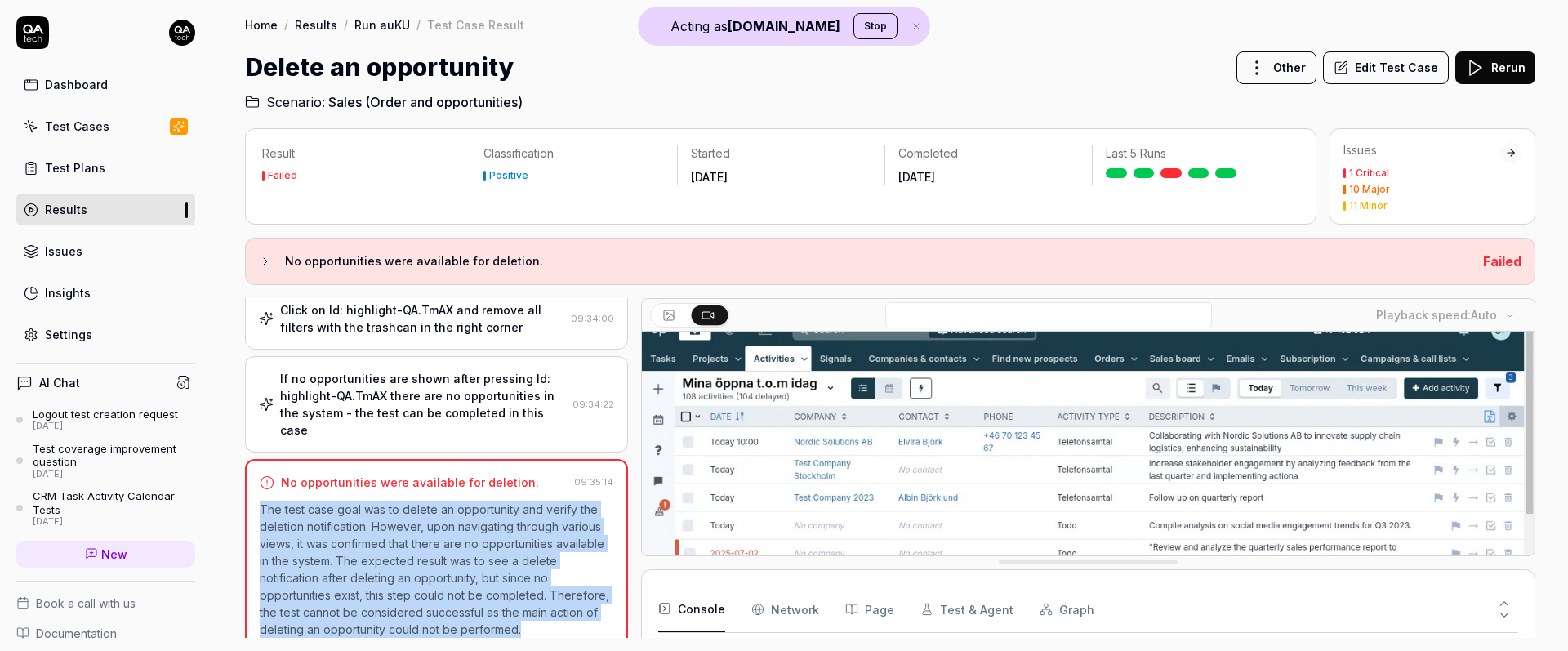
click at [97, 86] on div "Dashboard" at bounding box center [77, 84] width 63 height 17
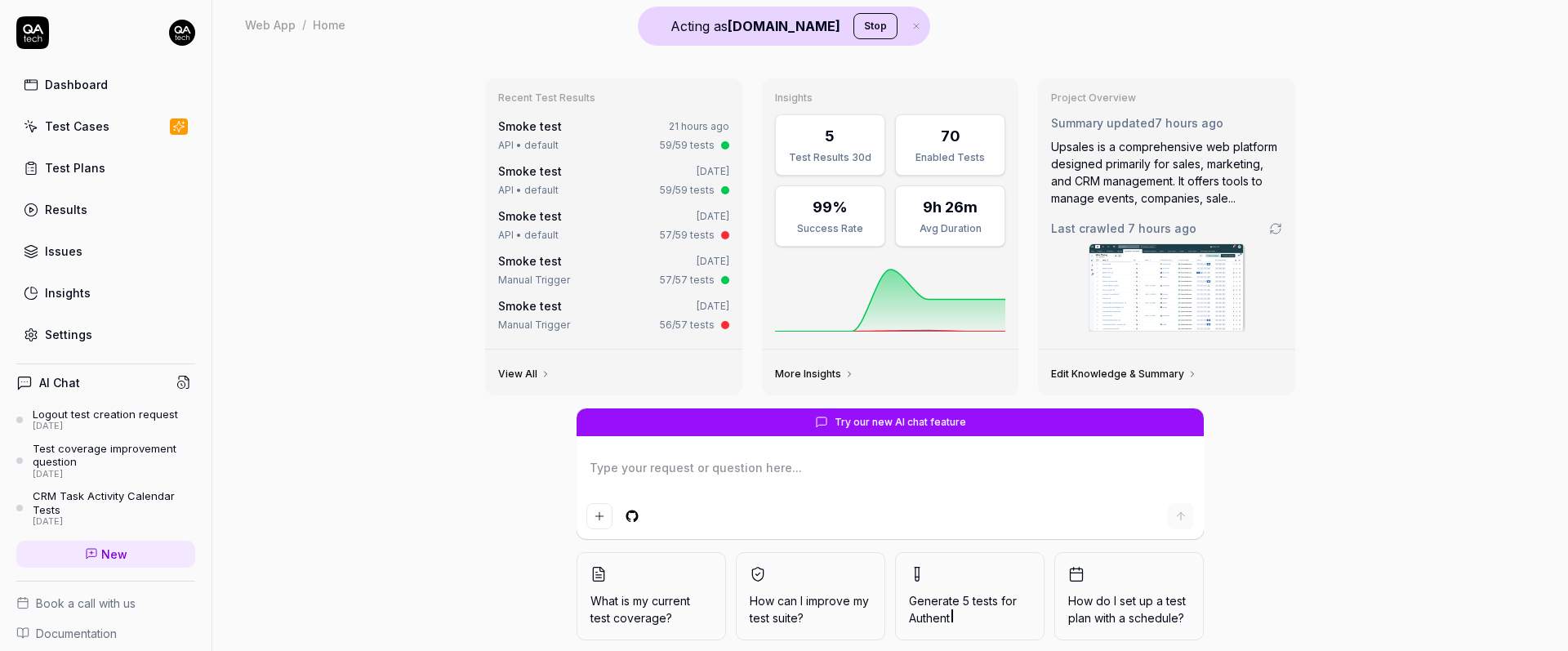
click at [85, 114] on link "Test Cases" at bounding box center [106, 126] width 179 height 32
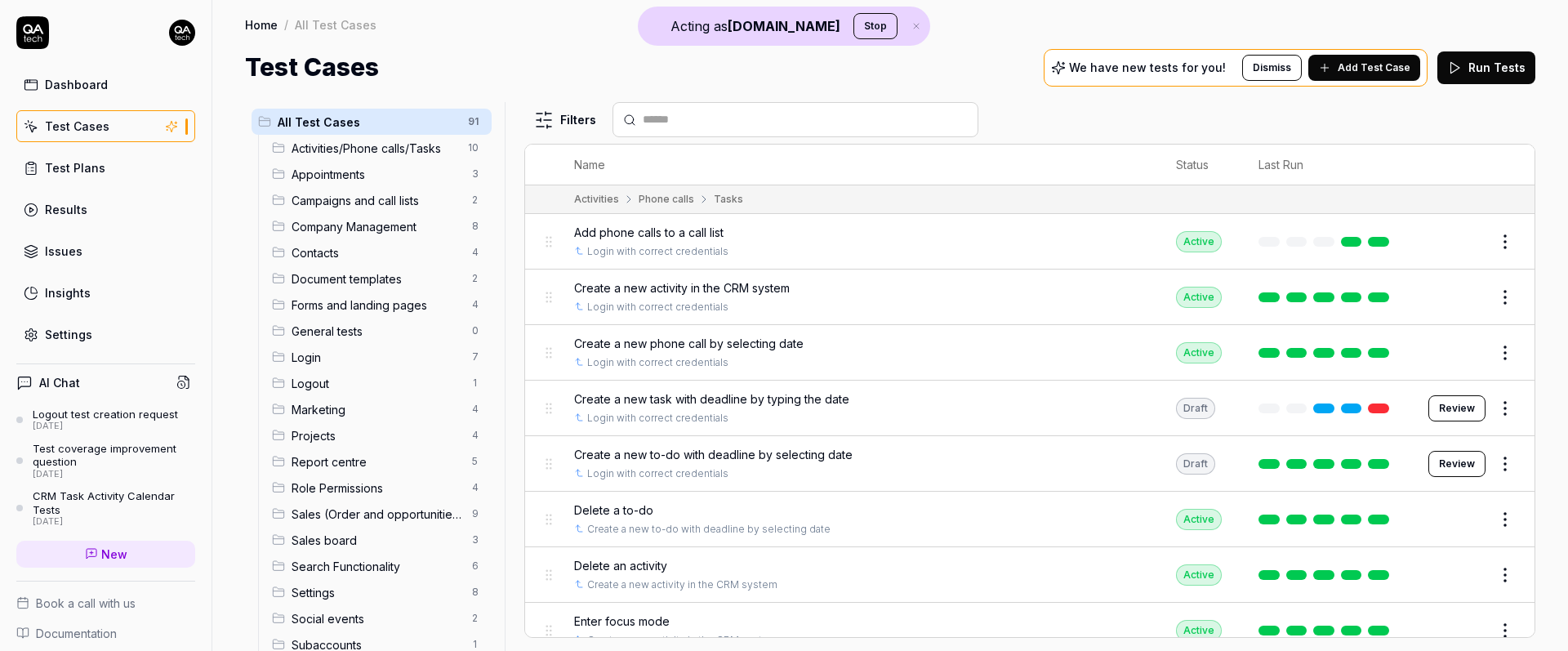
click at [125, 134] on link "Test Cases" at bounding box center [106, 126] width 179 height 32
click at [1468, 238] on button "Edit" at bounding box center [1466, 242] width 39 height 26
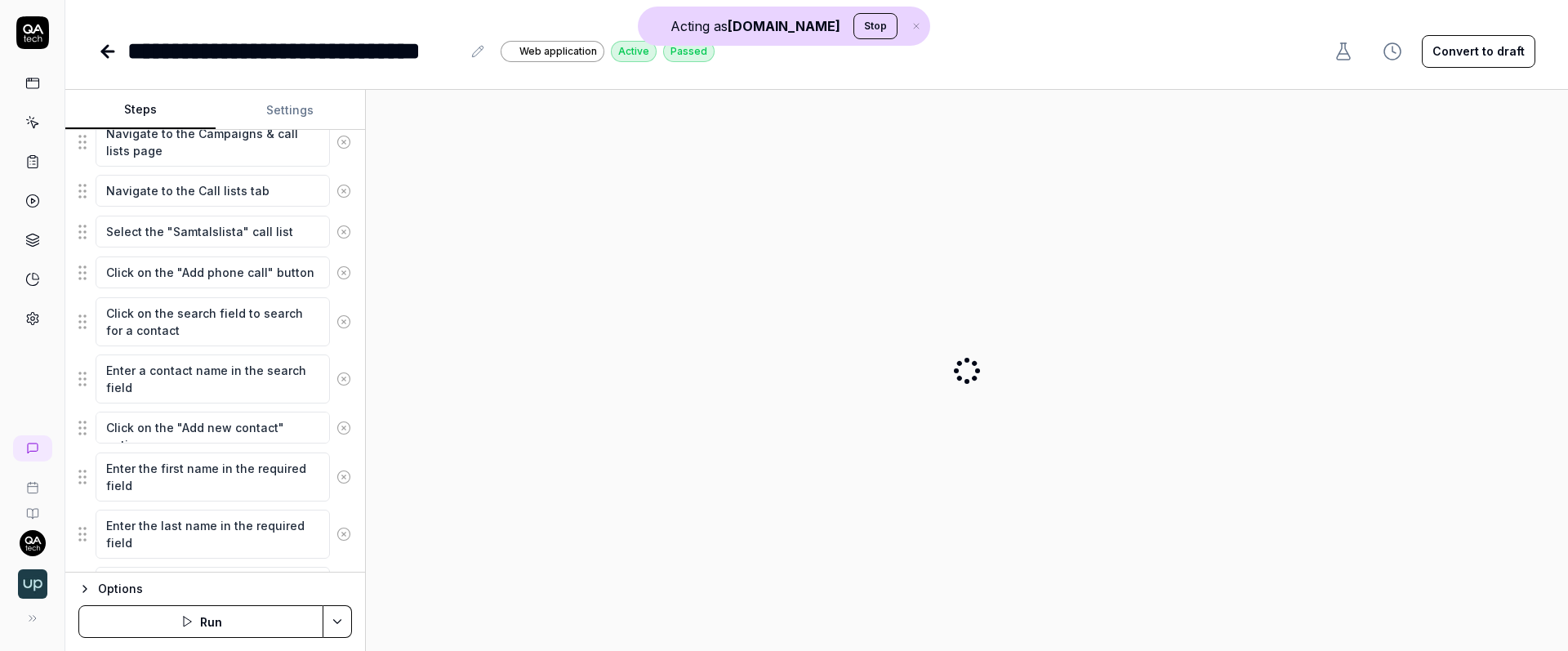
scroll to position [312, 0]
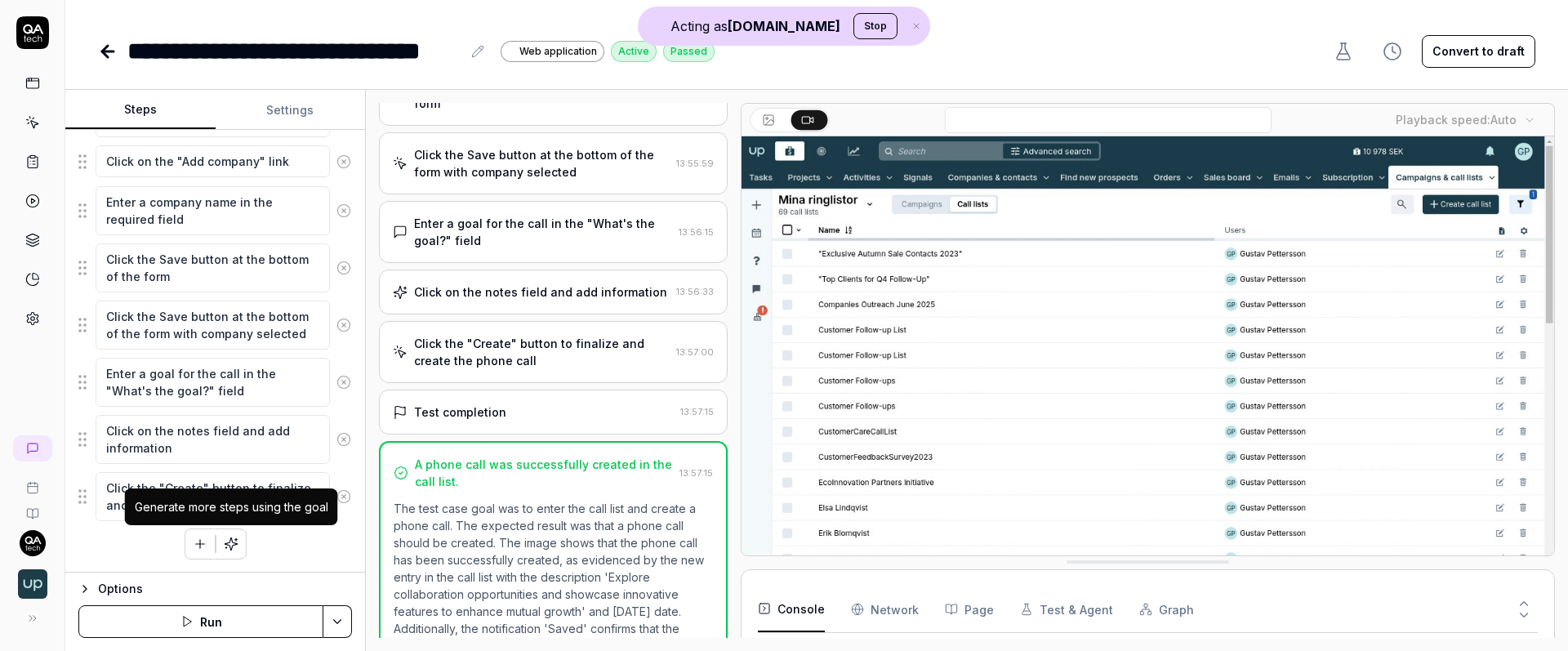
scroll to position [582, 0]
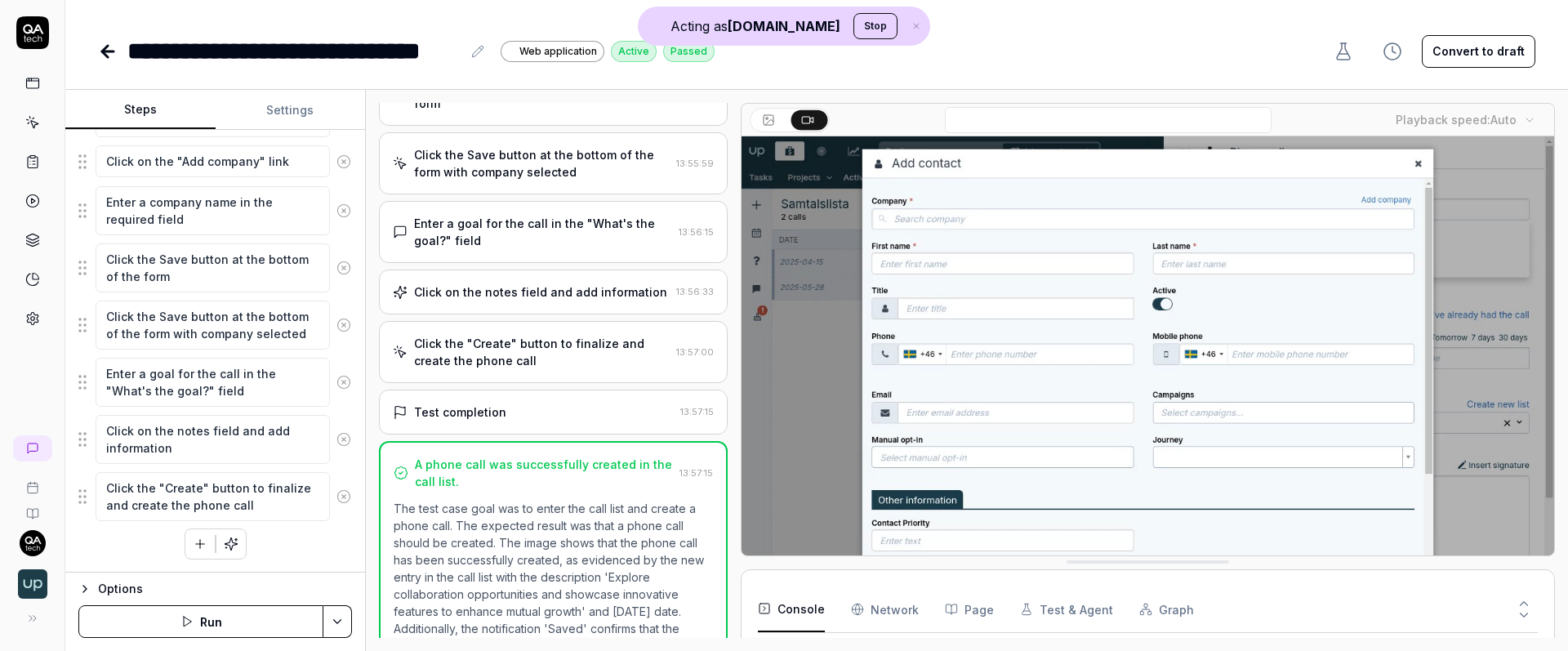
click at [206, 546] on button "button" at bounding box center [200, 543] width 30 height 30
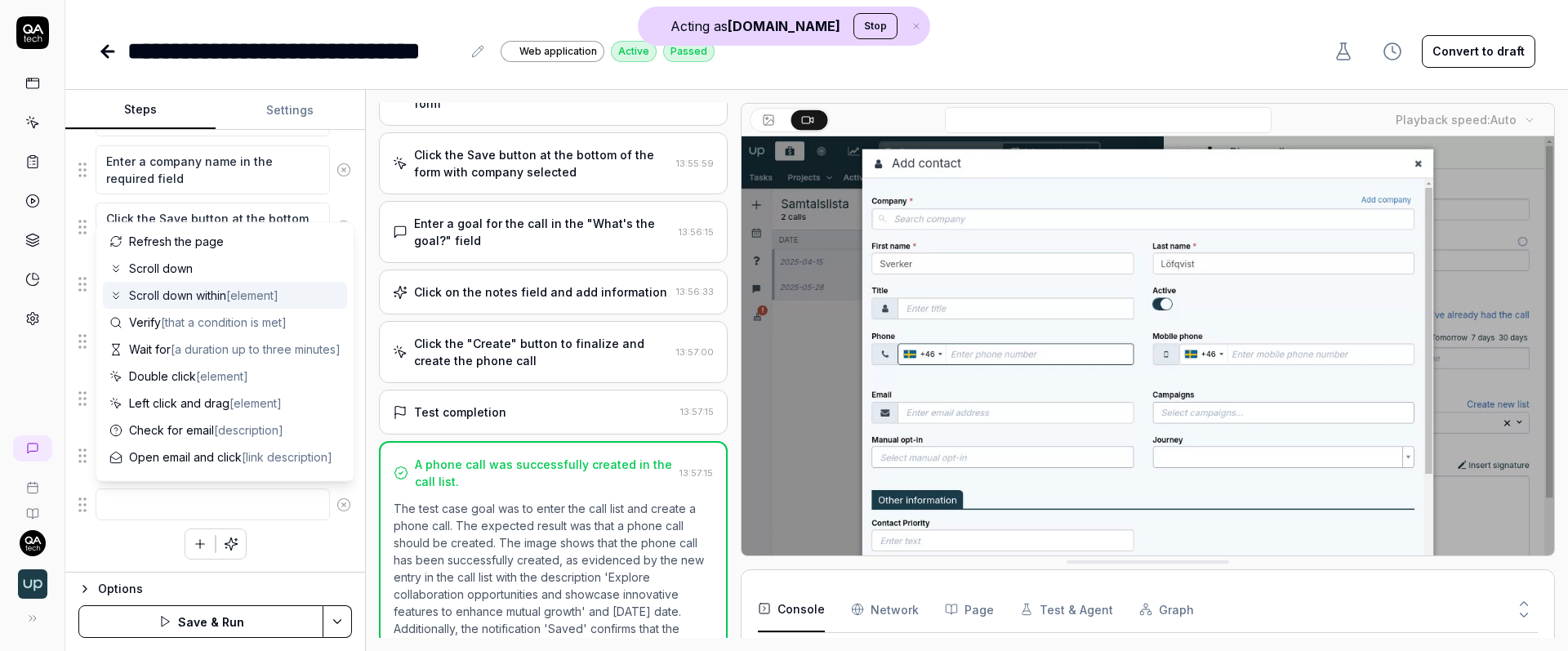
scroll to position [159, 0]
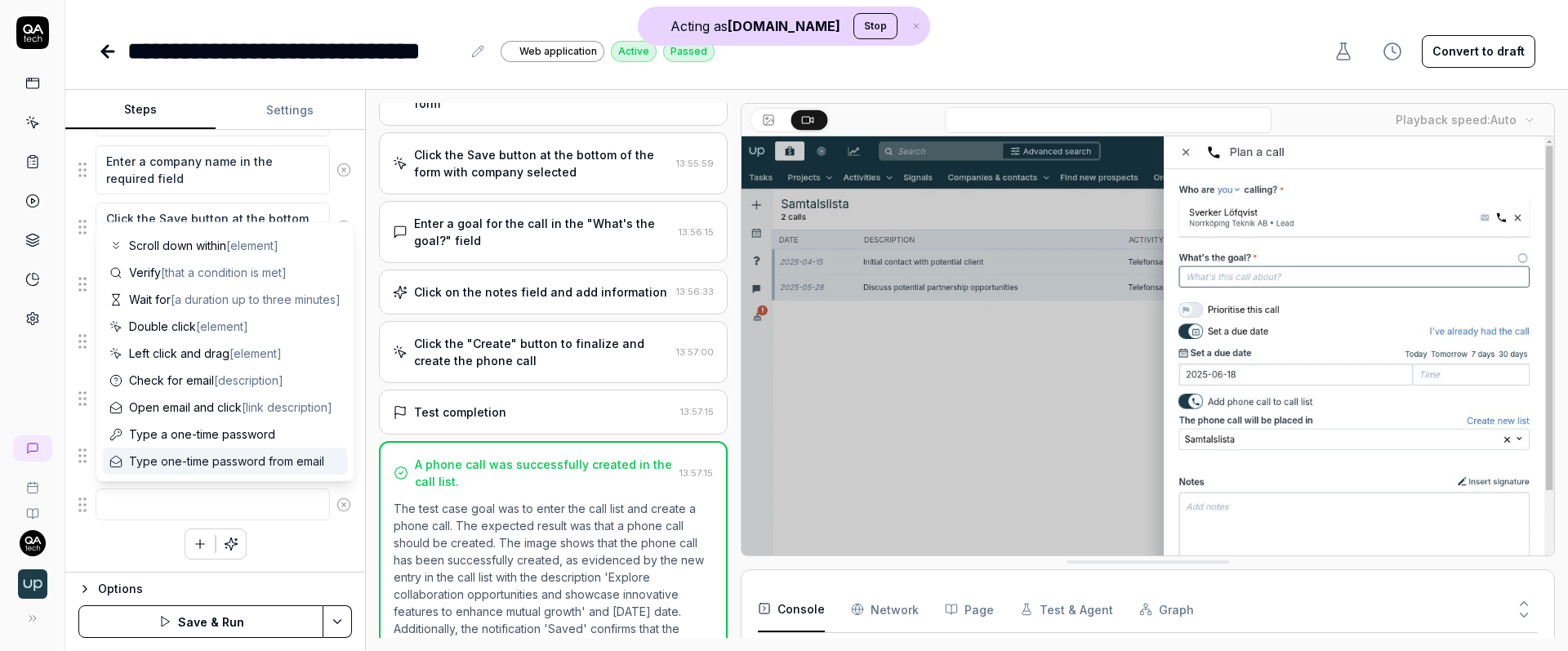
click at [342, 508] on icon at bounding box center [343, 504] width 15 height 15
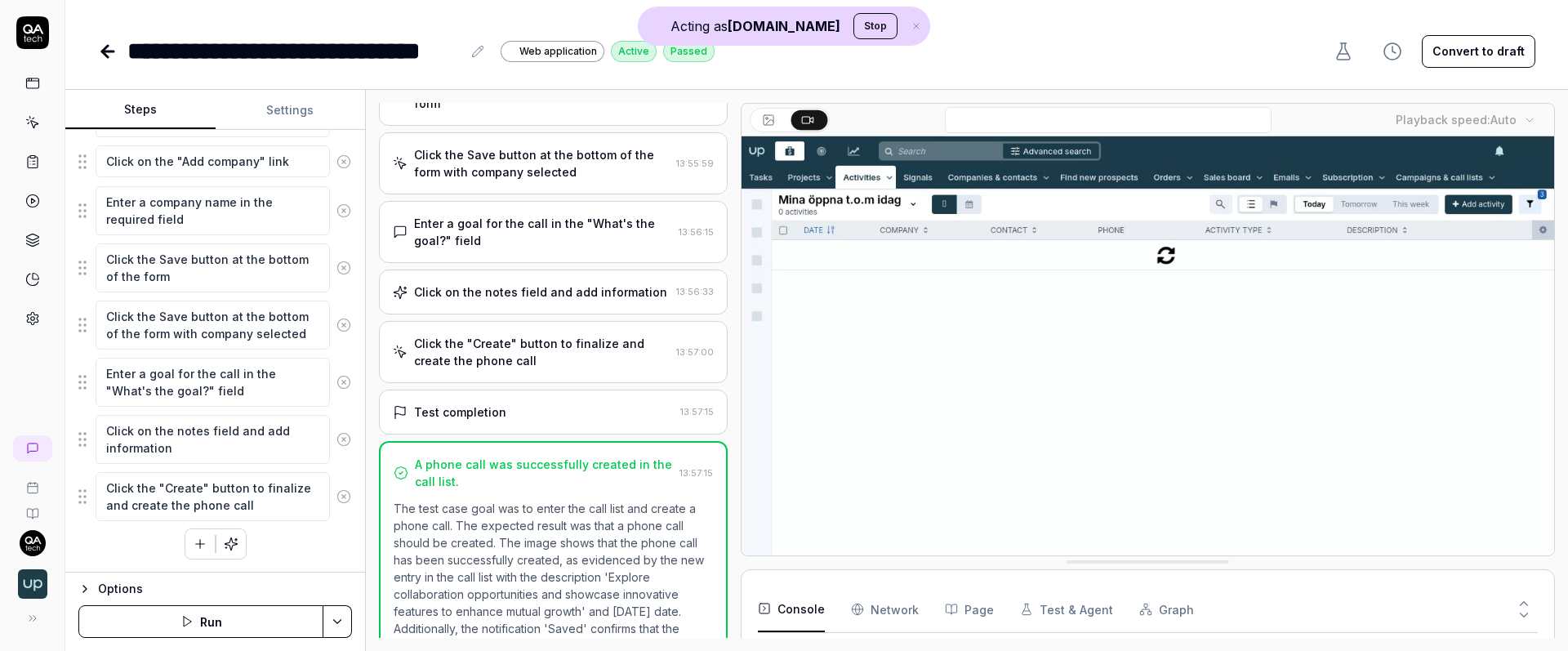
click at [29, 201] on icon at bounding box center [33, 200] width 15 height 15
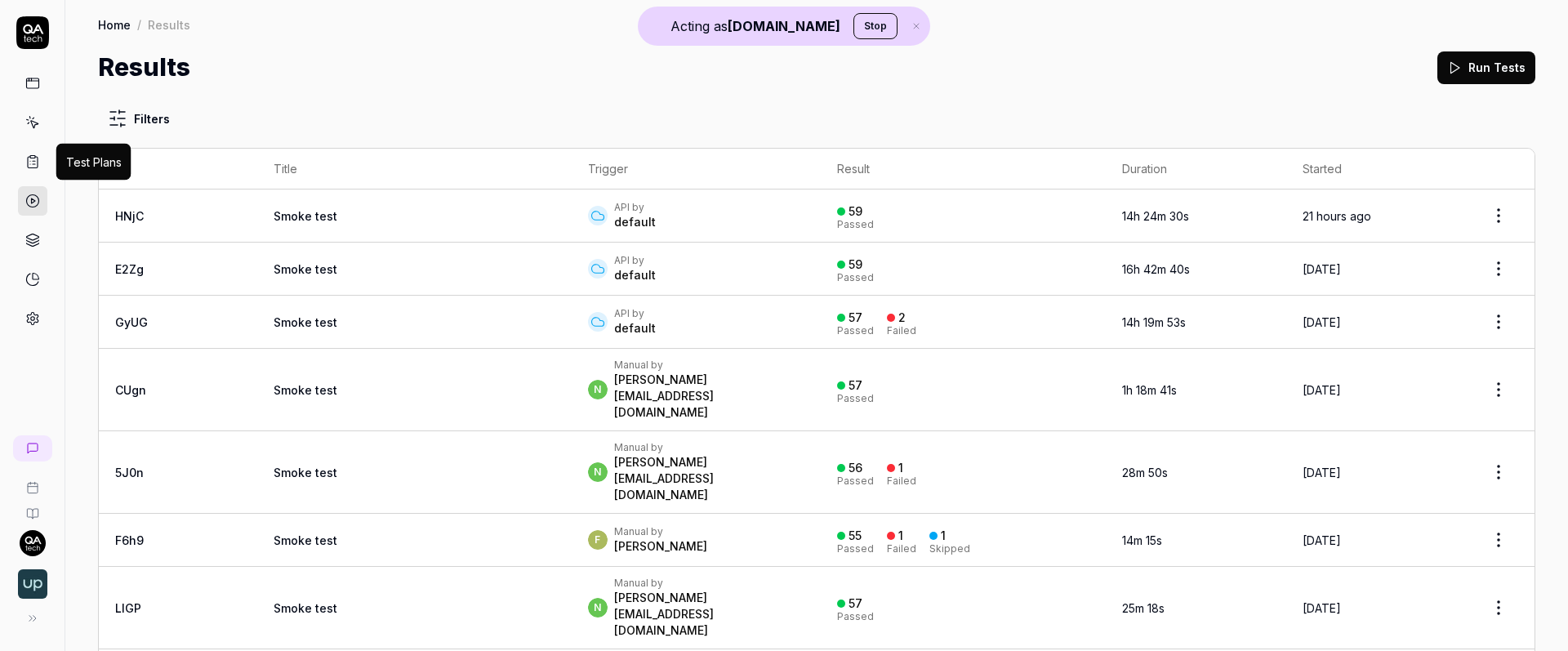
click at [36, 162] on icon at bounding box center [33, 161] width 15 height 15
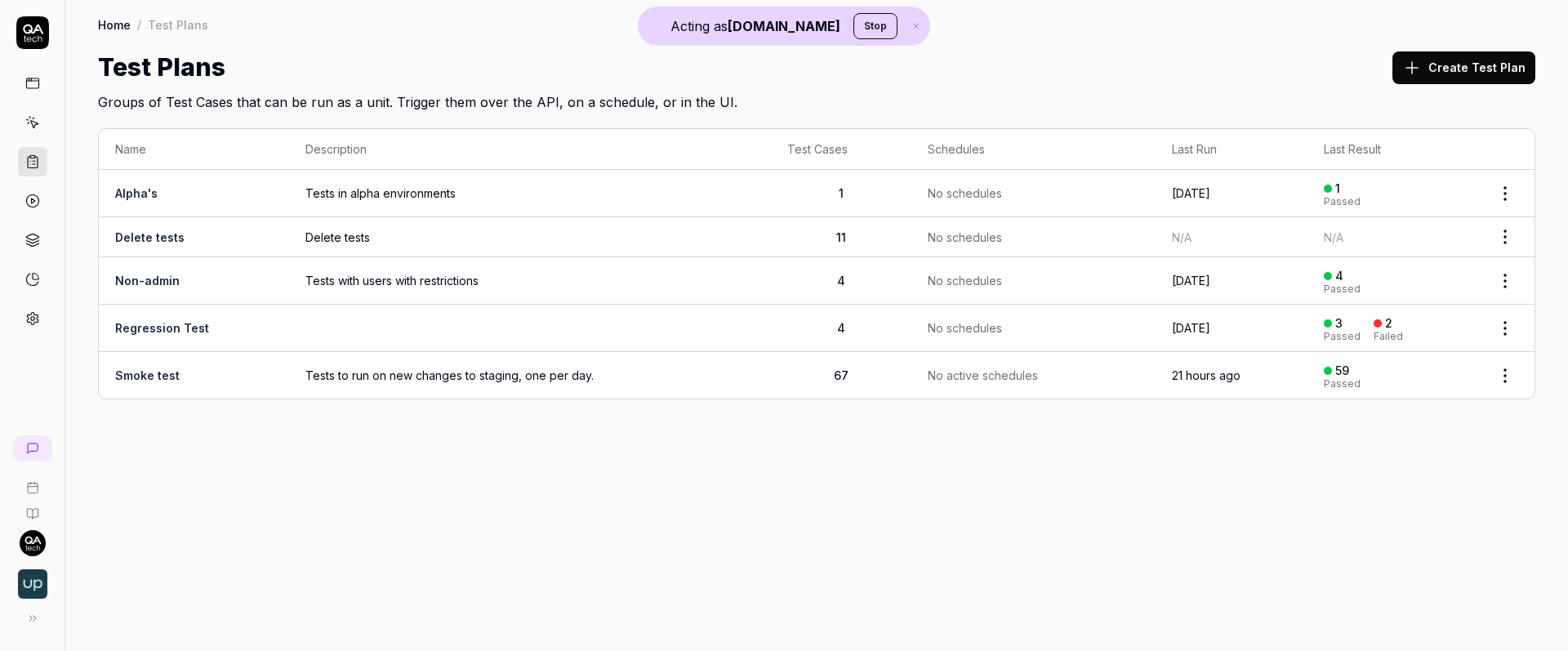
click at [277, 194] on td "Alpha's" at bounding box center [193, 193] width 190 height 47
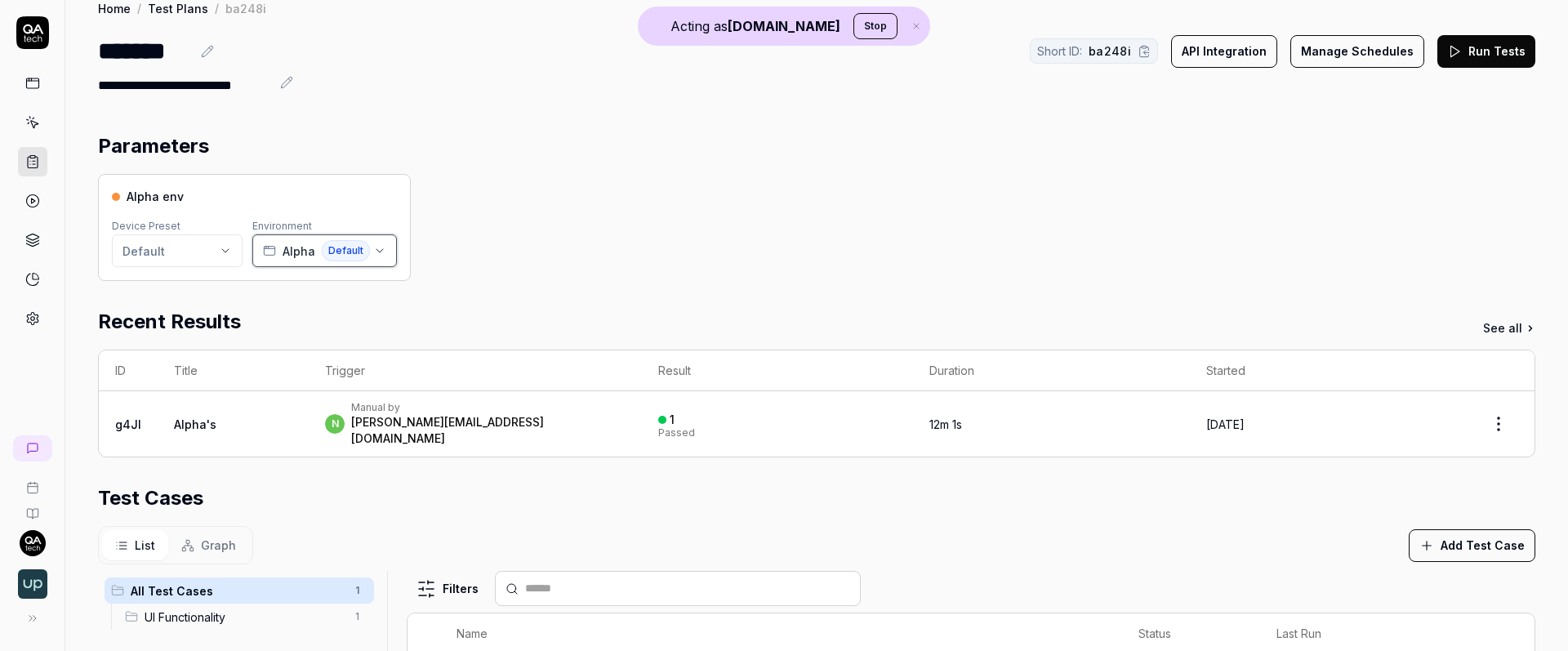
click at [296, 244] on span "Alpha" at bounding box center [298, 251] width 33 height 17
click at [34, 88] on rect at bounding box center [32, 83] width 12 height 10
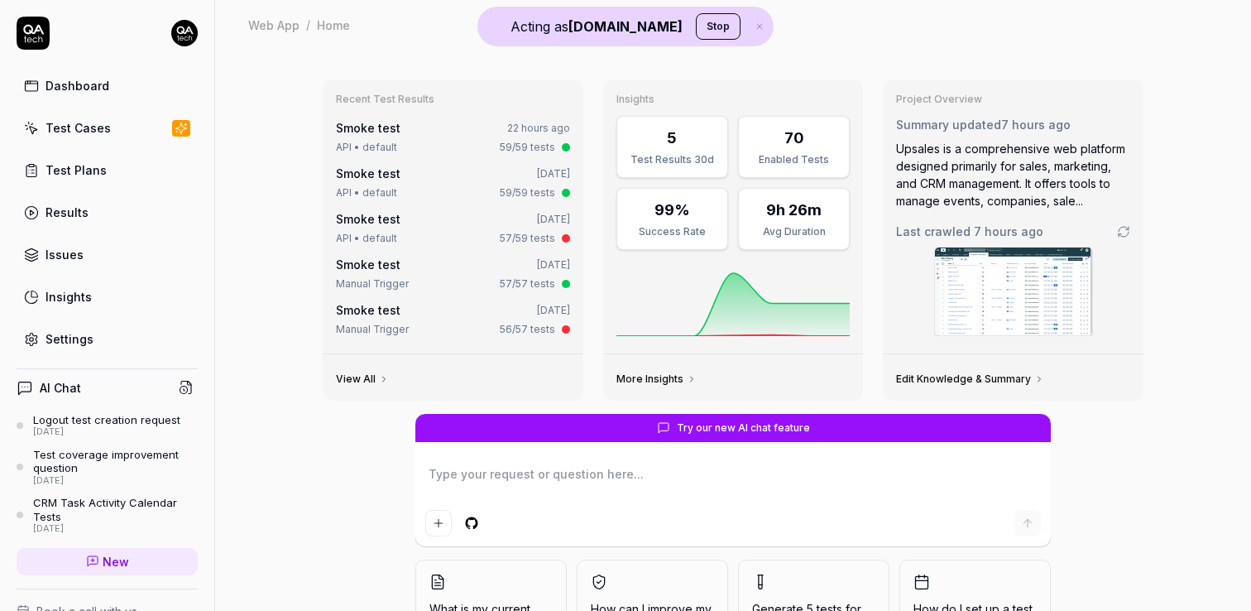
type textarea "*"
click at [100, 135] on div "Test Cases" at bounding box center [78, 127] width 65 height 17
